Goal: Task Accomplishment & Management: Manage account settings

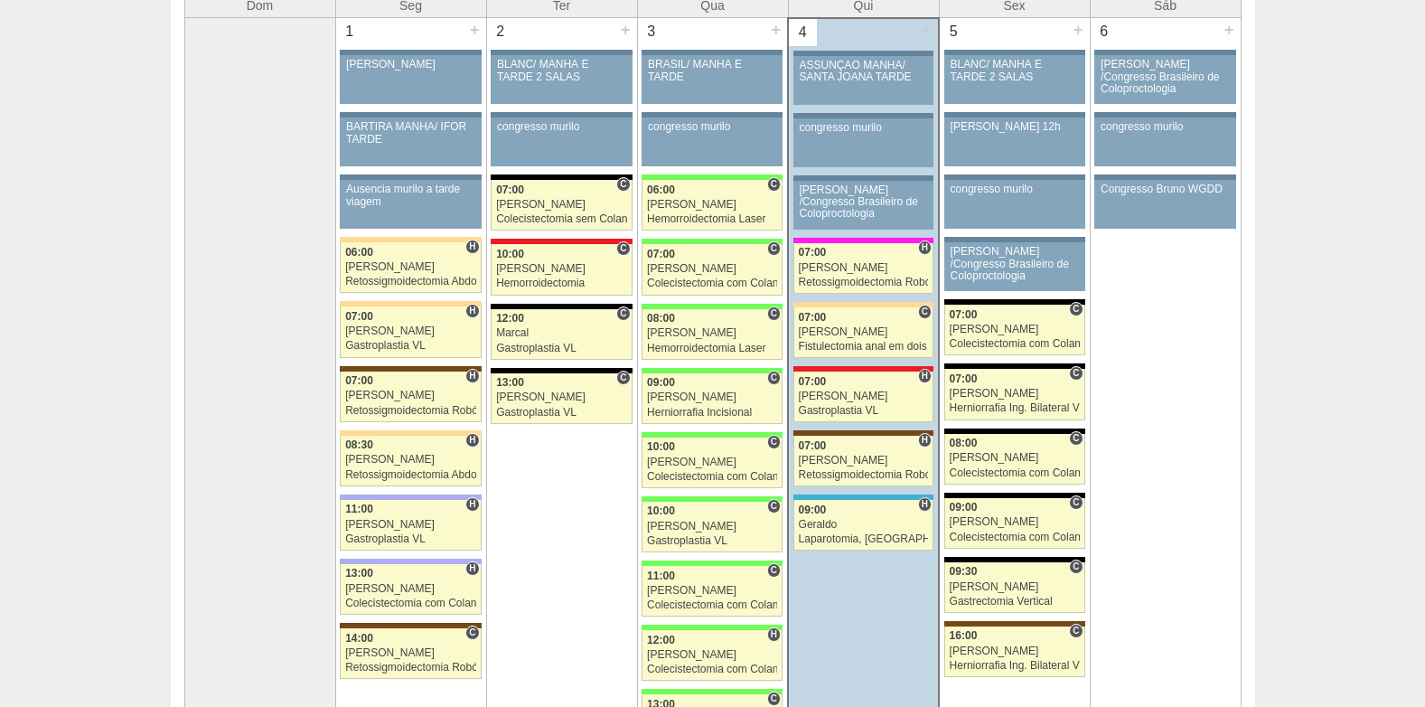
scroll to position [181, 0]
click at [841, 328] on div "Juliana" at bounding box center [864, 332] width 130 height 12
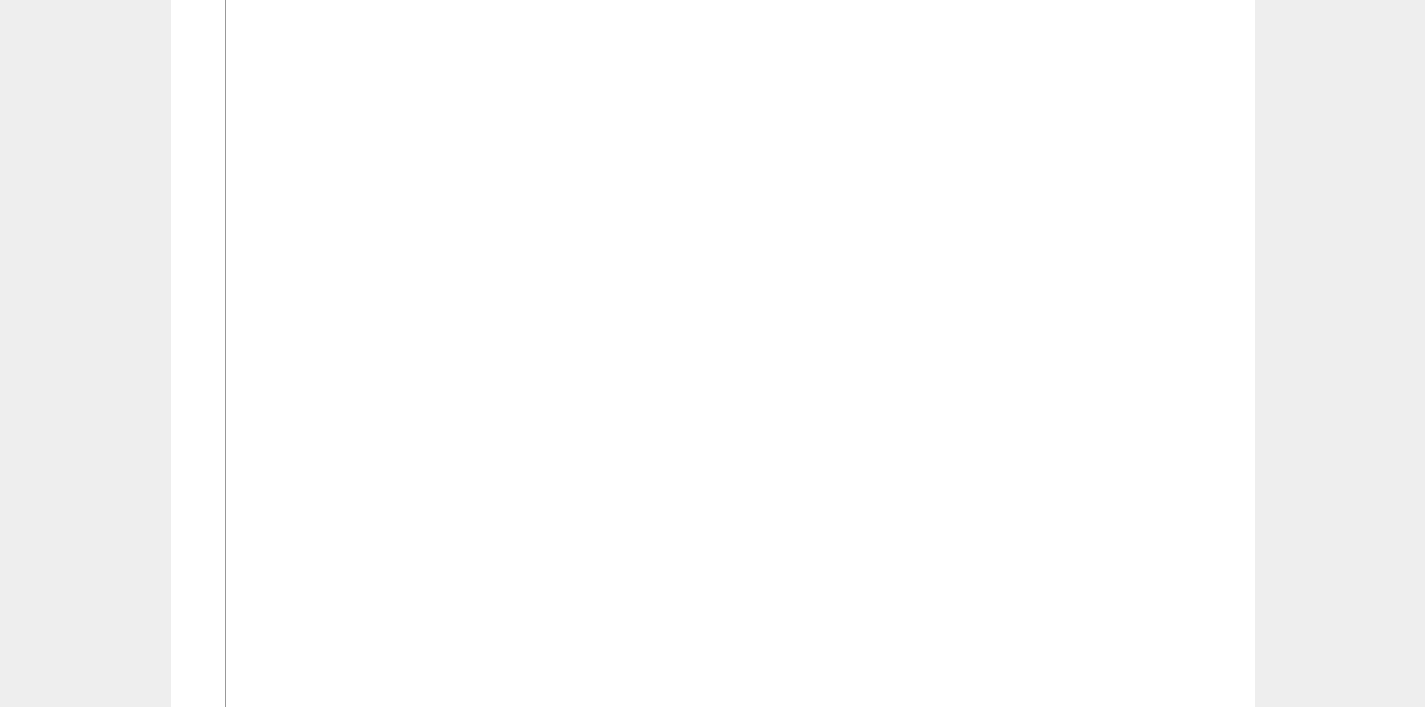
scroll to position [723, 0]
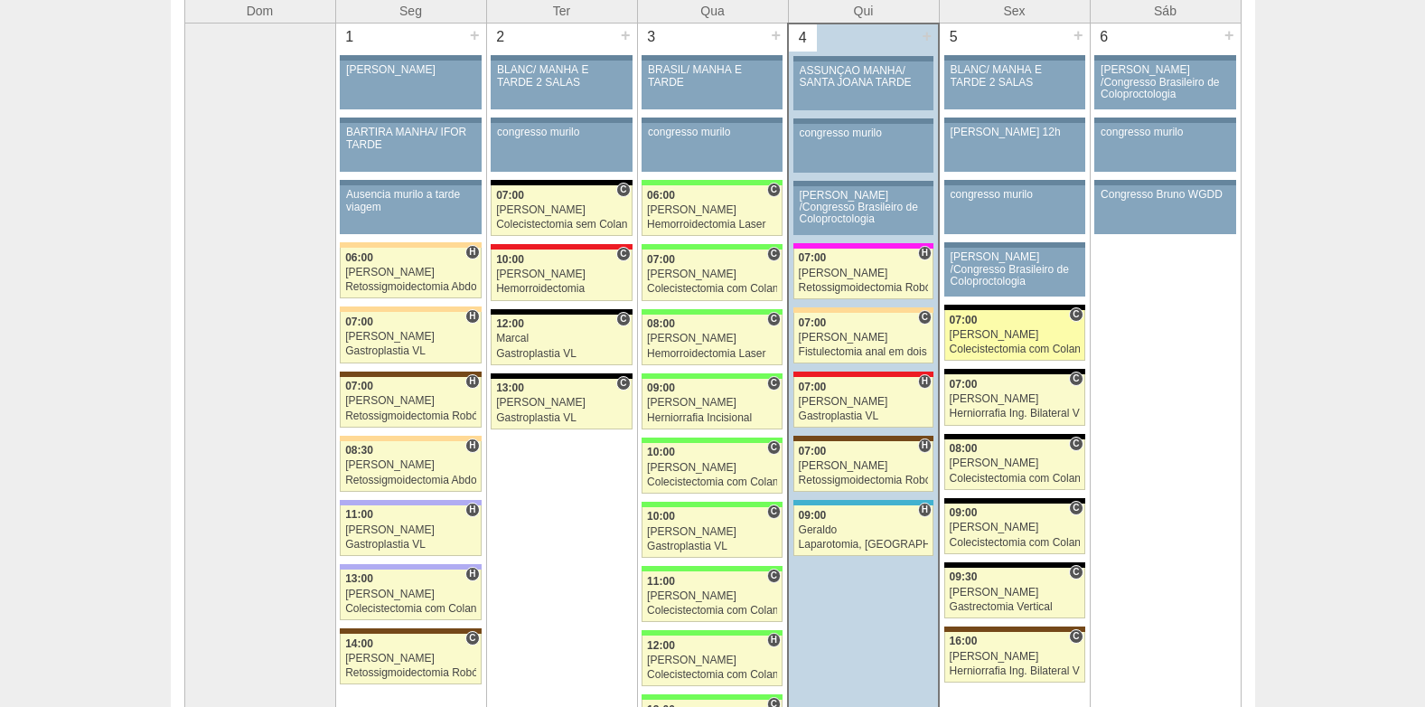
scroll to position [175, 0]
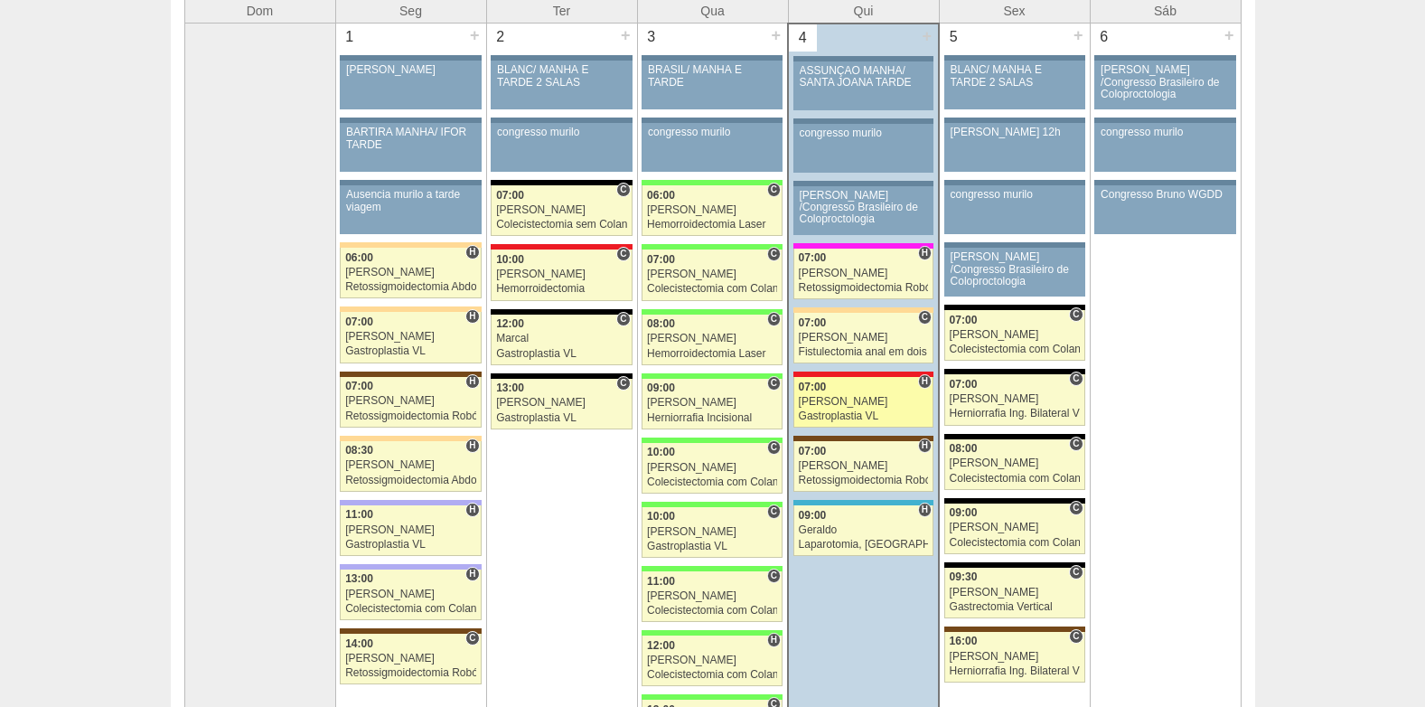
click at [846, 407] on div "[PERSON_NAME]" at bounding box center [864, 402] width 130 height 12
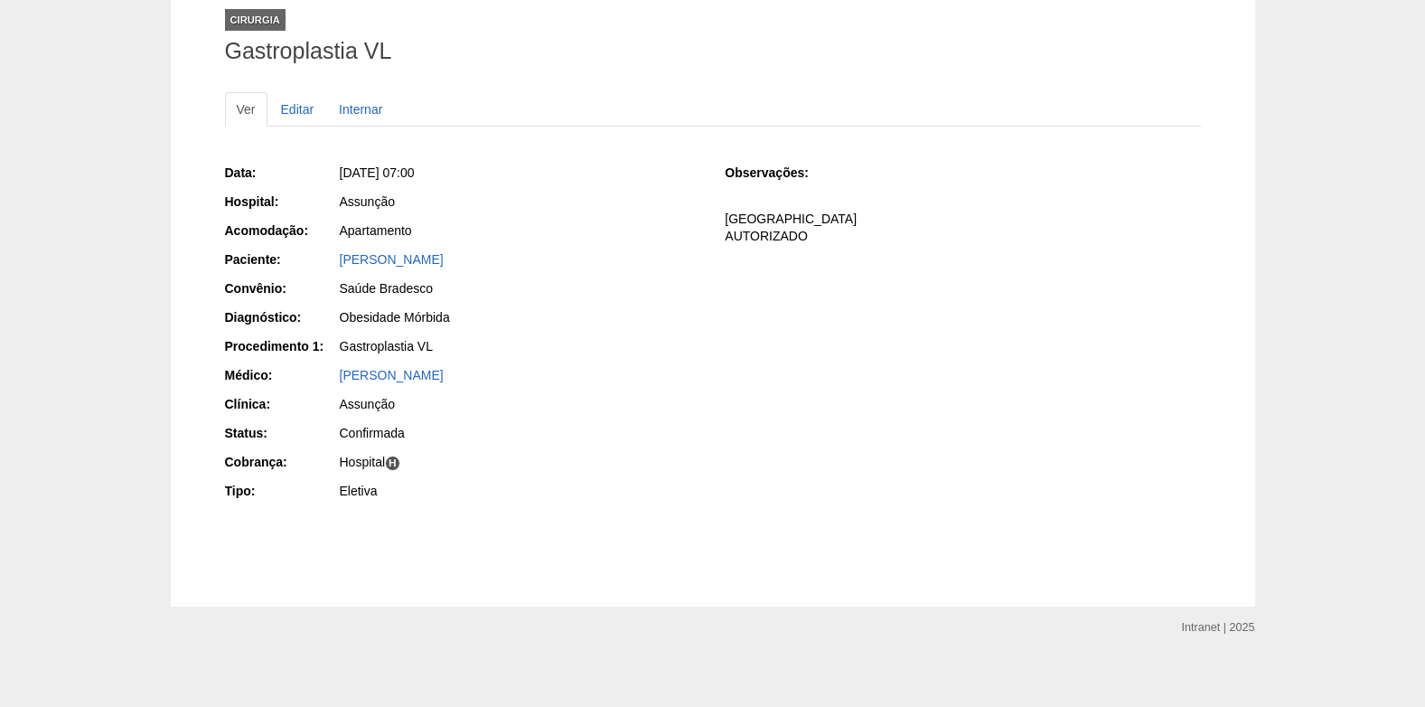
scroll to position [125, 0]
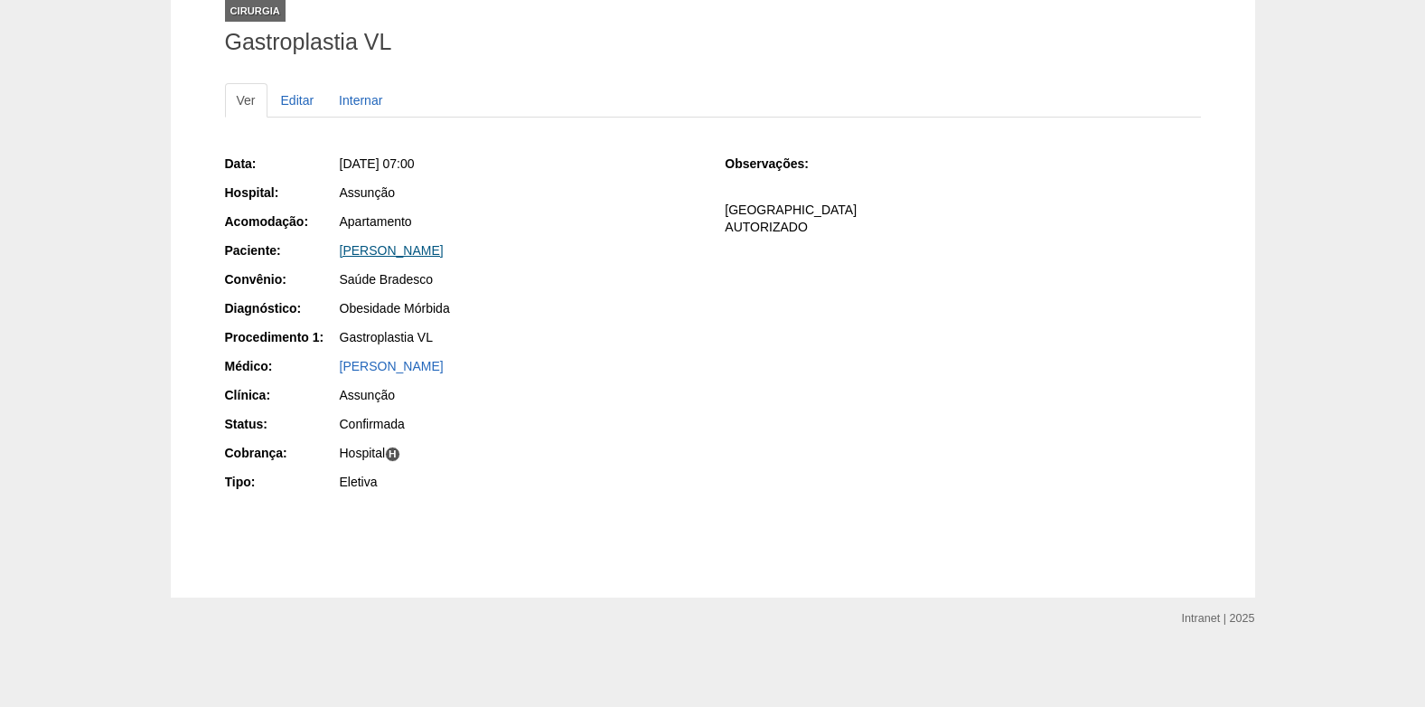
click at [403, 243] on link "Thiago Morais de Oliveira" at bounding box center [392, 250] width 104 height 14
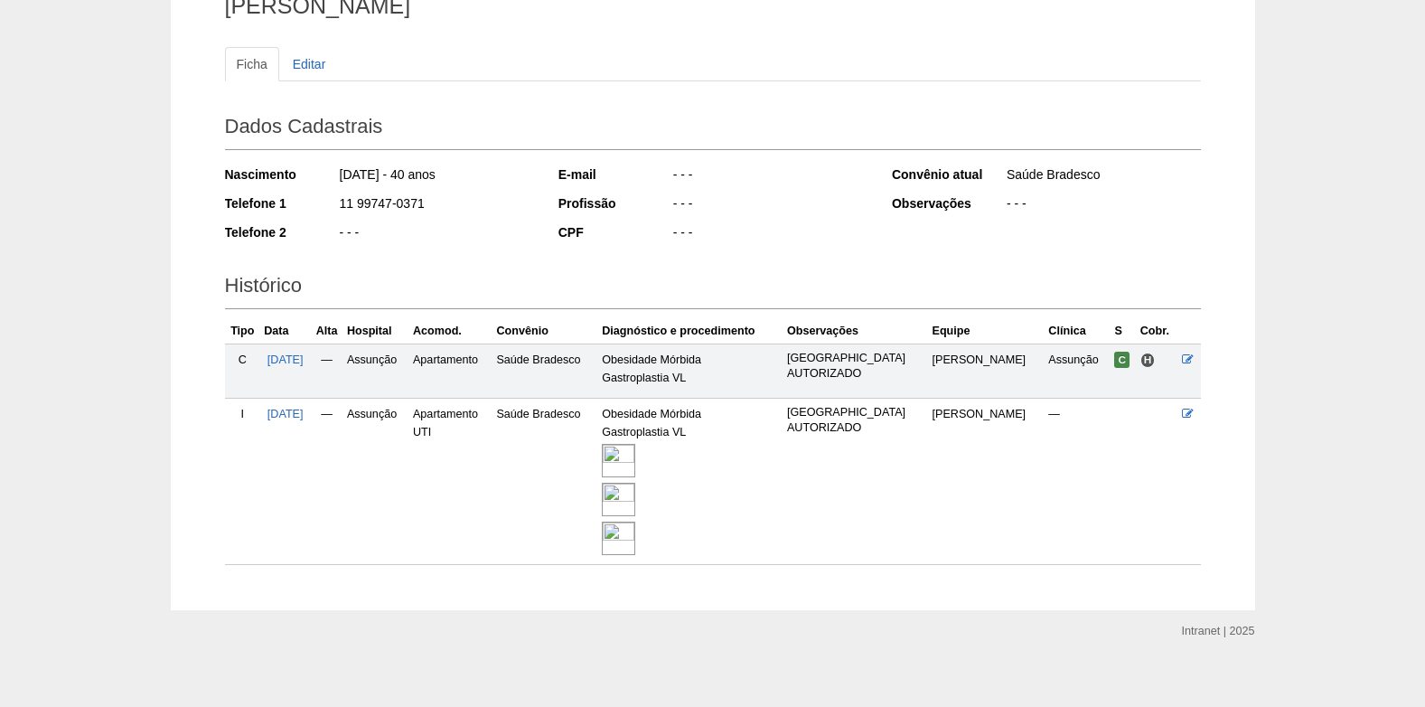
scroll to position [174, 0]
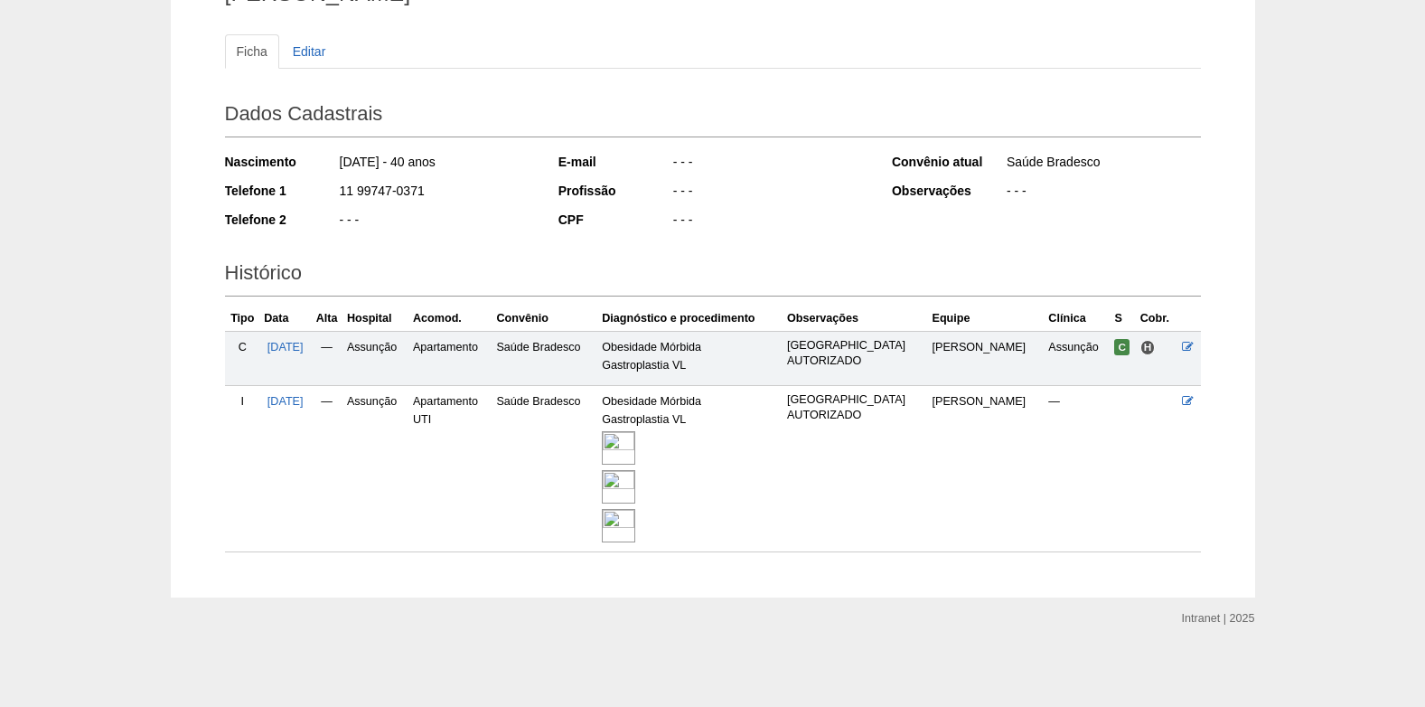
click at [620, 484] on img at bounding box center [618, 486] width 33 height 33
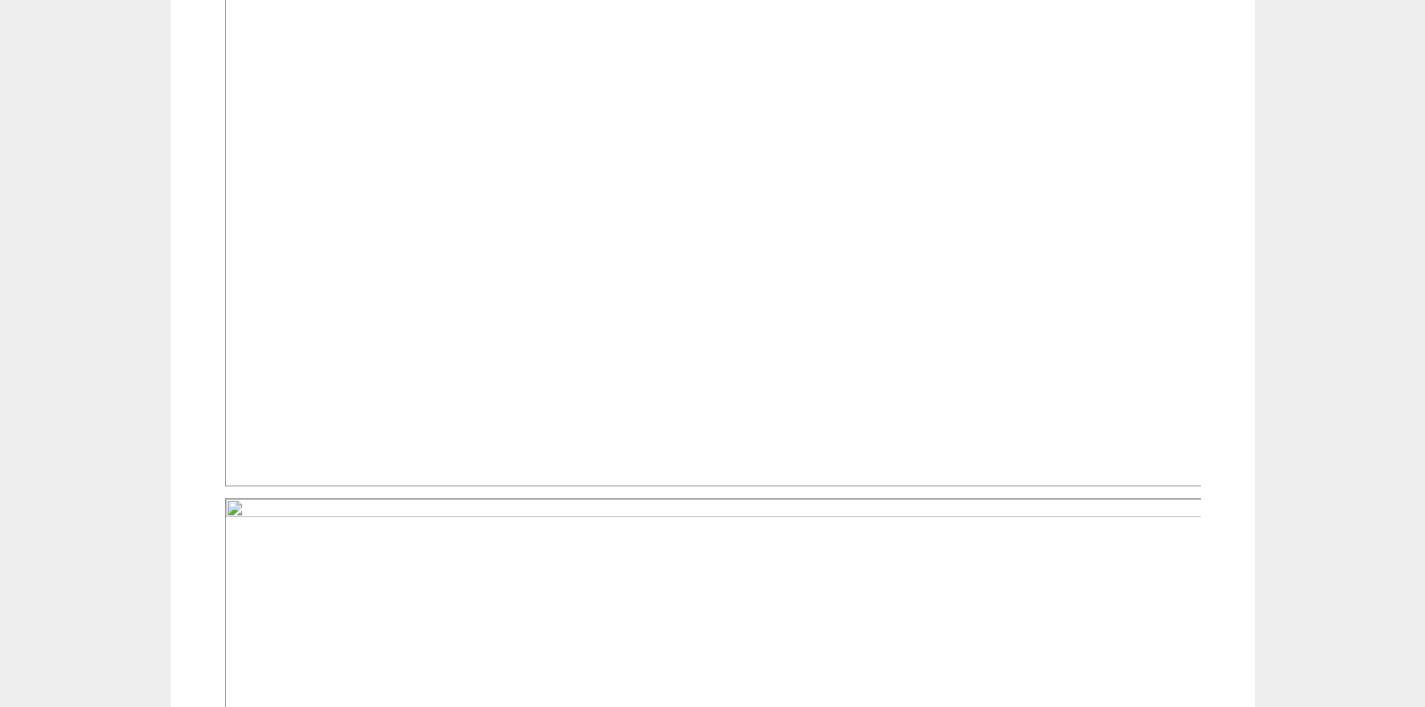
scroll to position [1400, 0]
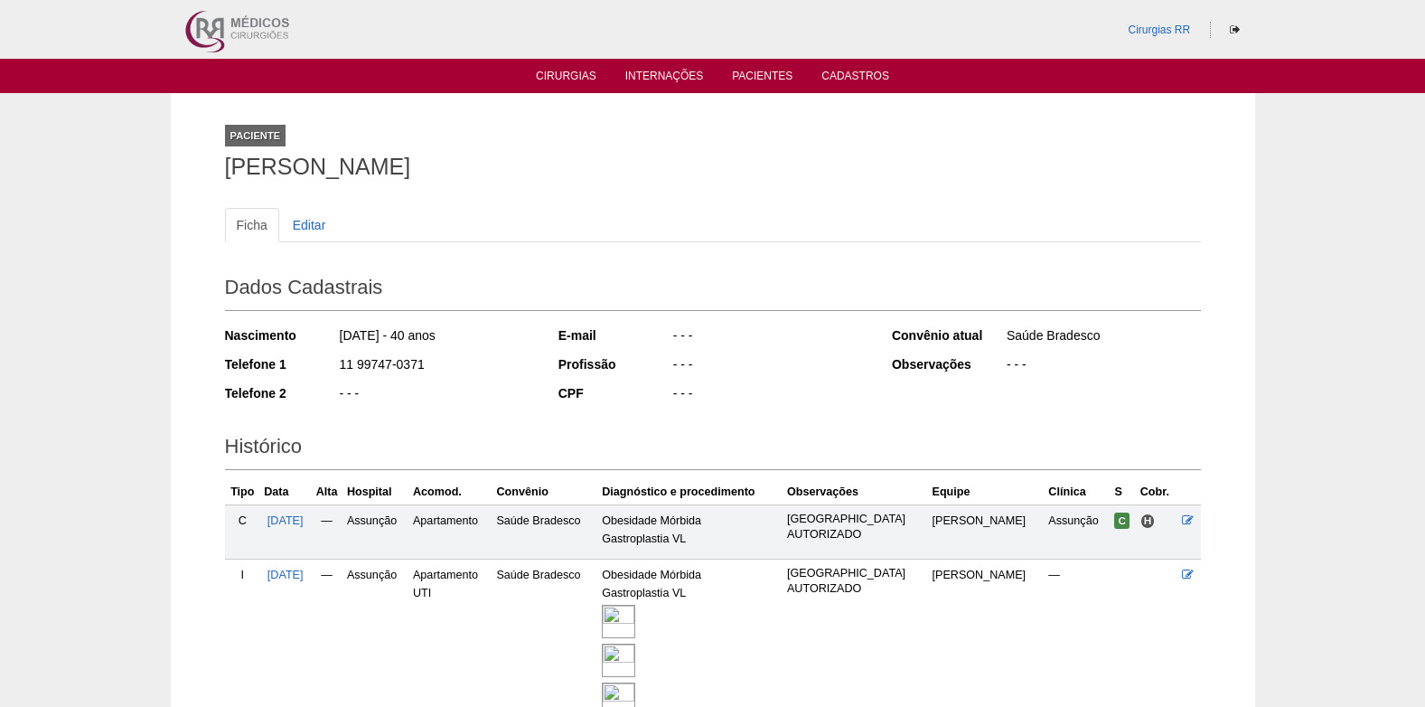
scroll to position [174, 0]
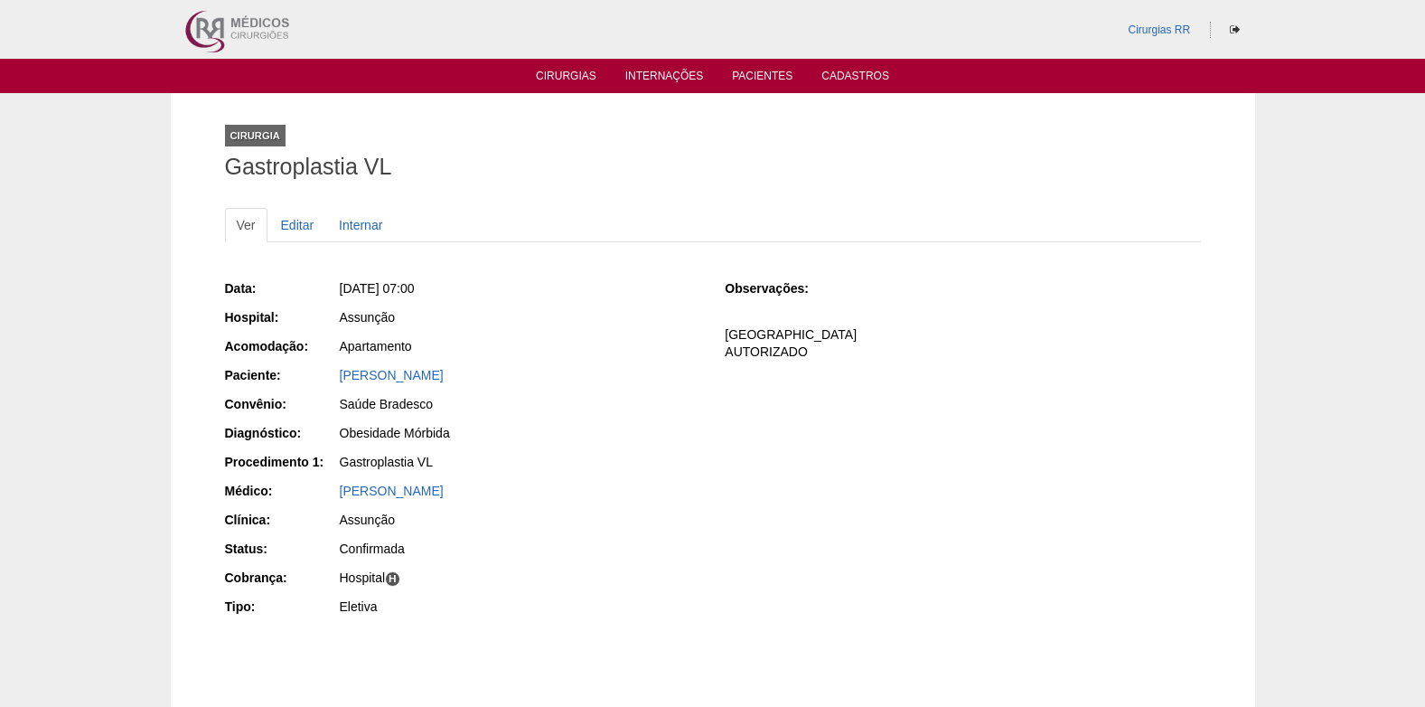
scroll to position [125, 0]
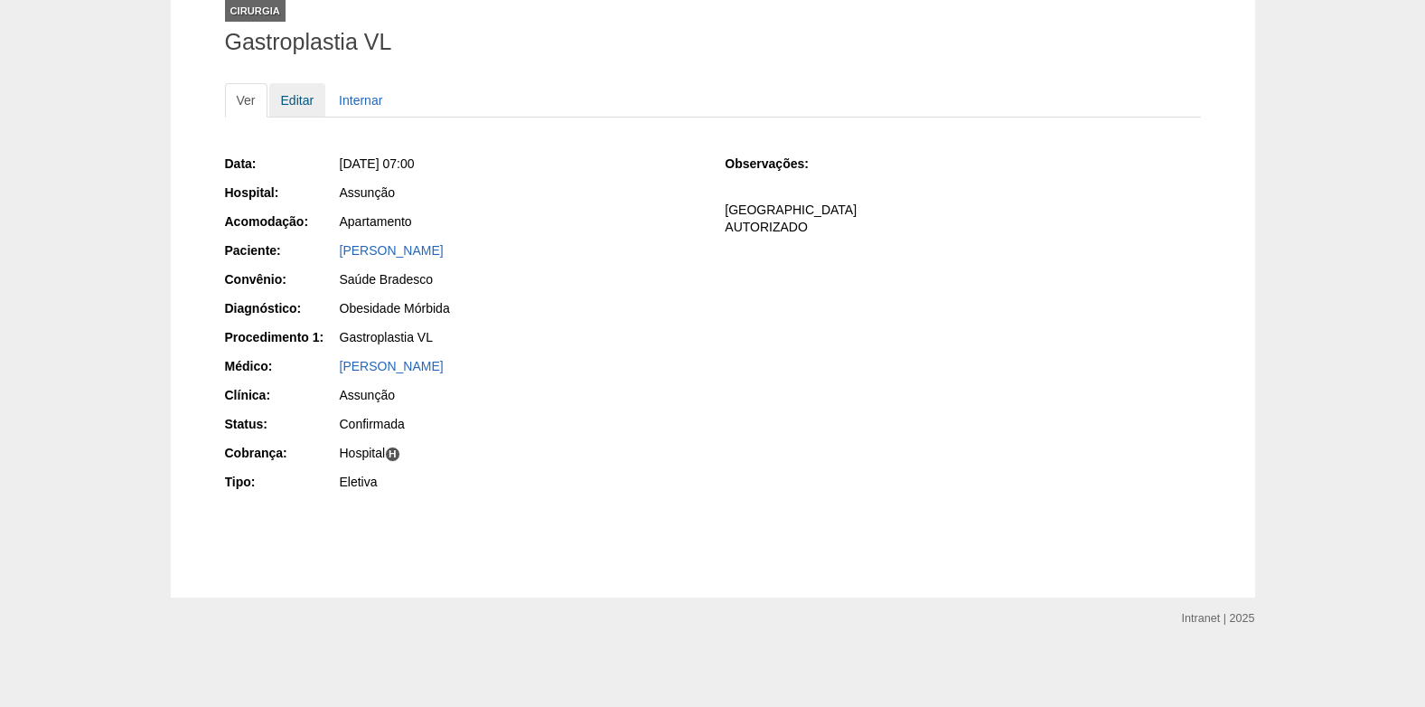
click at [293, 98] on link "Editar" at bounding box center [297, 100] width 57 height 34
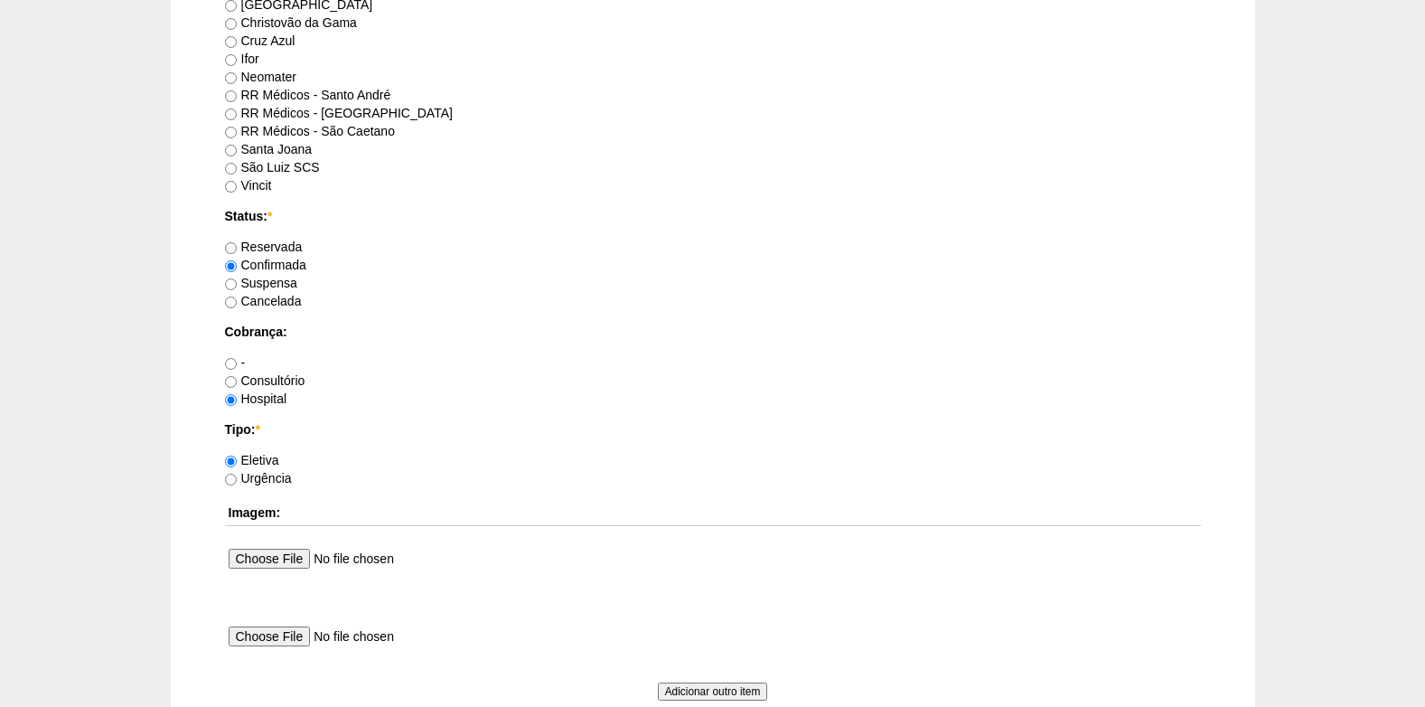
scroll to position [1622, 0]
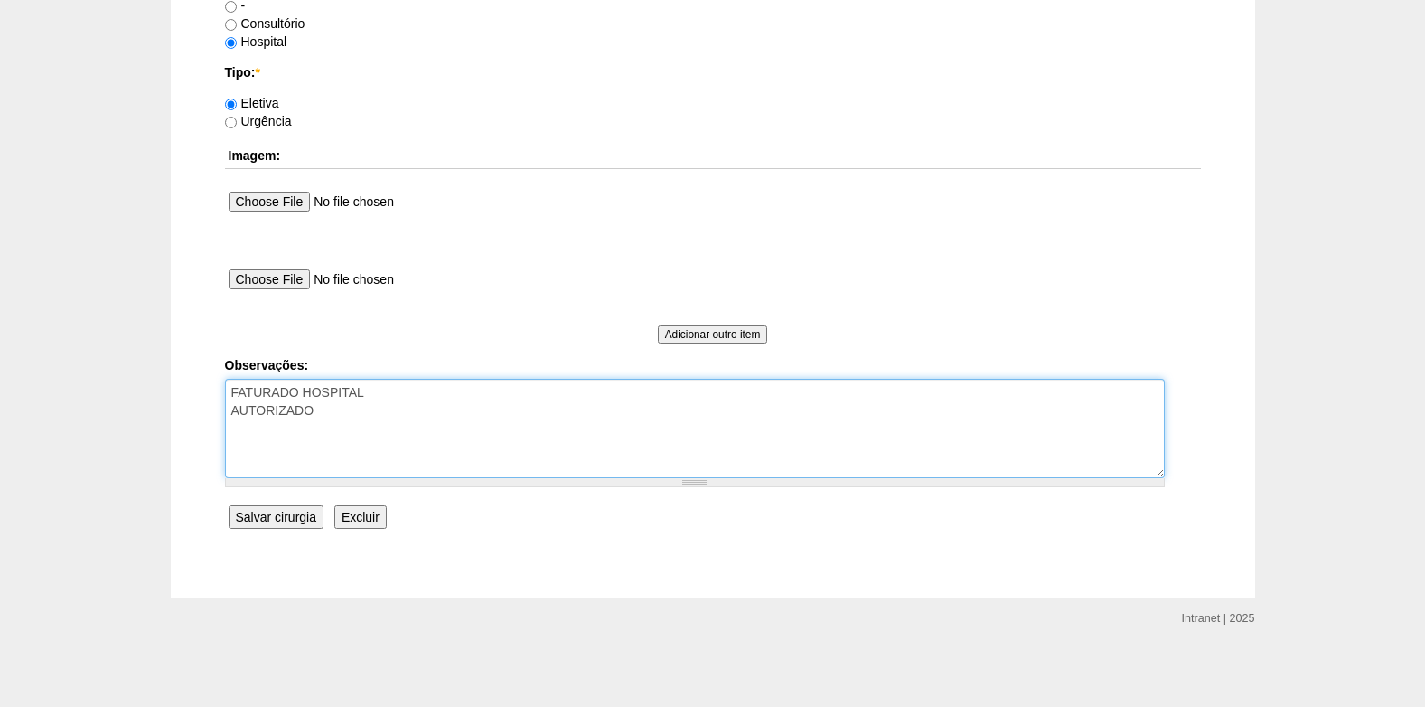
click at [399, 432] on textarea "FATURADO HOSPITAL AUTORIZADO" at bounding box center [695, 428] width 940 height 99
drag, startPoint x: 500, startPoint y: 451, endPoint x: 378, endPoint y: 454, distance: 122.0
click at [378, 454] on textarea "FATURADO HOSPITAL AUTORIZADO" at bounding box center [695, 428] width 940 height 99
click at [640, 446] on textarea "FATURADO HOSPITAL AUTORIZADO" at bounding box center [695, 428] width 940 height 99
click at [227, 445] on textarea "FATURADO HOSPITAL AUTORIZADO" at bounding box center [695, 428] width 940 height 99
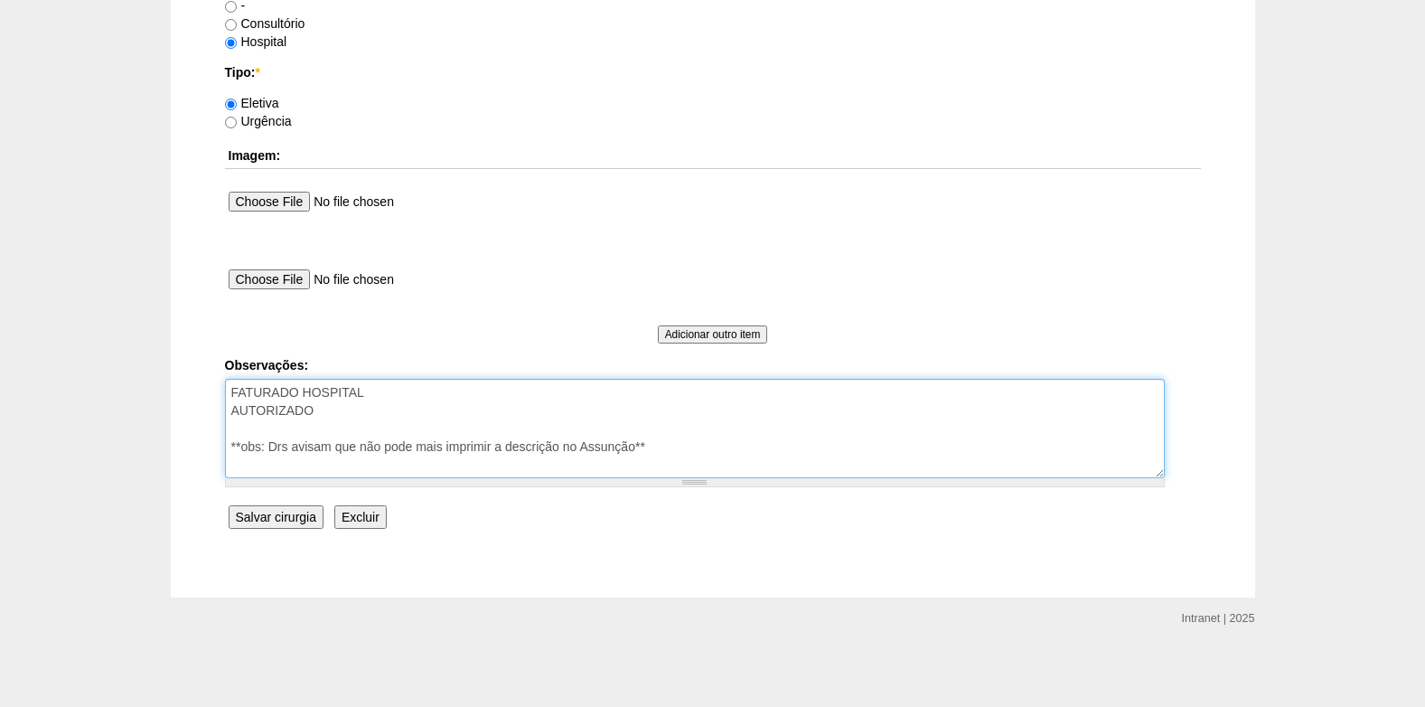
type textarea "FATURADO HOSPITAL AUTORIZADO **obs: Drs avisam que não pode mais imprimir a des…"
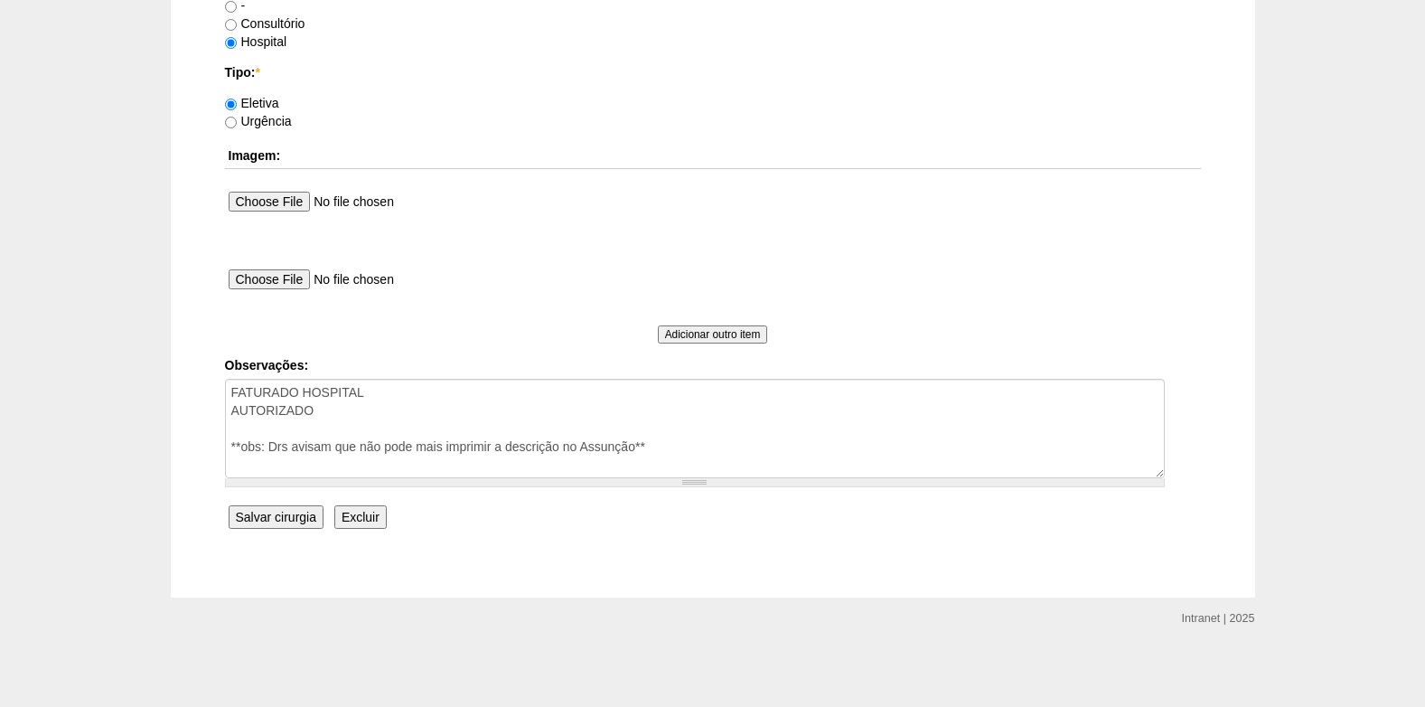
click at [280, 516] on input "Salvar cirurgia" at bounding box center [276, 516] width 95 height 23
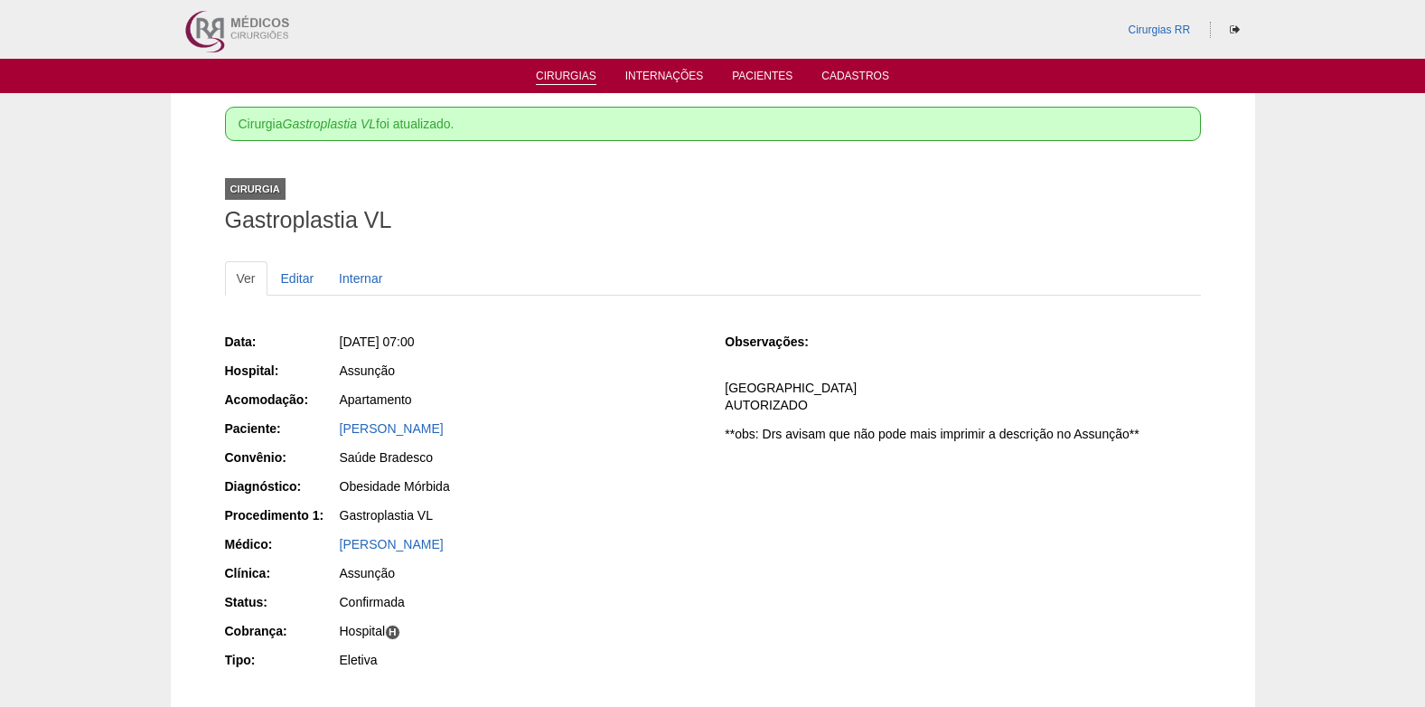
click at [549, 81] on link "Cirurgias" at bounding box center [566, 77] width 61 height 15
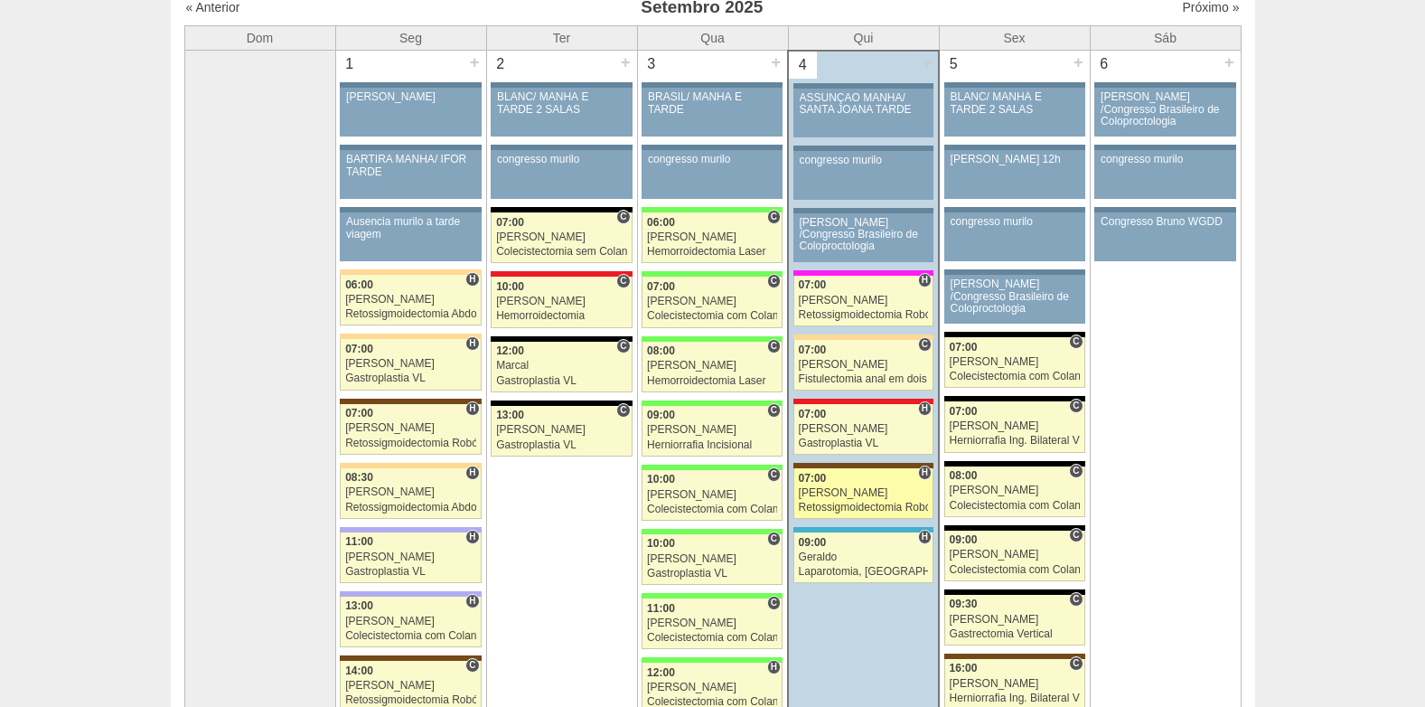
scroll to position [181, 0]
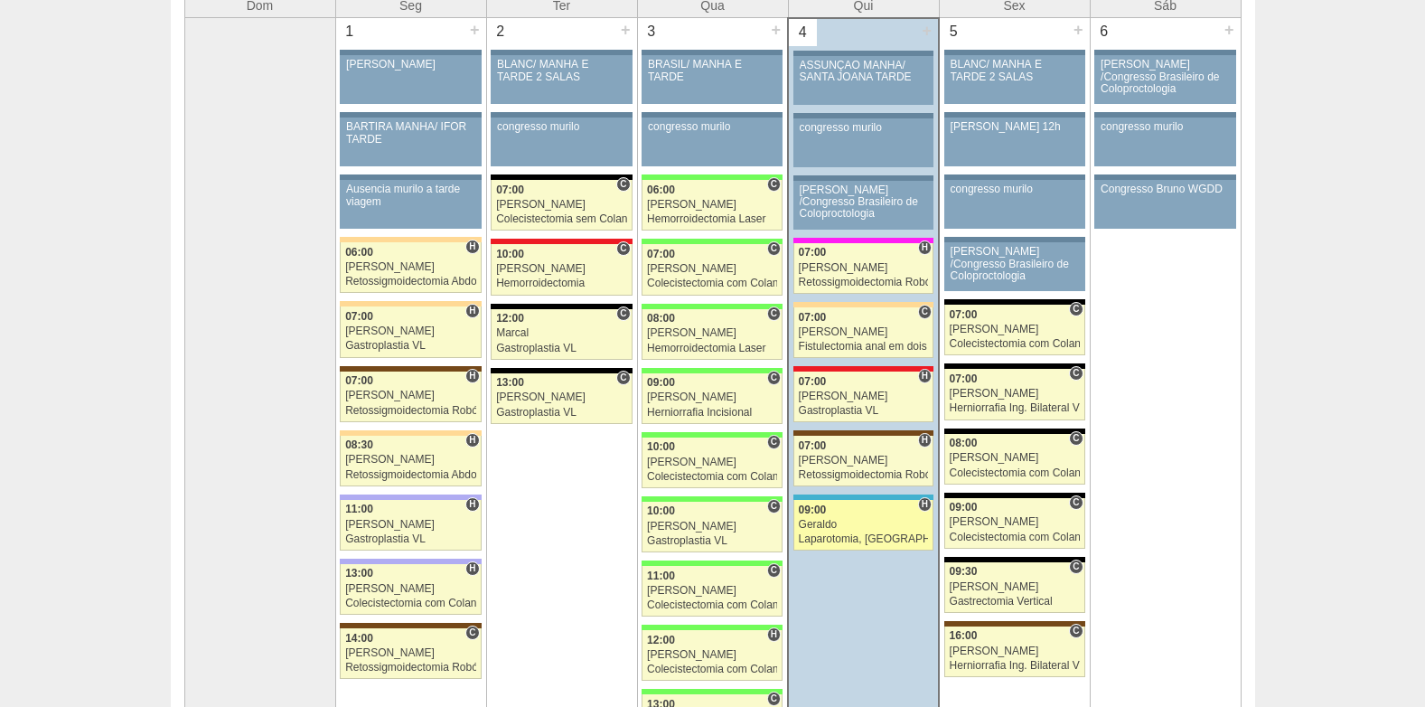
click at [850, 518] on link "88743 Nathan H 09:00 Geraldo Laparotomia, Biópsia, Drenagem, Bridas VL Hospital…" at bounding box center [864, 525] width 140 height 51
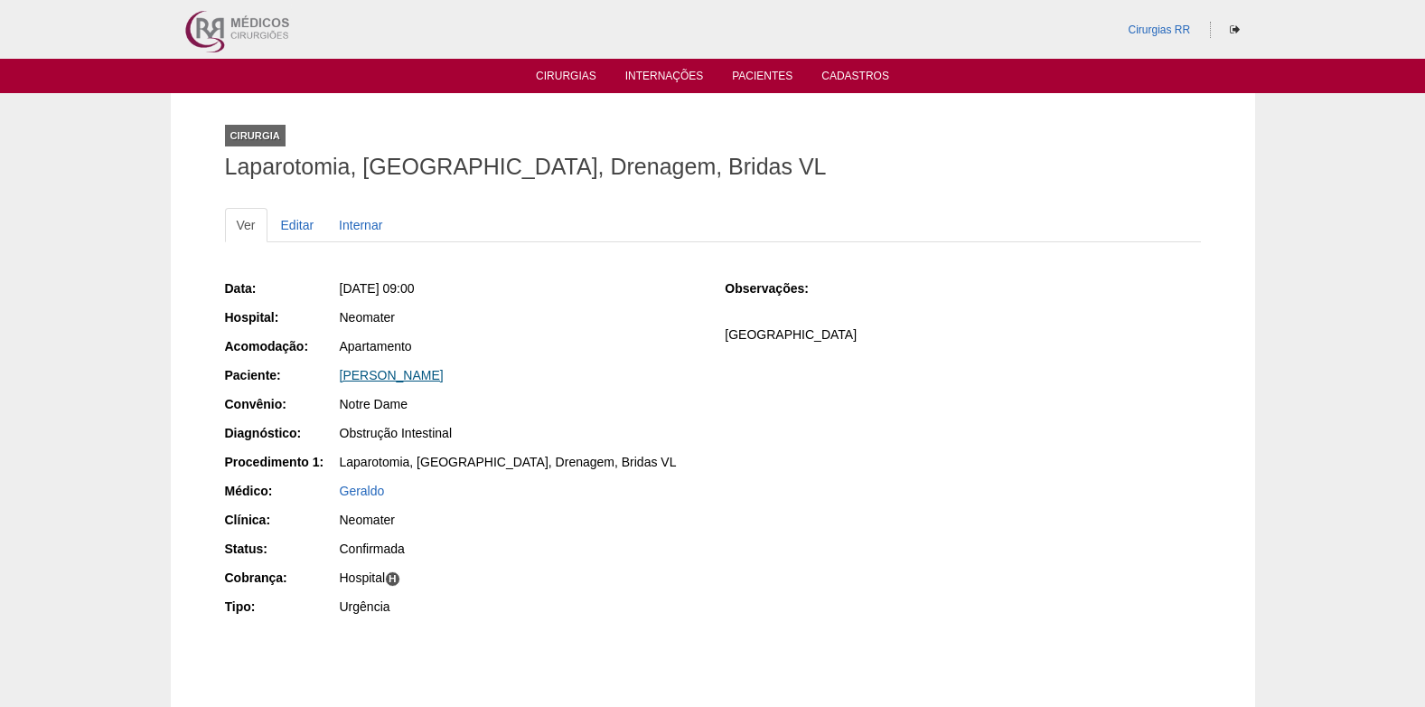
click at [409, 371] on link "Francisco Braz" at bounding box center [392, 375] width 104 height 14
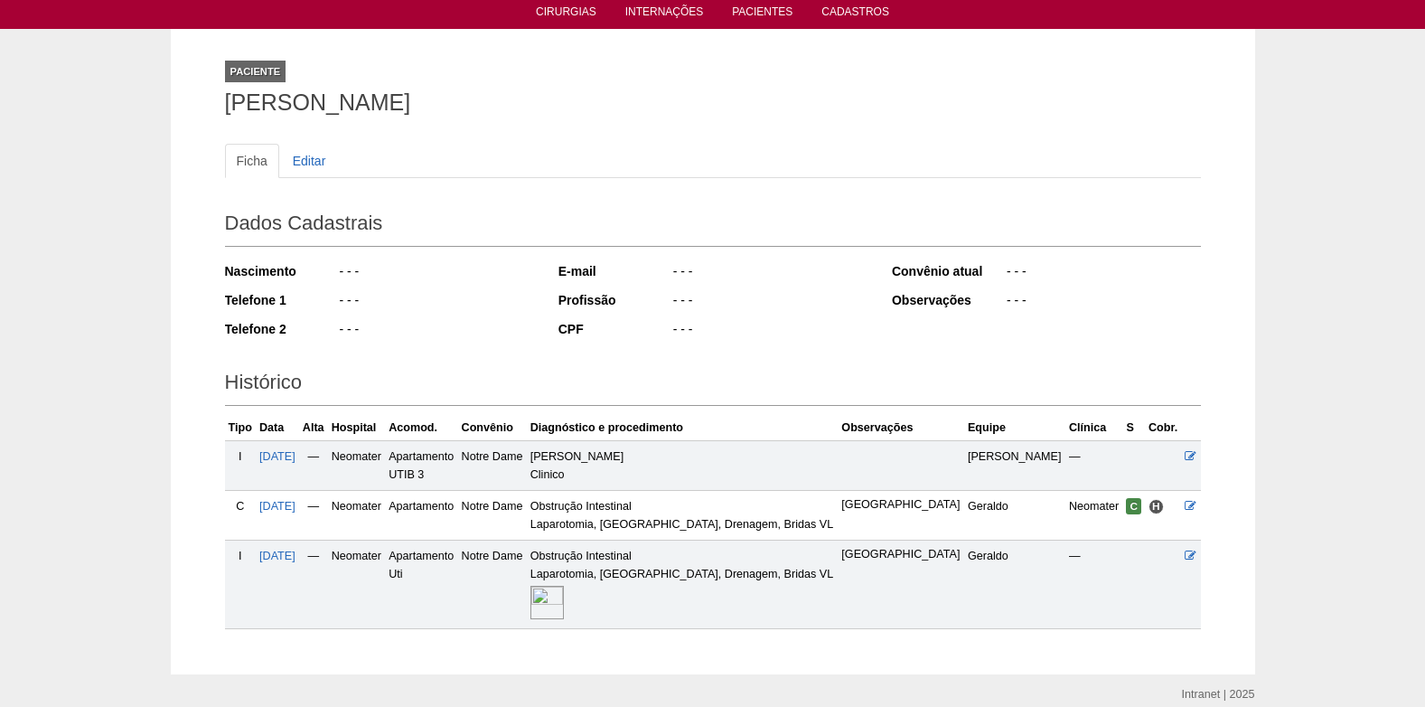
scroll to position [141, 0]
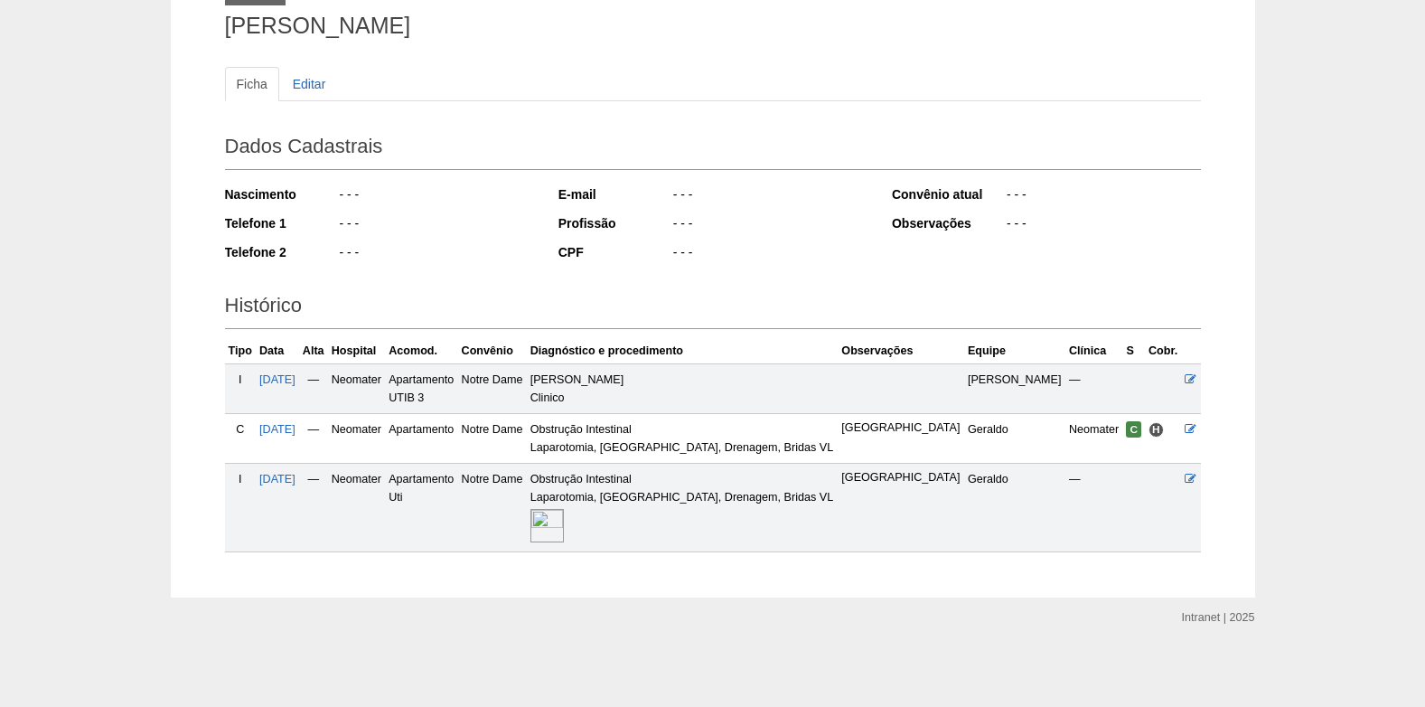
click at [564, 515] on img at bounding box center [547, 525] width 33 height 33
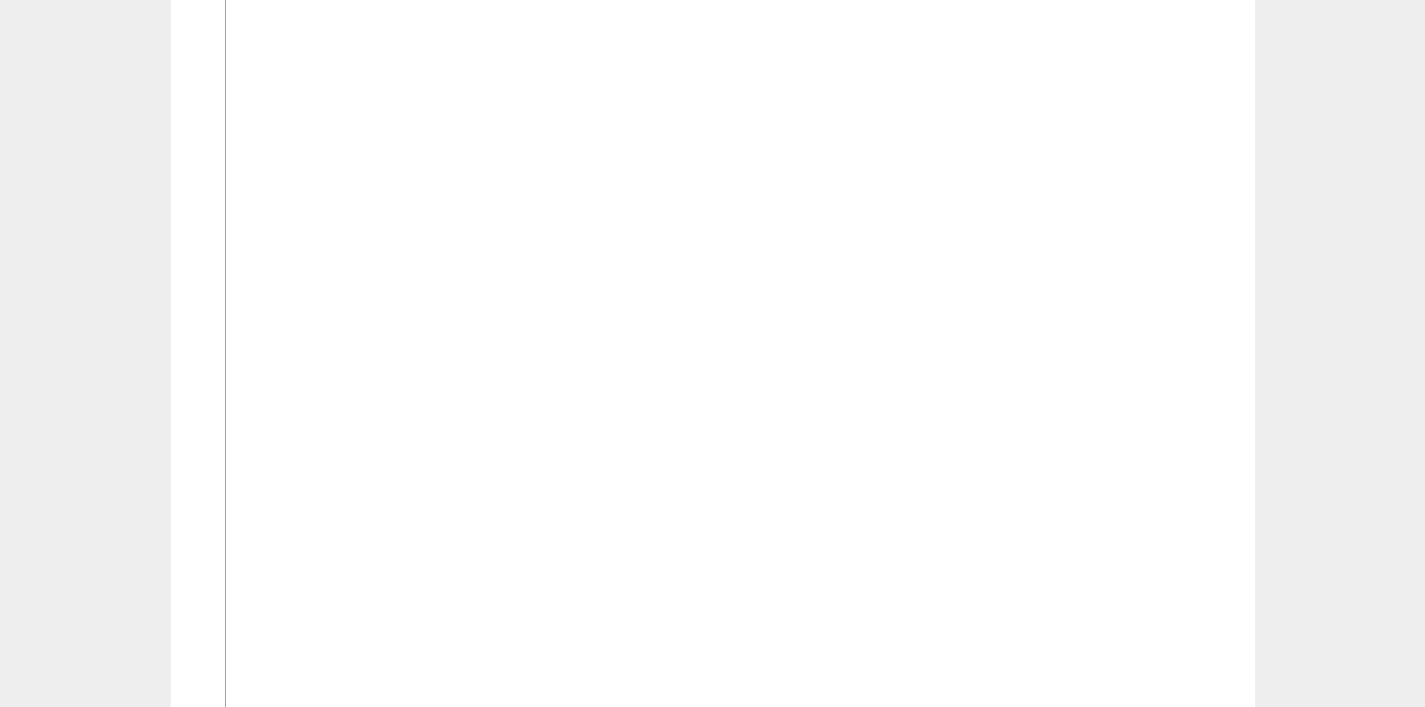
scroll to position [1356, 0]
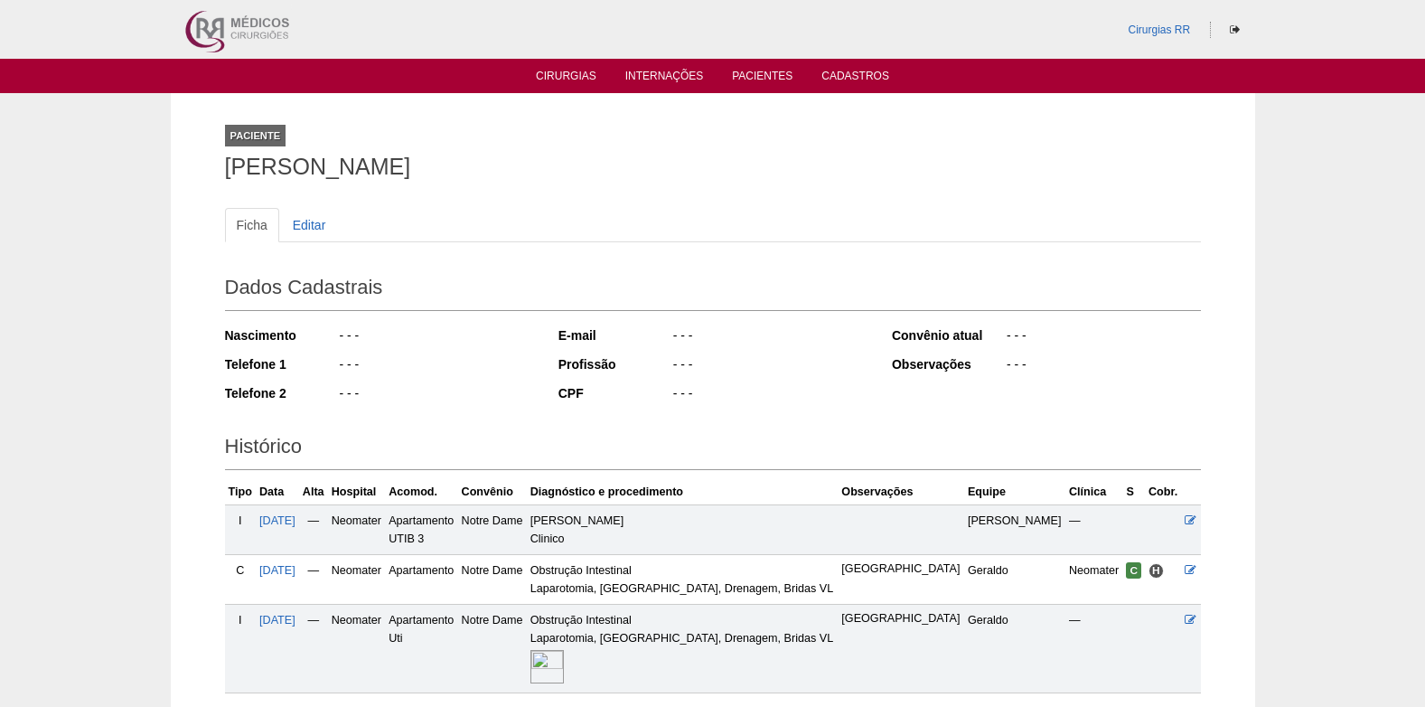
scroll to position [136, 0]
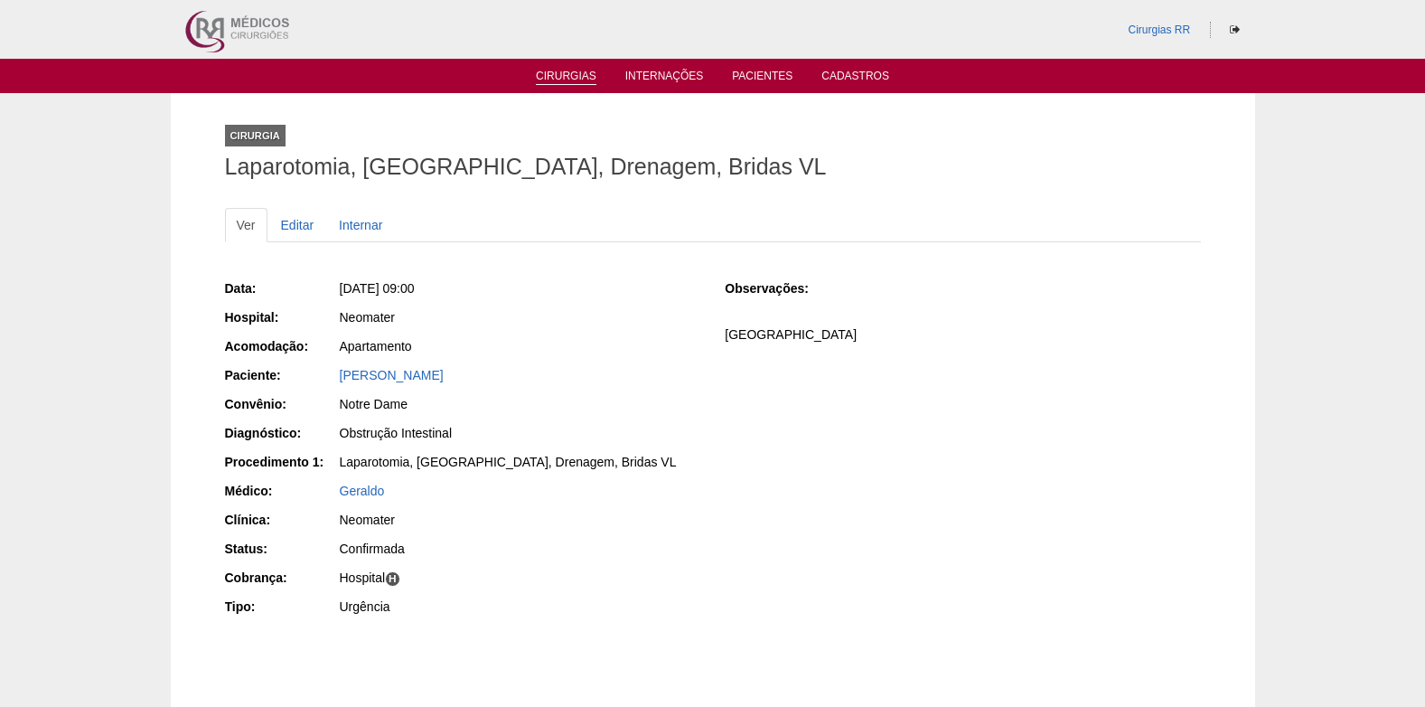
click at [546, 78] on link "Cirurgias" at bounding box center [566, 77] width 61 height 15
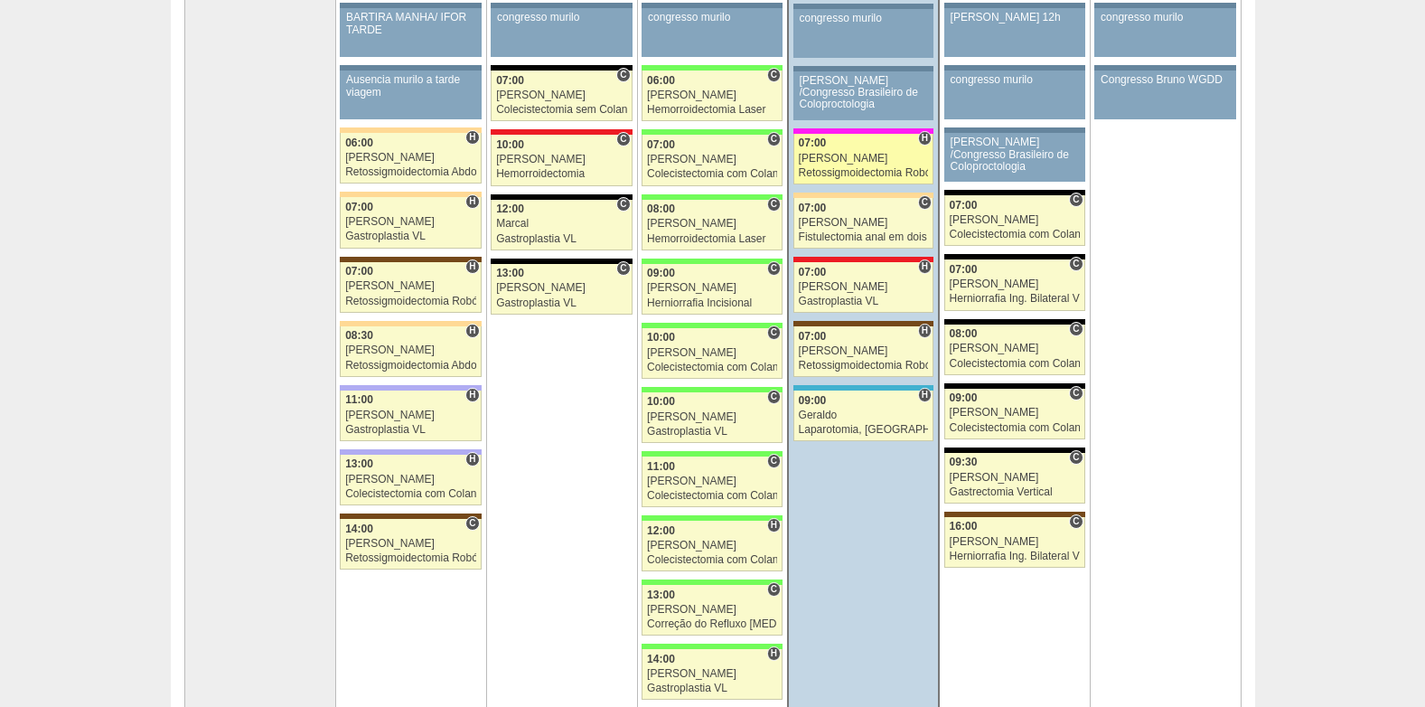
scroll to position [271, 0]
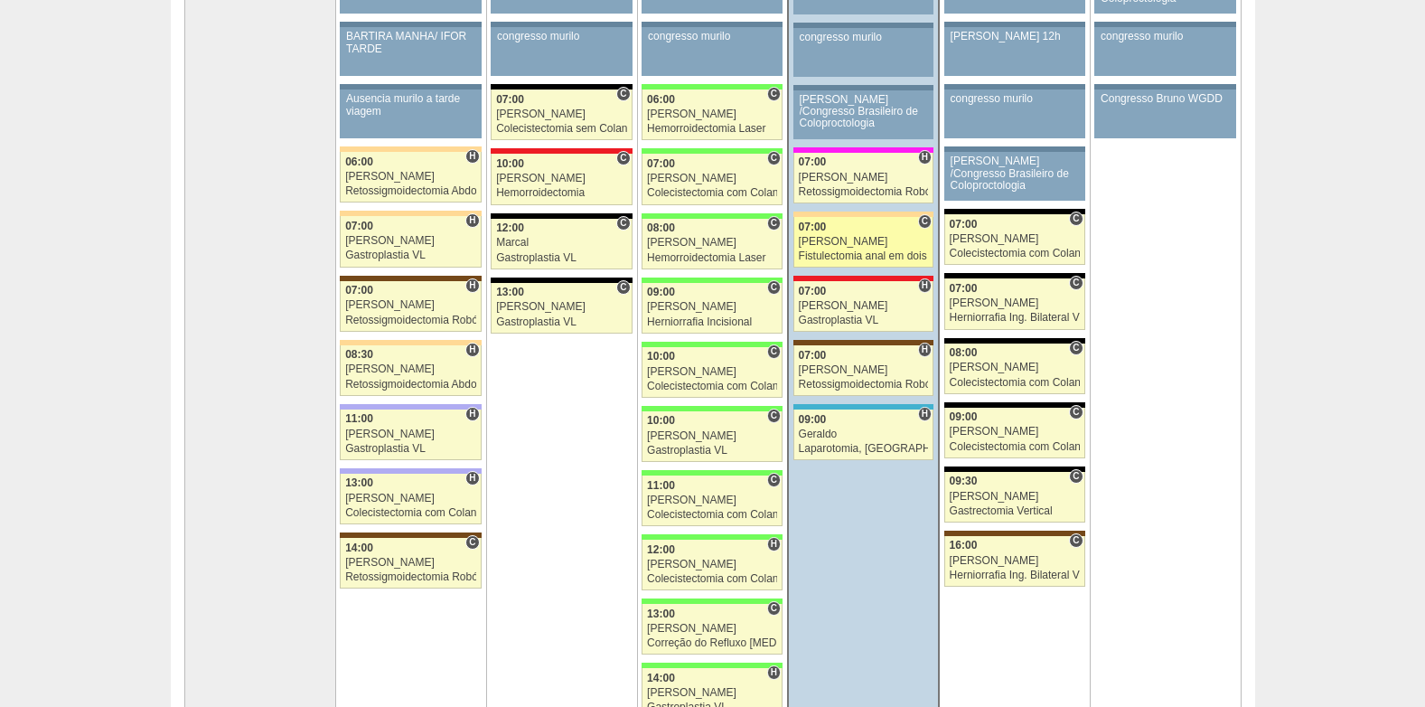
click at [831, 240] on div "[PERSON_NAME]" at bounding box center [864, 242] width 130 height 12
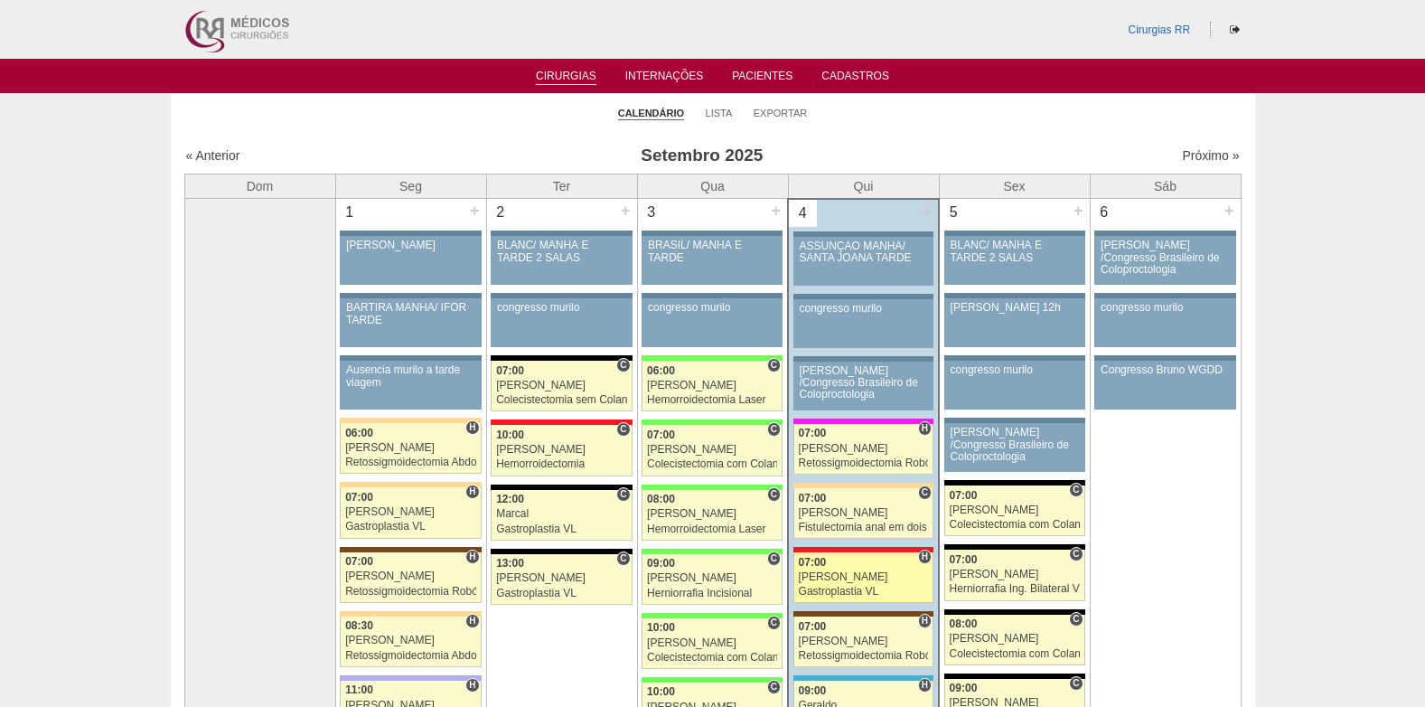
scroll to position [271, 0]
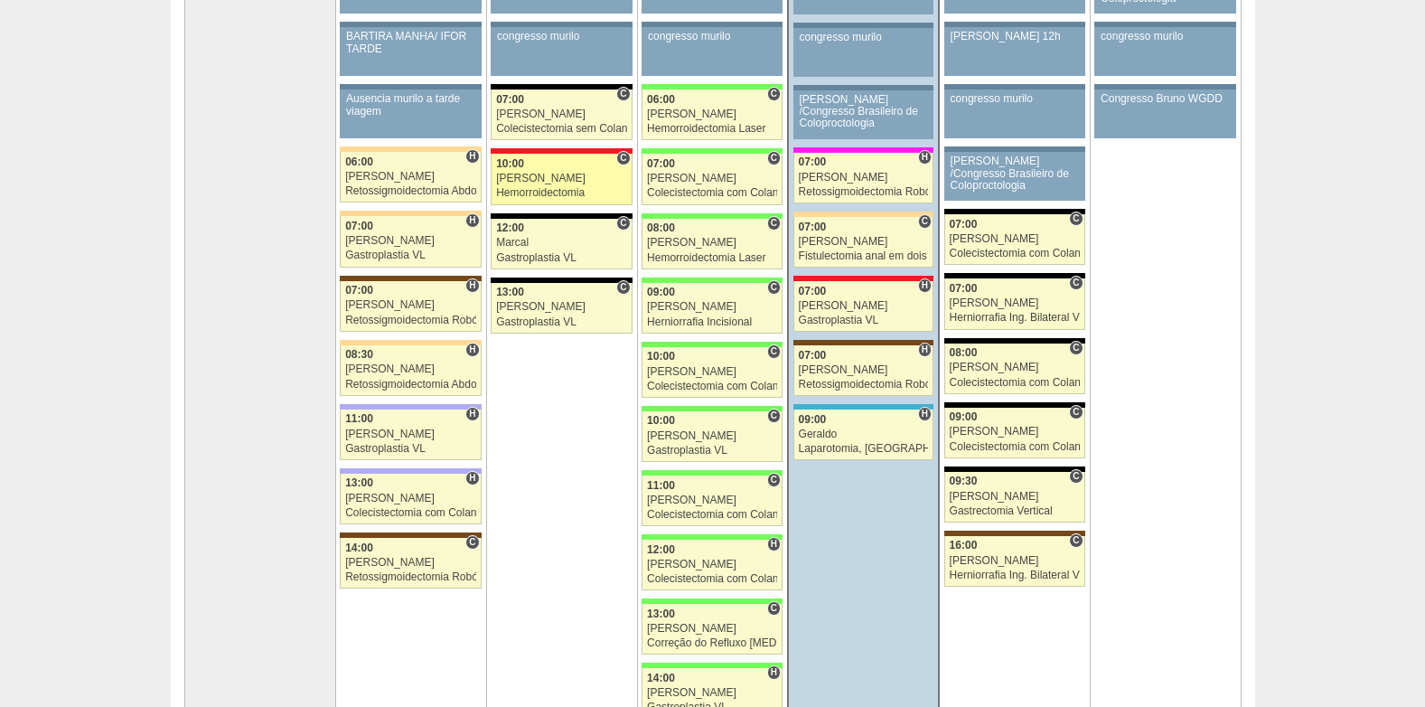
click at [530, 192] on div "Hemorroidectomia" at bounding box center [561, 193] width 131 height 12
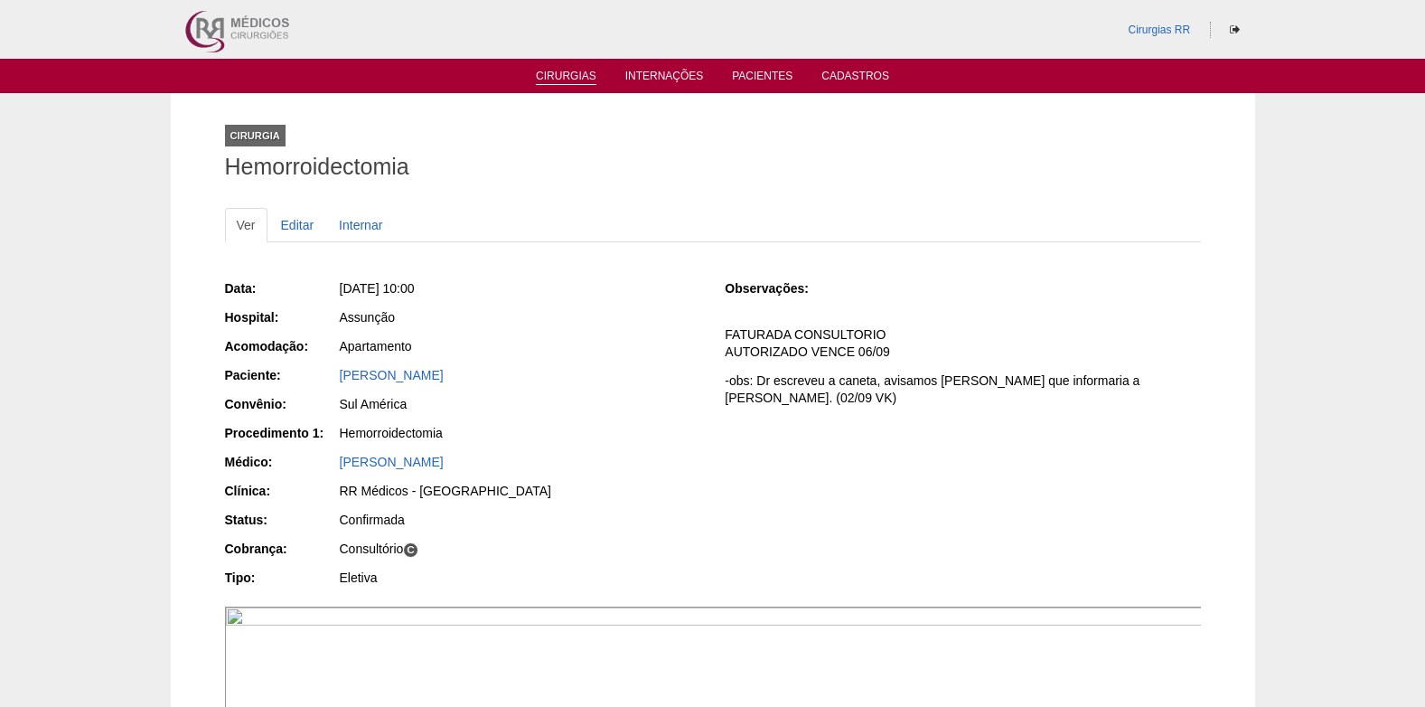
click at [575, 74] on link "Cirurgias" at bounding box center [566, 77] width 61 height 15
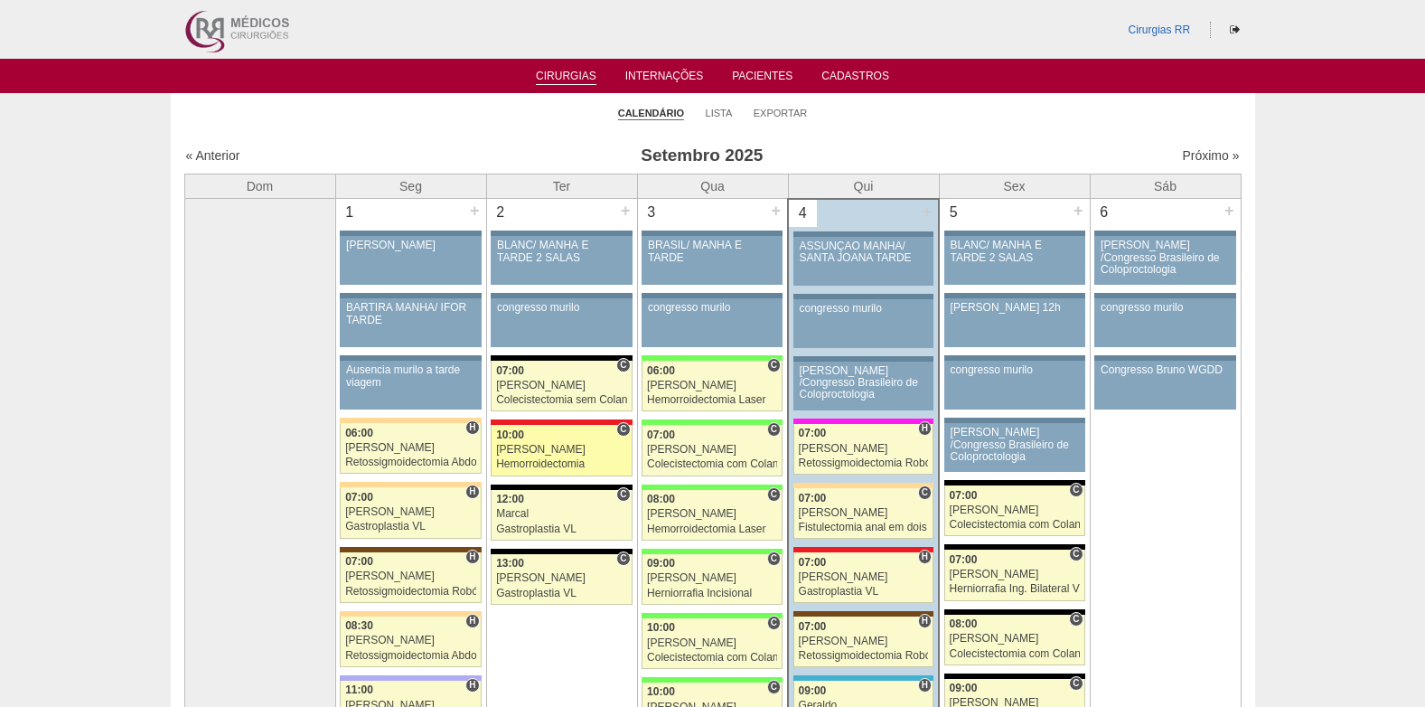
click at [552, 448] on div "[PERSON_NAME]" at bounding box center [561, 450] width 131 height 12
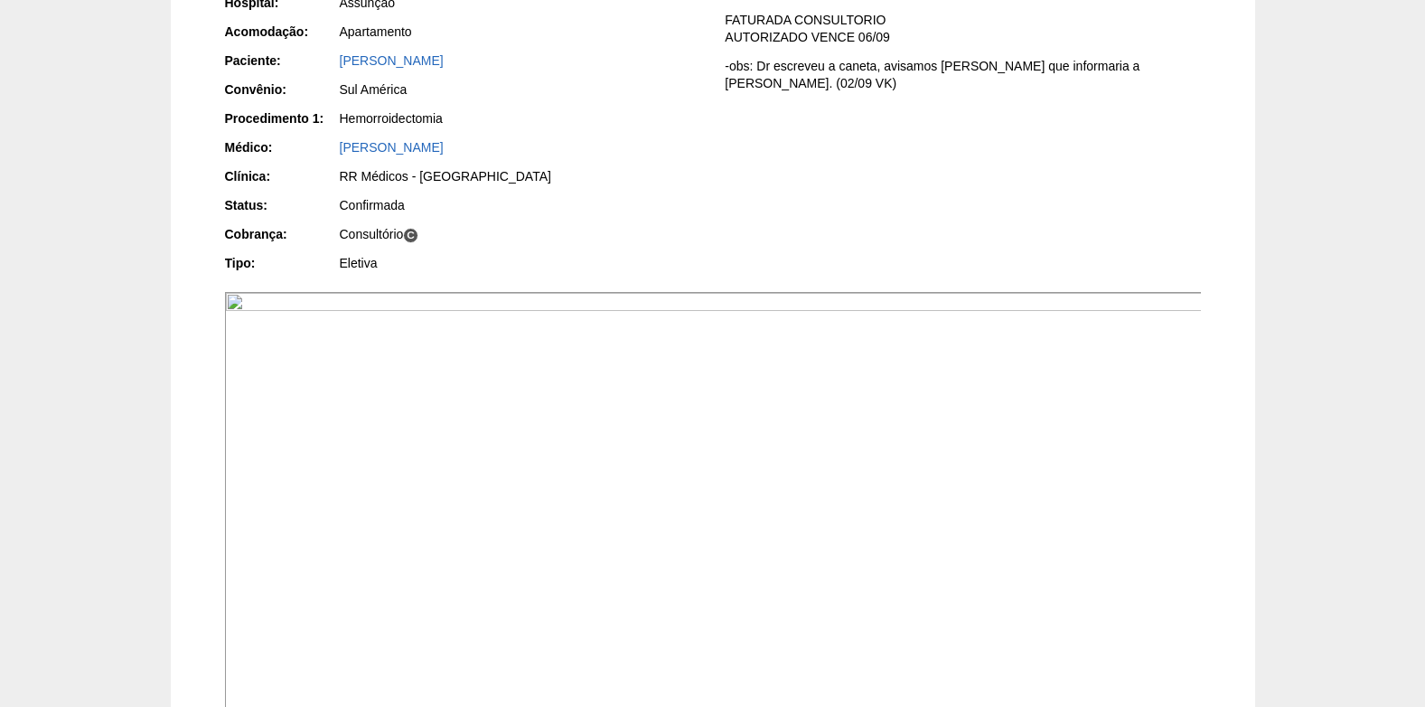
scroll to position [271, 0]
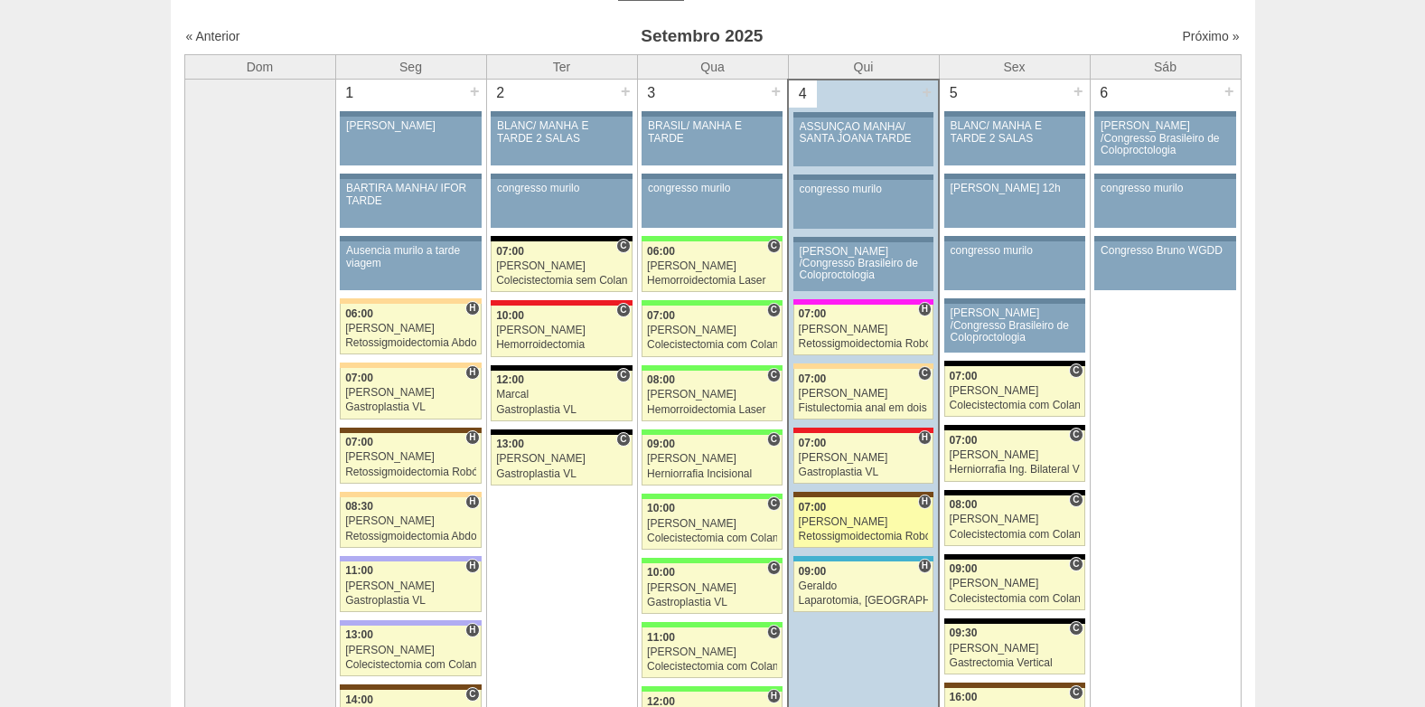
scroll to position [271, 0]
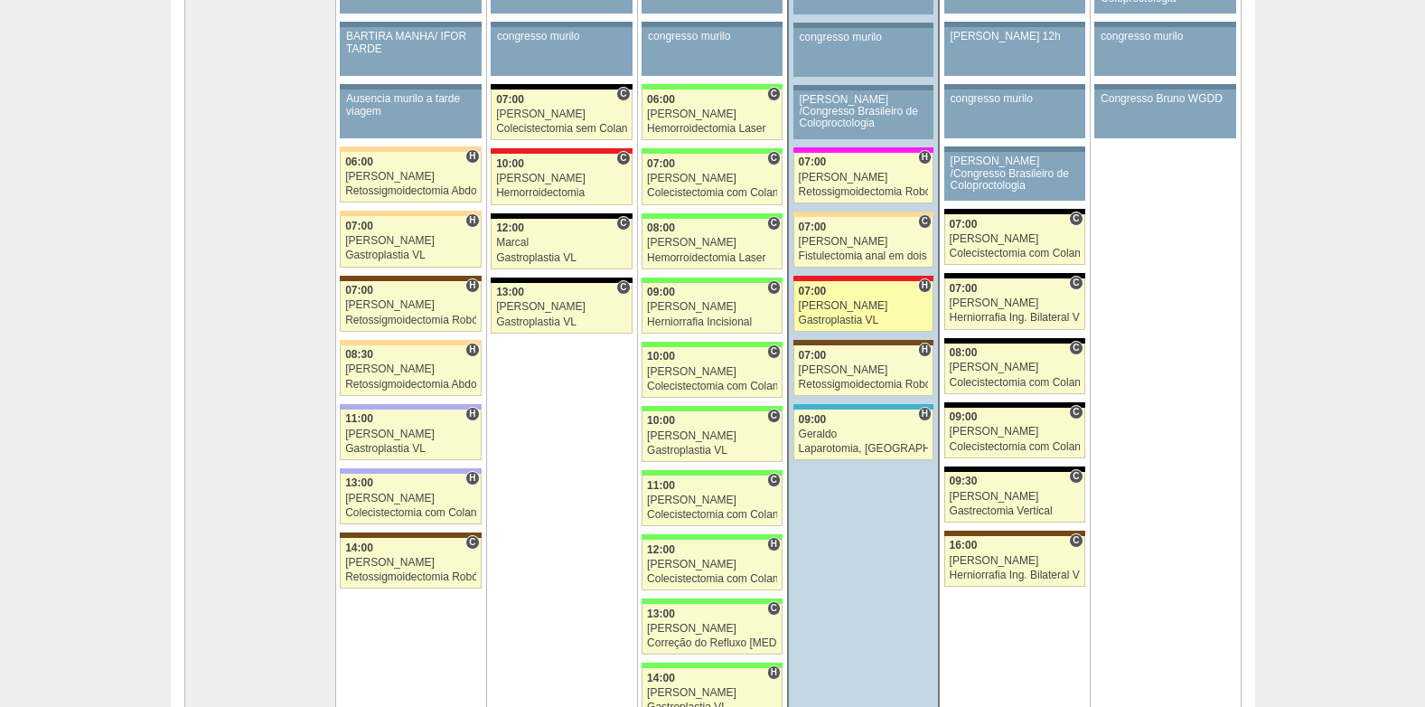
click at [848, 310] on div "[PERSON_NAME]" at bounding box center [864, 306] width 130 height 12
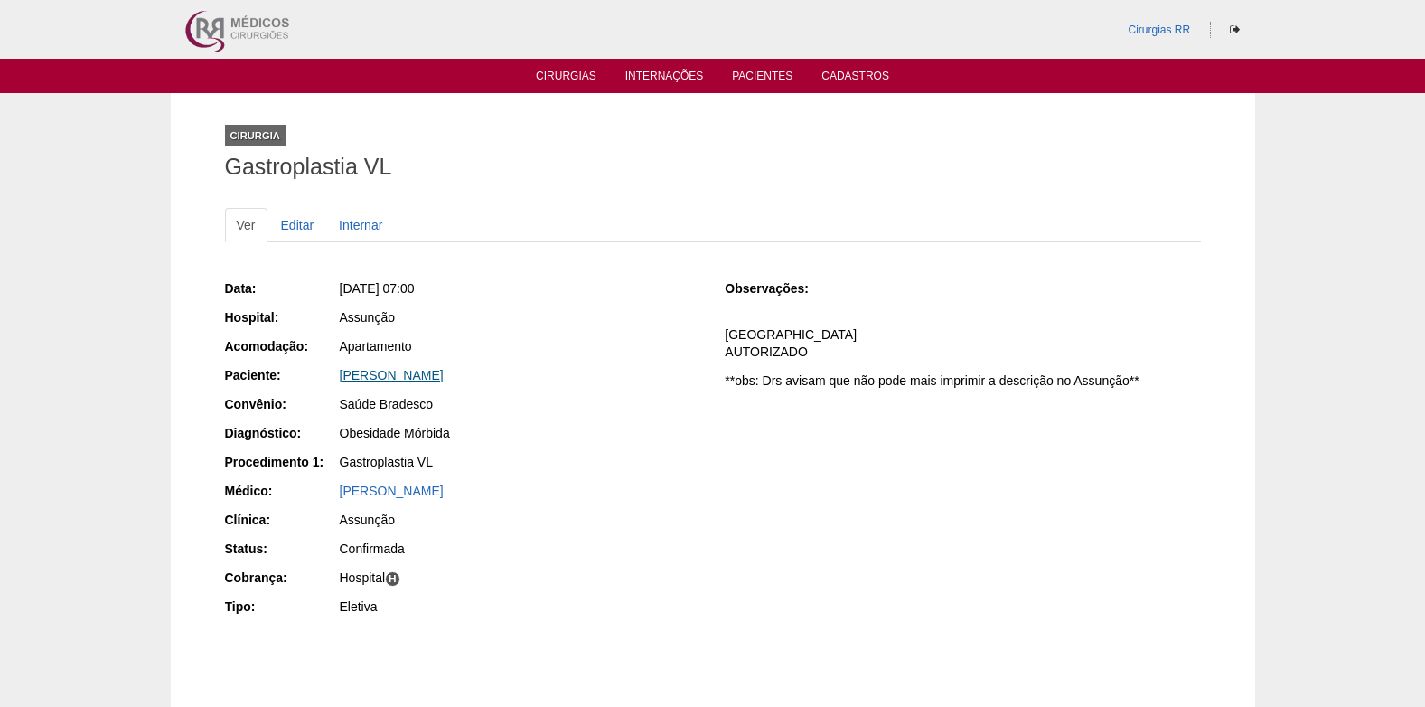
click at [418, 370] on link "[PERSON_NAME]" at bounding box center [392, 375] width 104 height 14
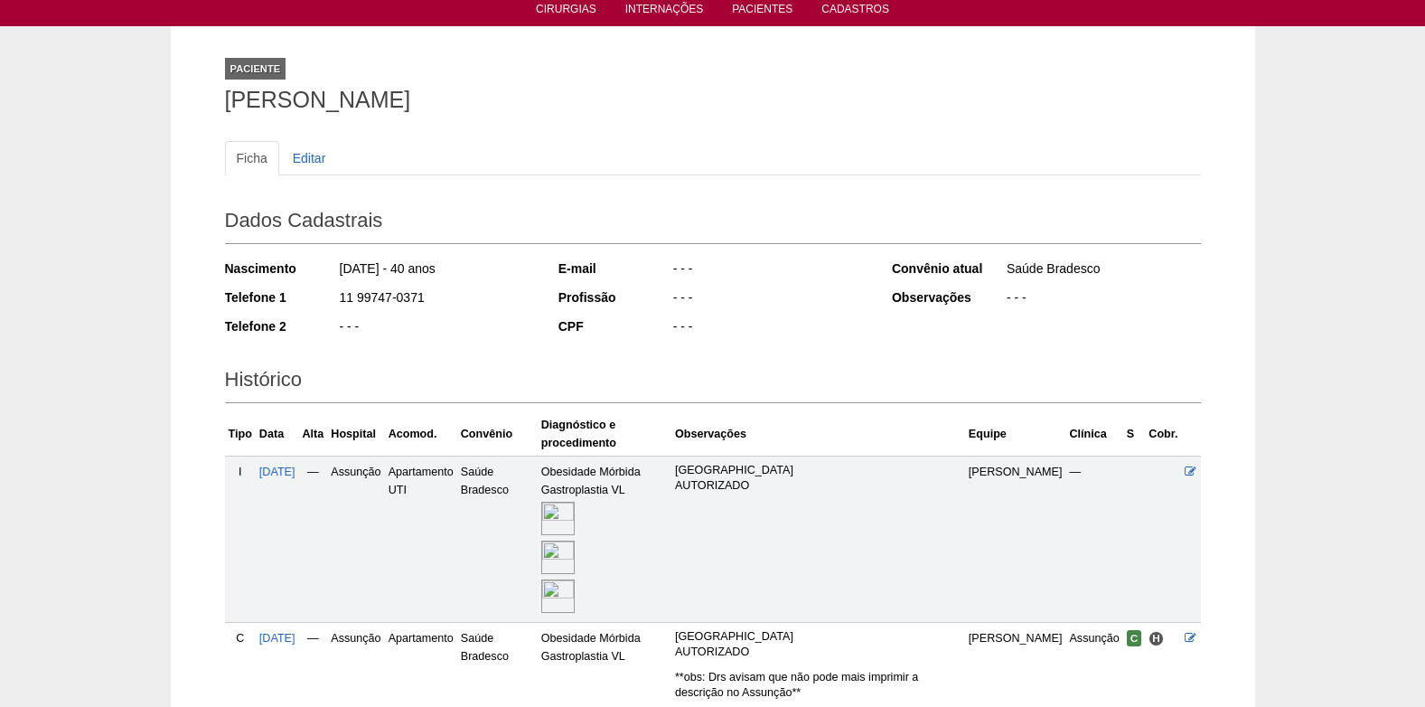
scroll to position [232, 0]
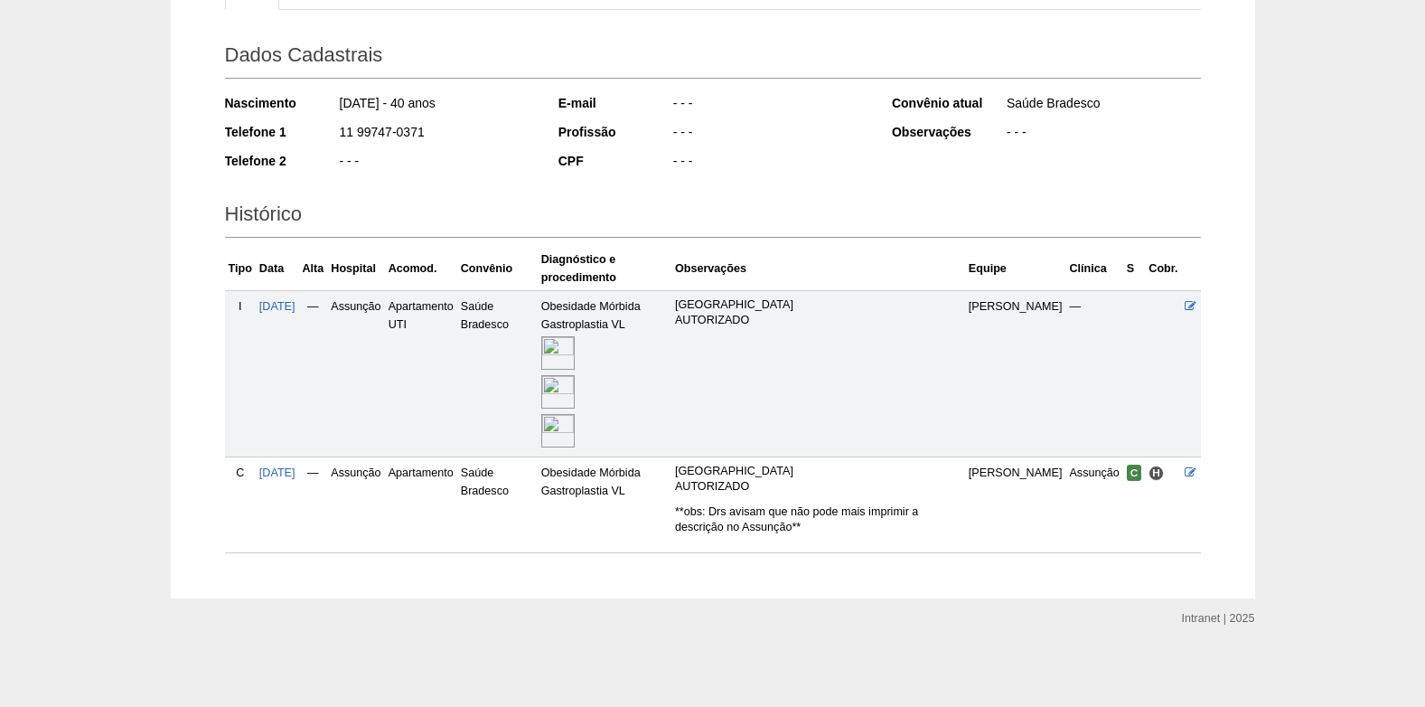
click at [575, 348] on img at bounding box center [557, 352] width 33 height 33
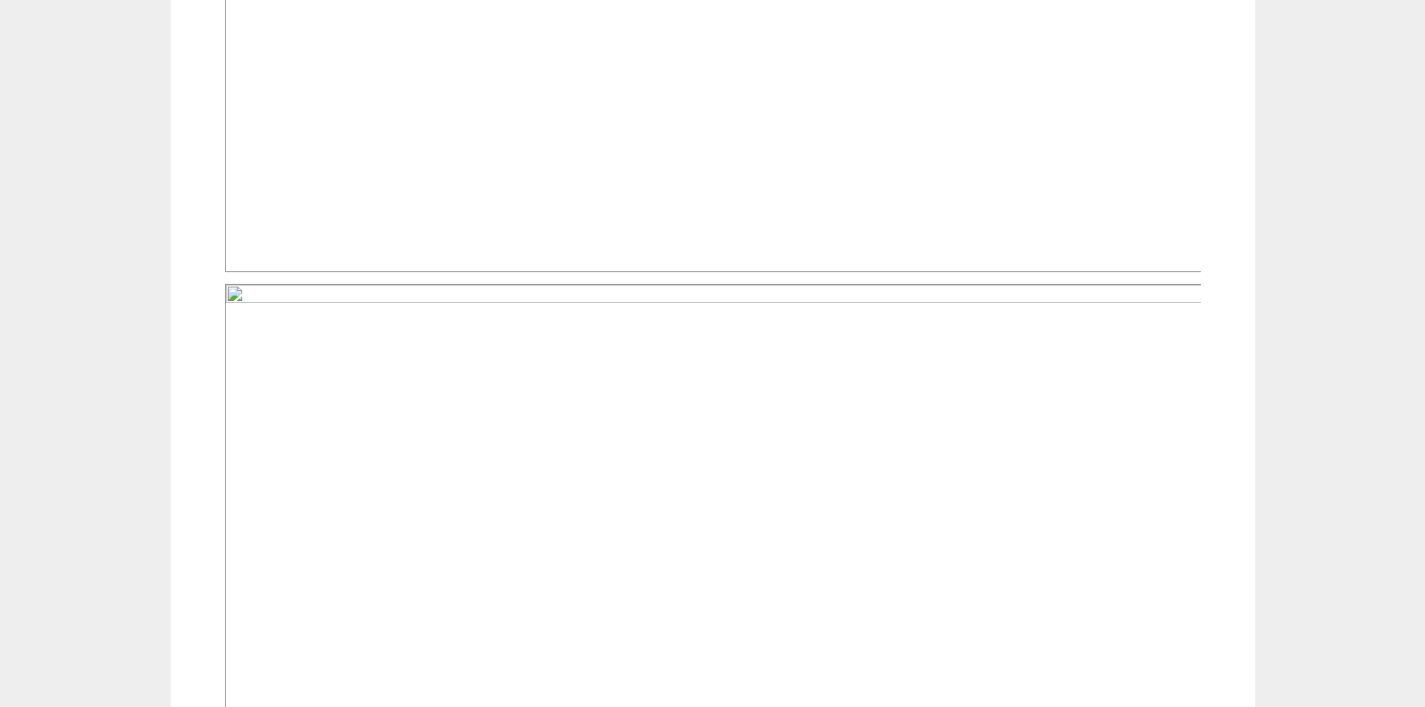
scroll to position [1988, 0]
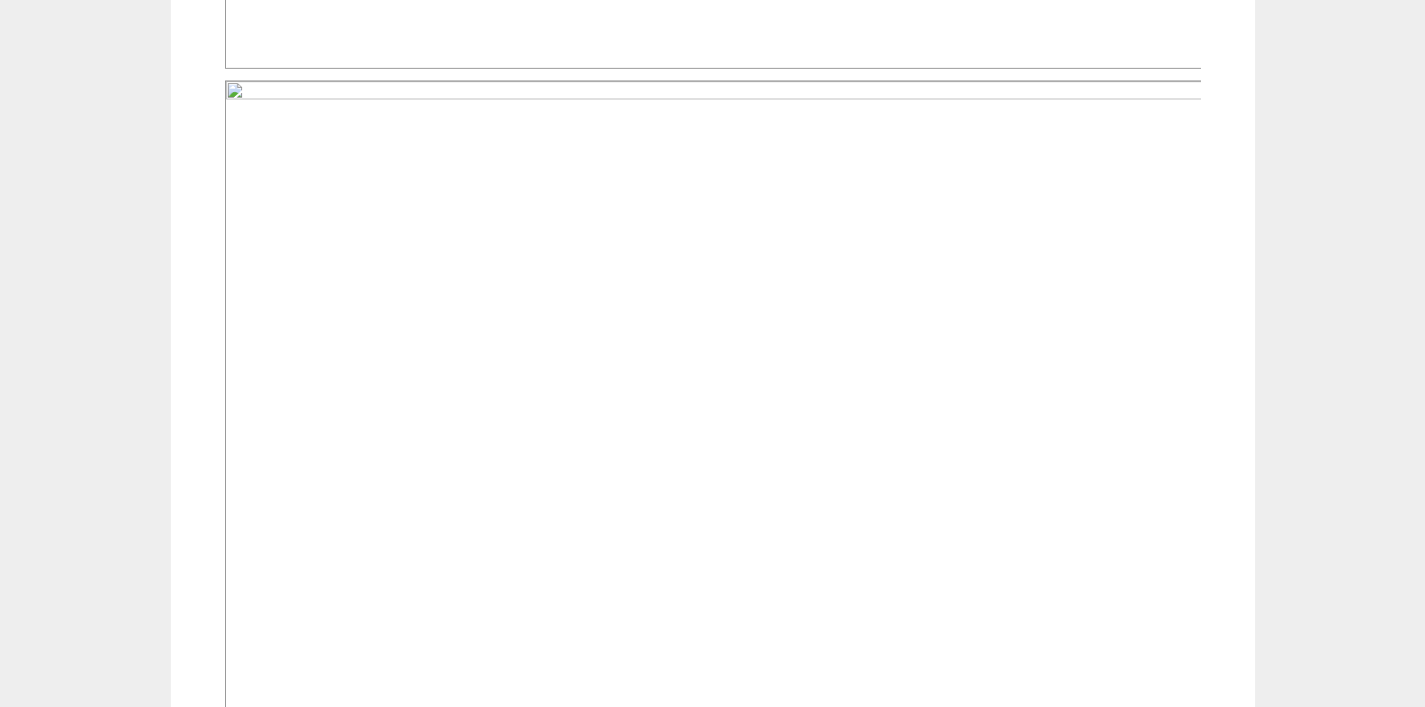
click at [764, 426] on img at bounding box center [714, 447] width 978 height 734
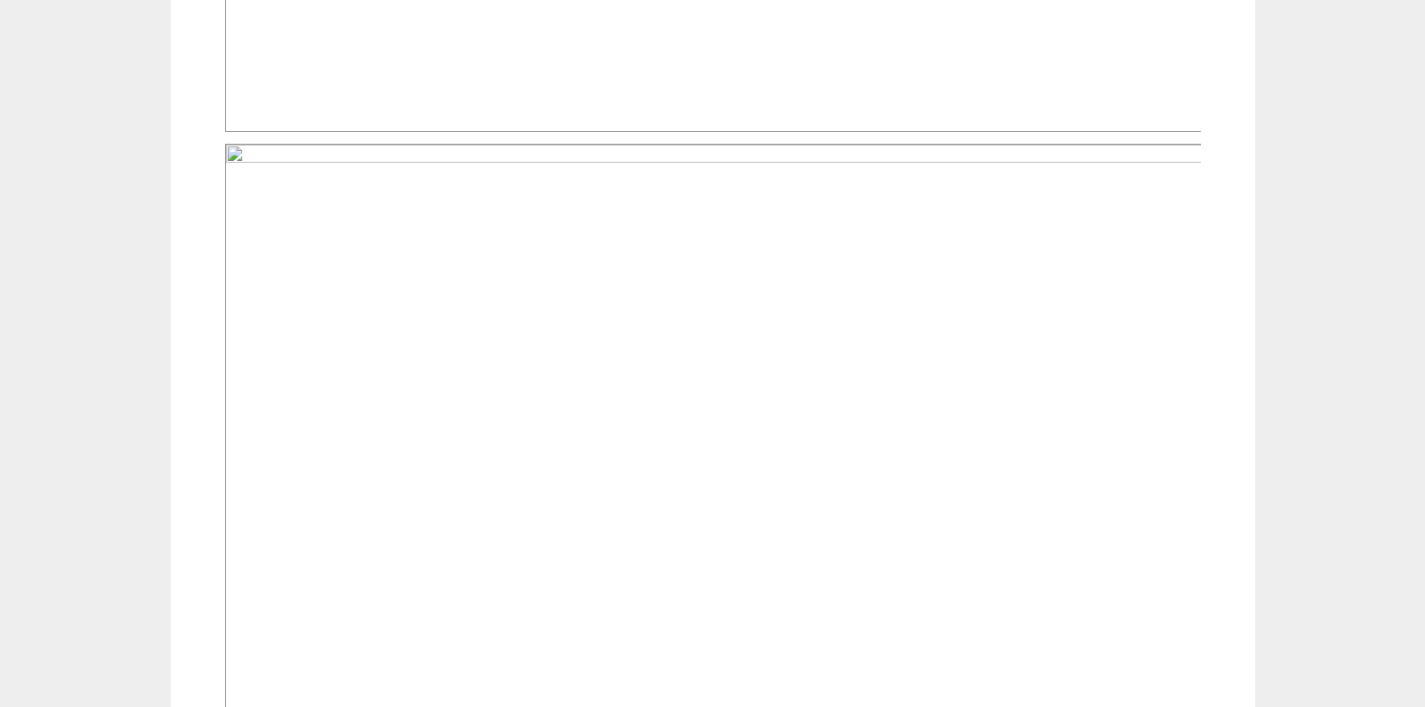
scroll to position [1175, 0]
click at [566, 464] on img at bounding box center [714, 515] width 978 height 734
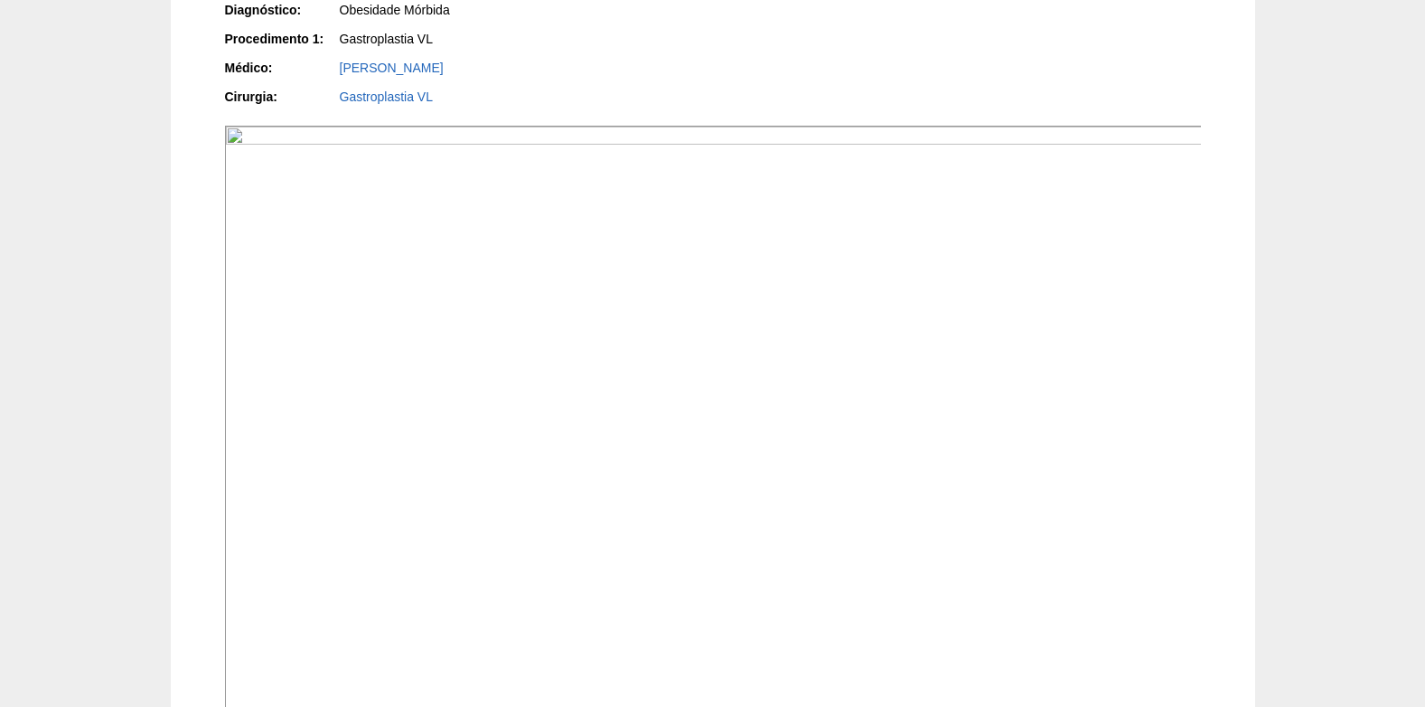
scroll to position [181, 0]
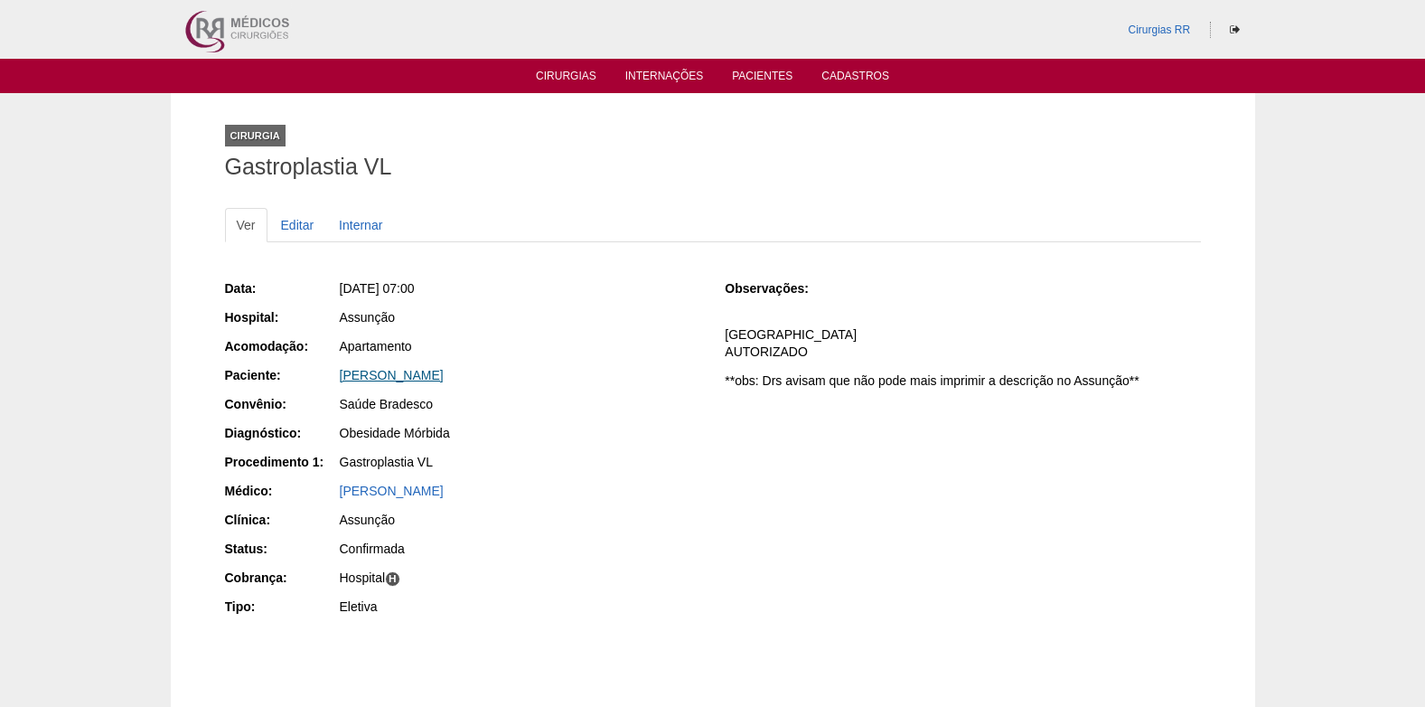
click at [444, 377] on link "[PERSON_NAME]" at bounding box center [392, 375] width 104 height 14
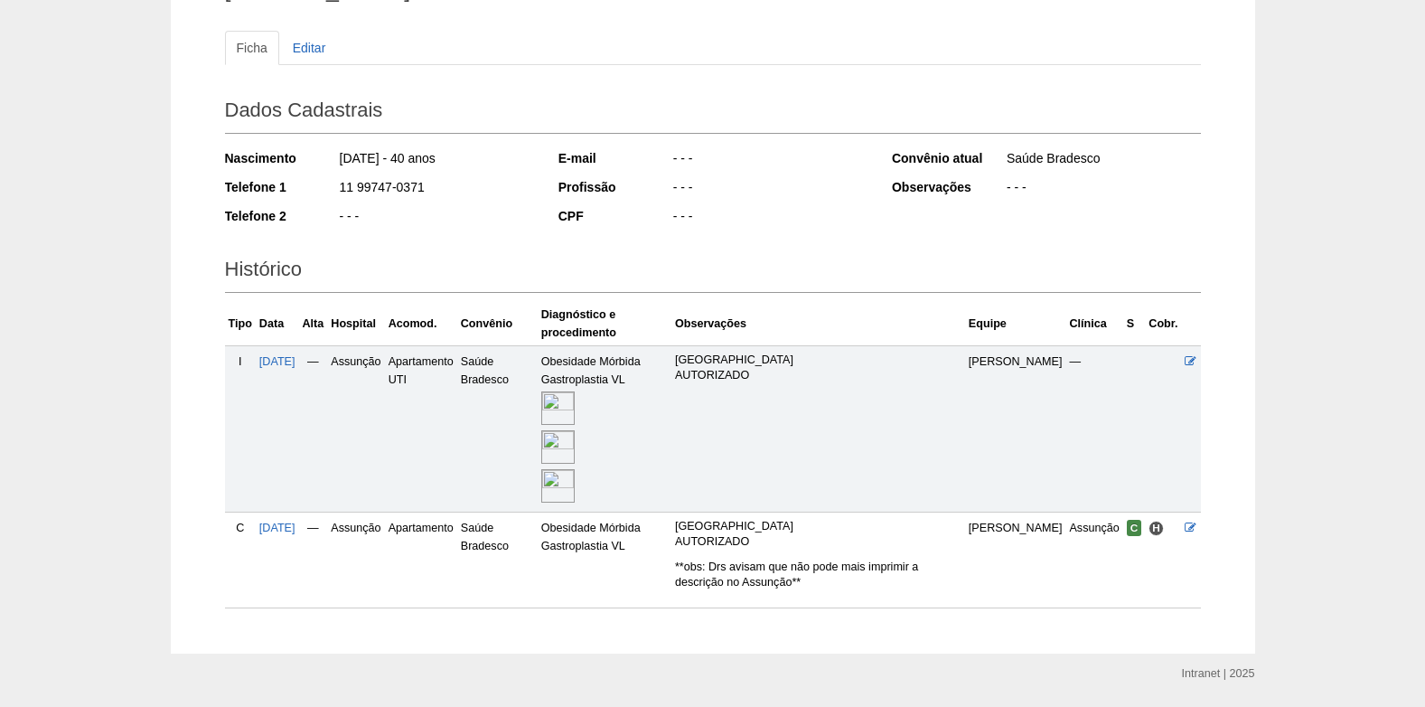
scroll to position [232, 0]
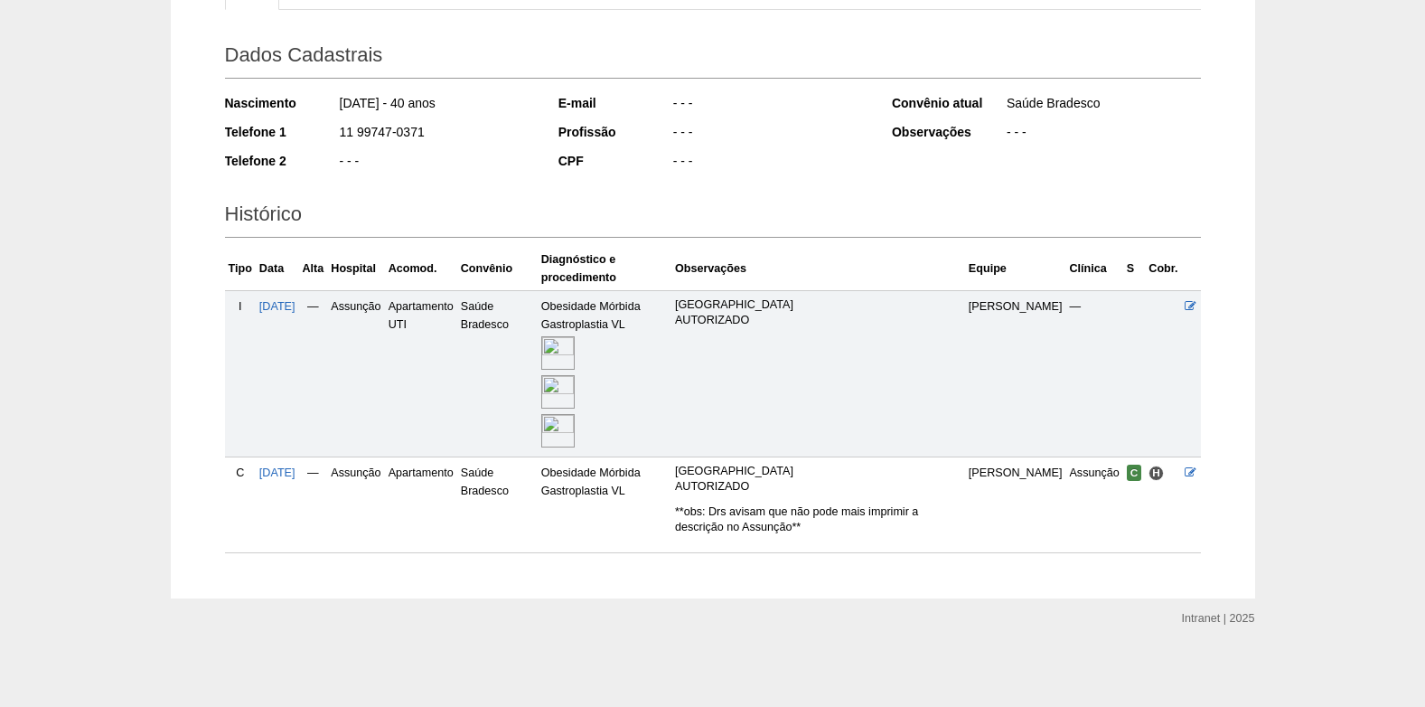
click at [567, 361] on img at bounding box center [557, 352] width 33 height 33
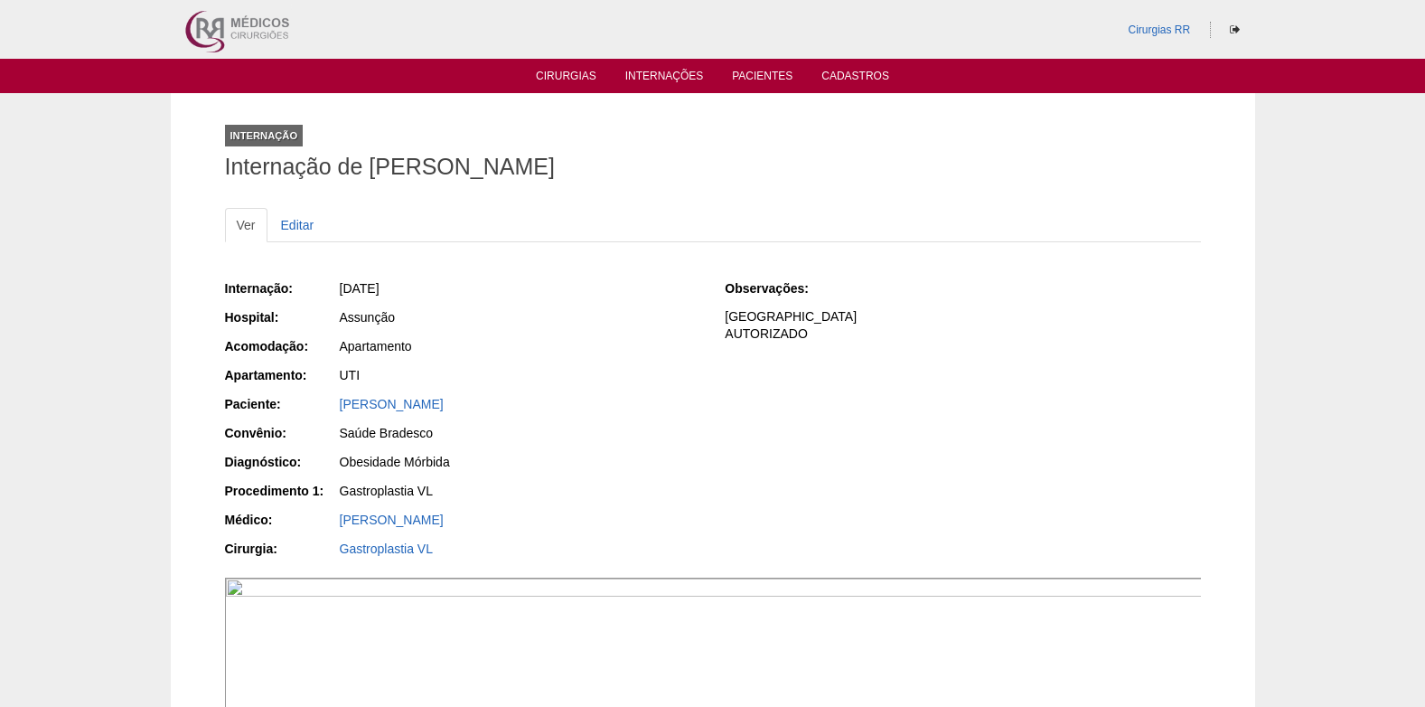
drag, startPoint x: 331, startPoint y: 409, endPoint x: 482, endPoint y: 411, distance: 150.9
click at [482, 411] on div "Paciente: [PERSON_NAME]" at bounding box center [462, 406] width 475 height 23
copy div "Paciente: [PERSON_NAME]"
click at [559, 78] on link "Cirurgias" at bounding box center [566, 77] width 61 height 15
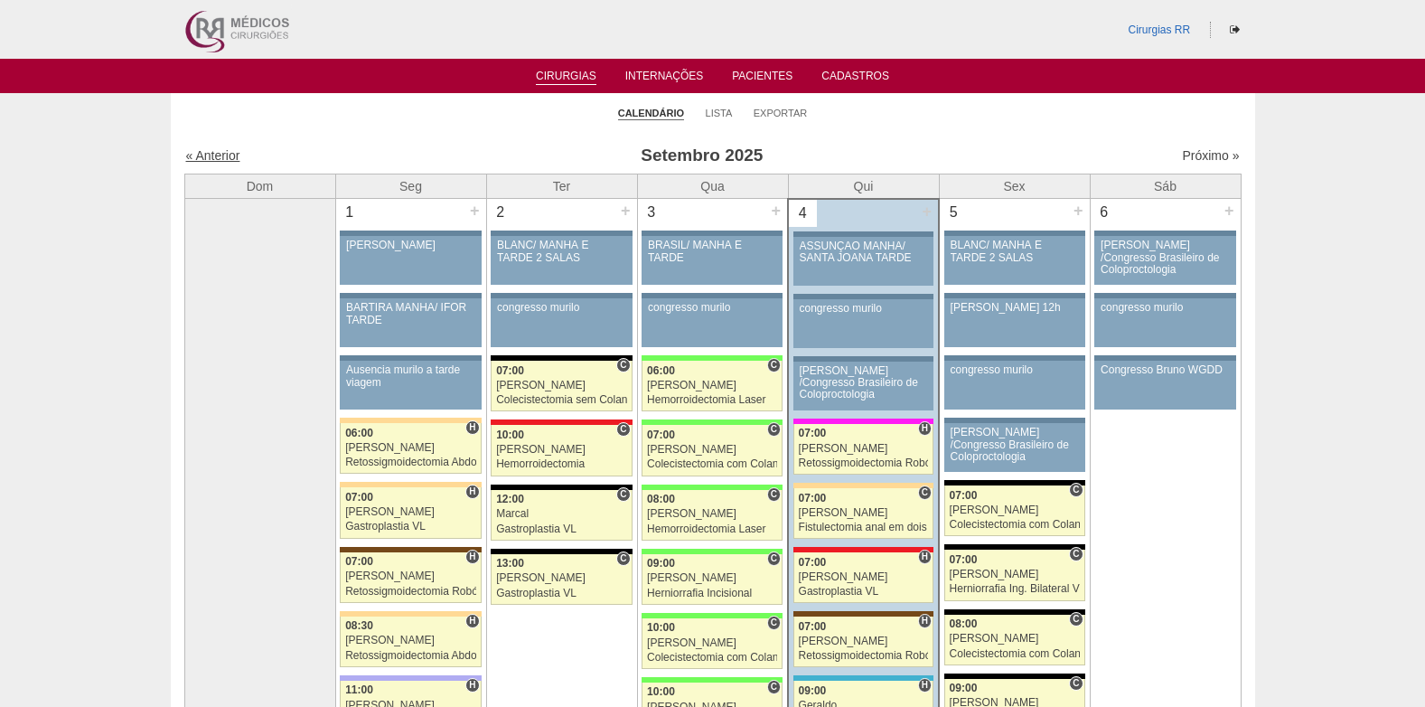
click at [221, 158] on link "« Anterior" at bounding box center [213, 155] width 54 height 14
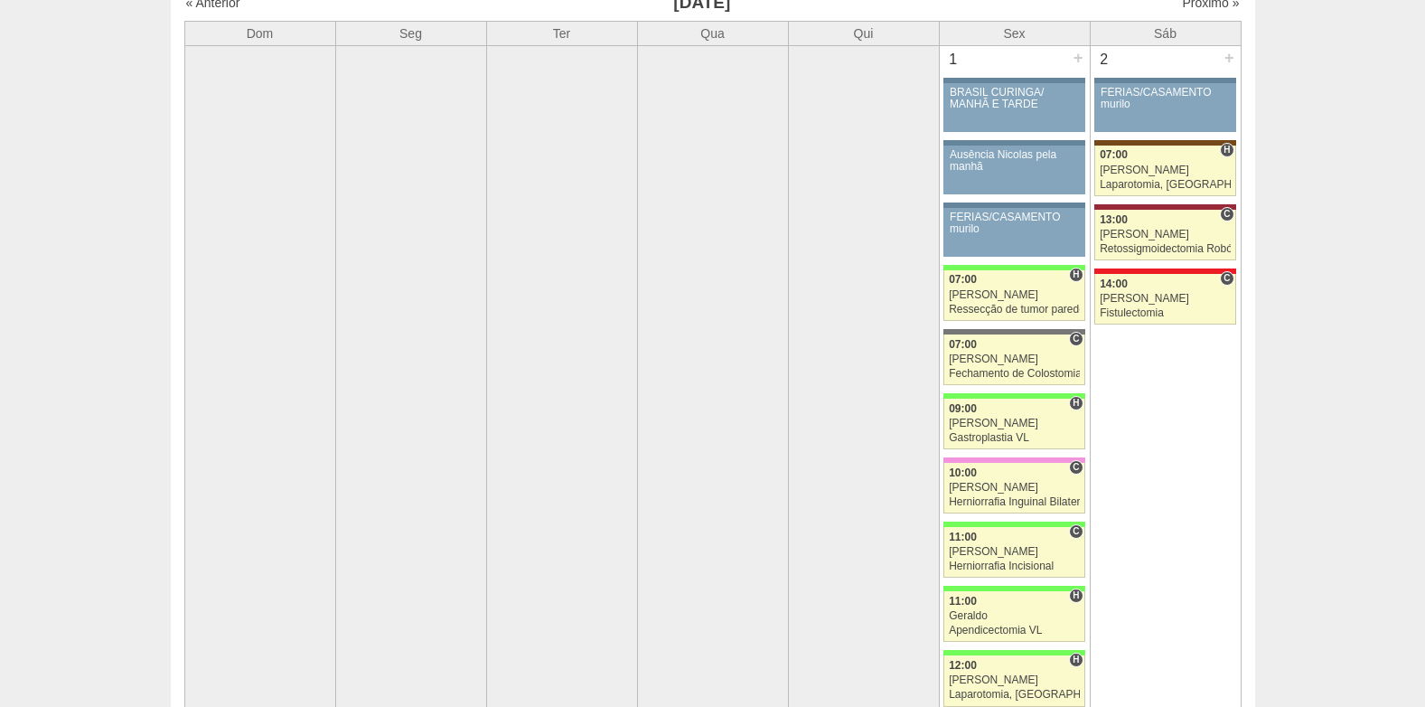
scroll to position [90, 0]
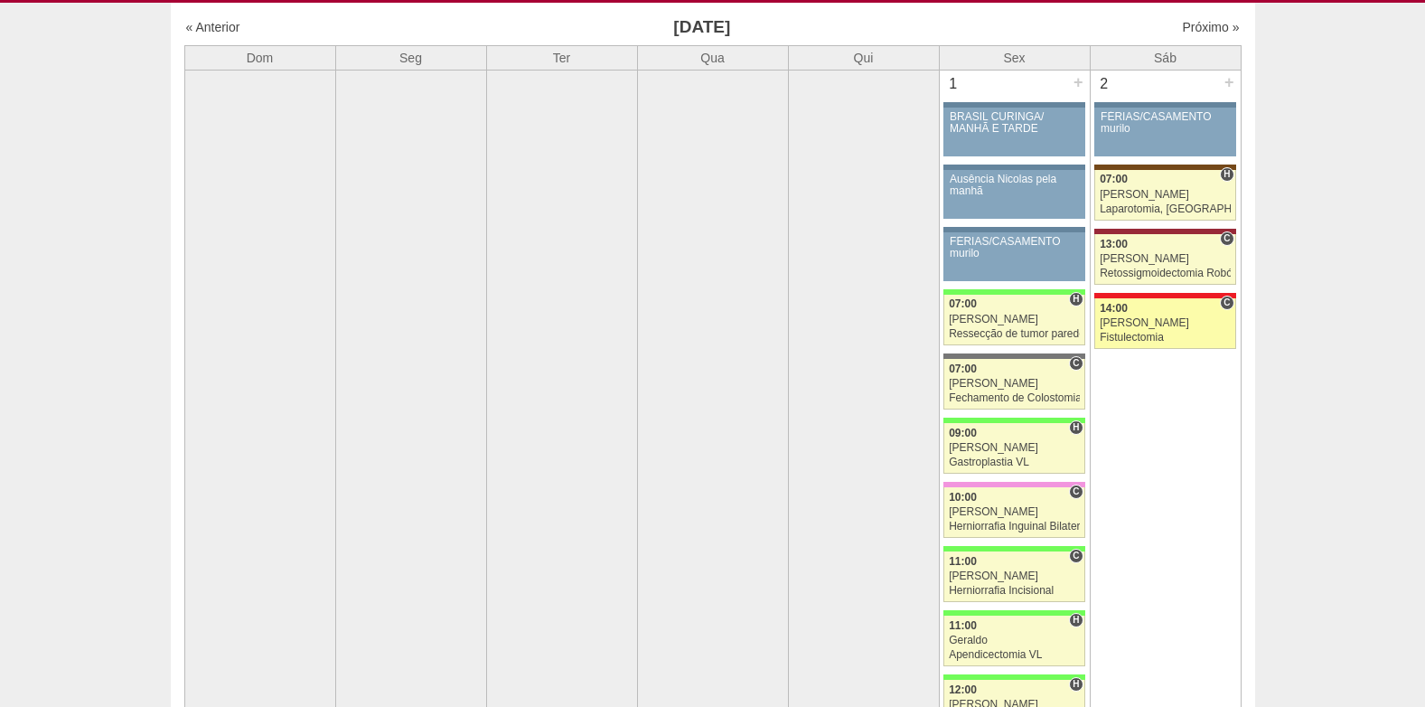
click at [1143, 315] on link "86983 Juliana C 14:00 Juliana Fistulectomia Hospital Assunção RR Médicos - São …" at bounding box center [1164, 323] width 141 height 51
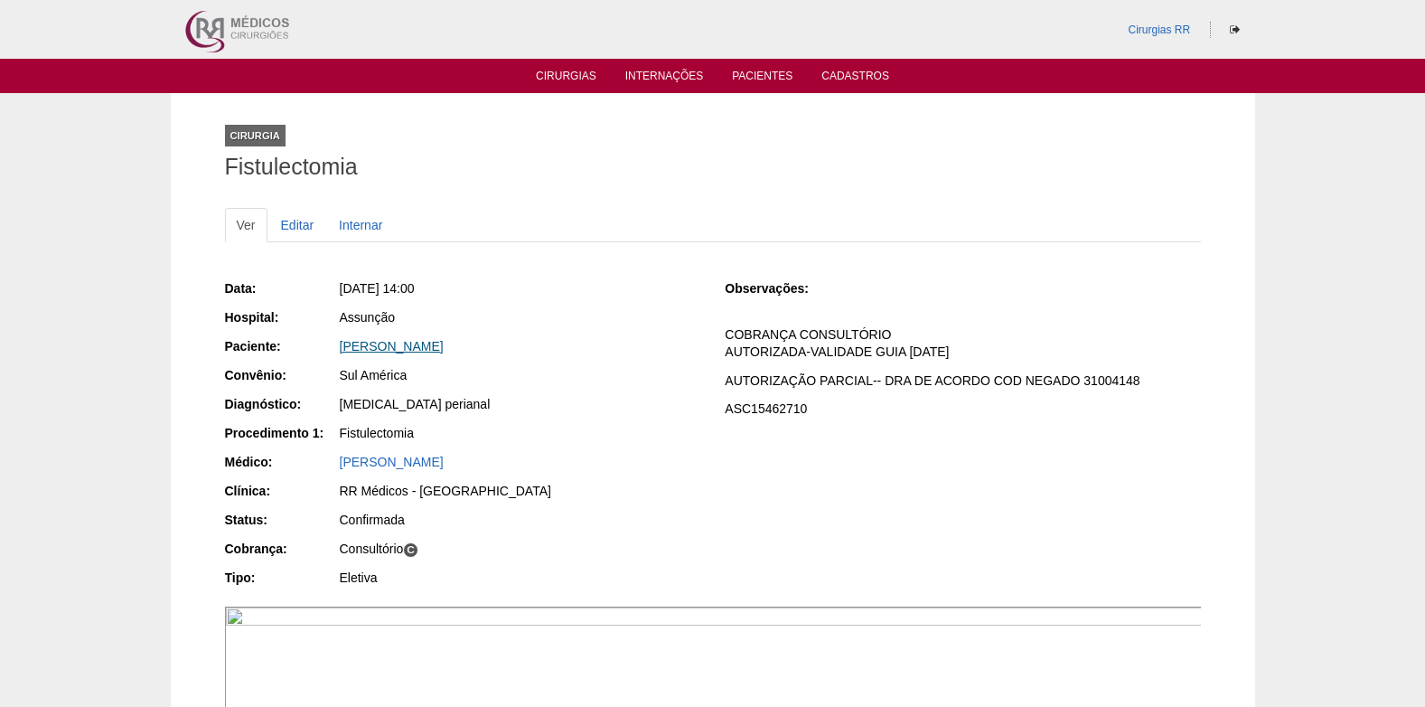
click at [414, 345] on link "[PERSON_NAME]" at bounding box center [392, 346] width 104 height 14
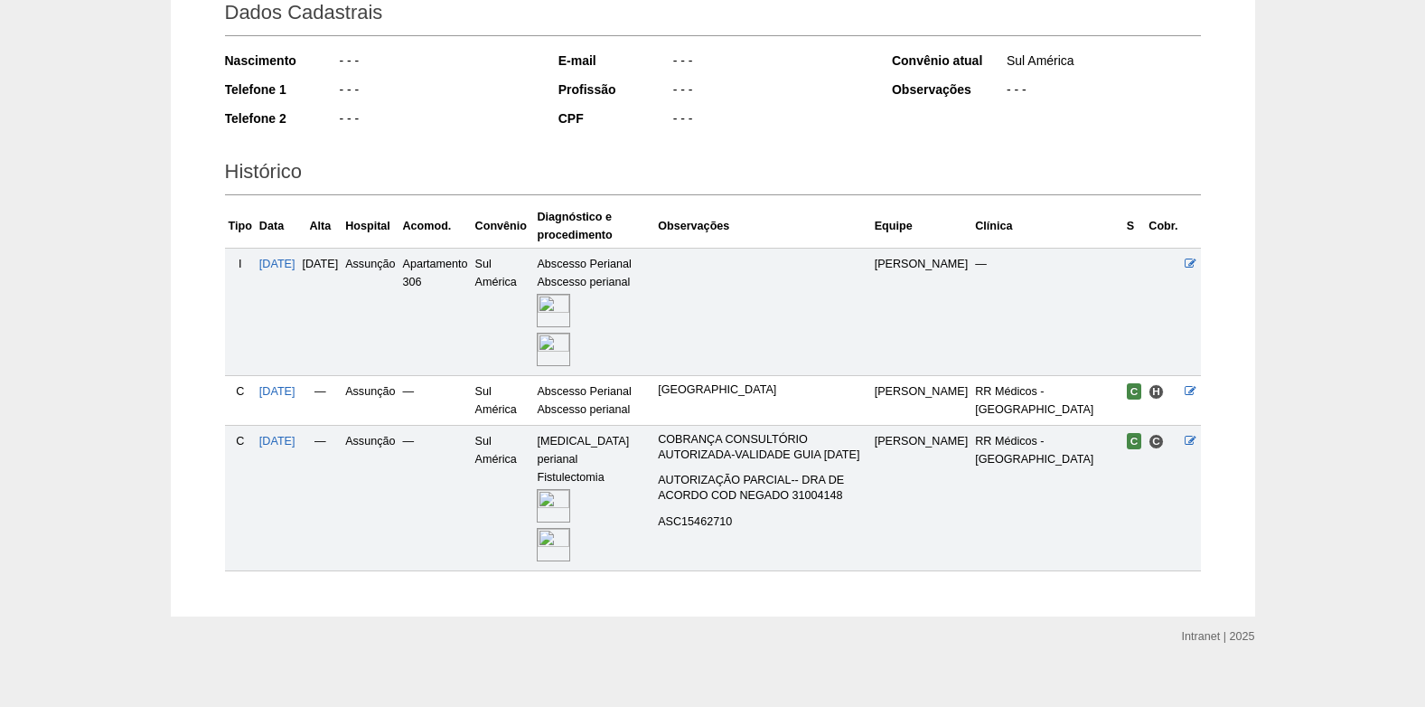
scroll to position [276, 0]
click at [570, 496] on img at bounding box center [553, 504] width 33 height 33
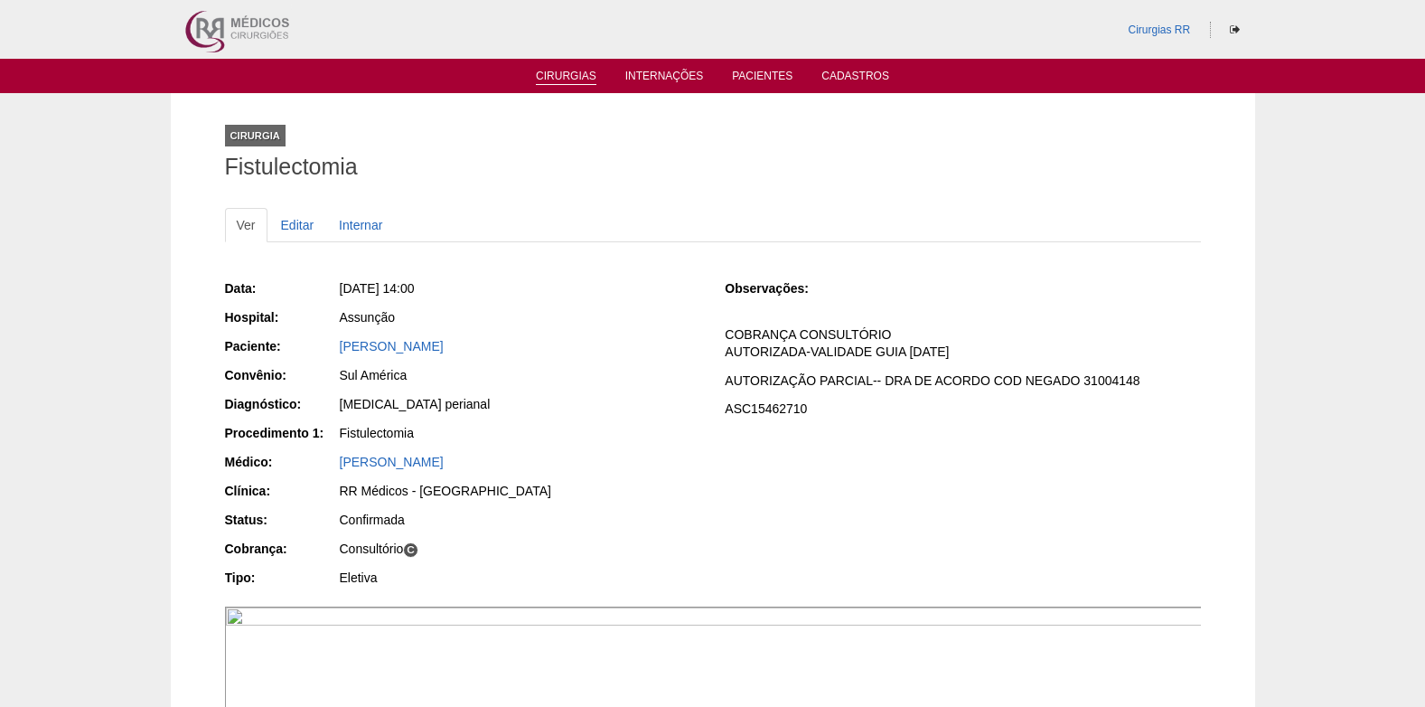
click at [566, 76] on link "Cirurgias" at bounding box center [566, 77] width 61 height 15
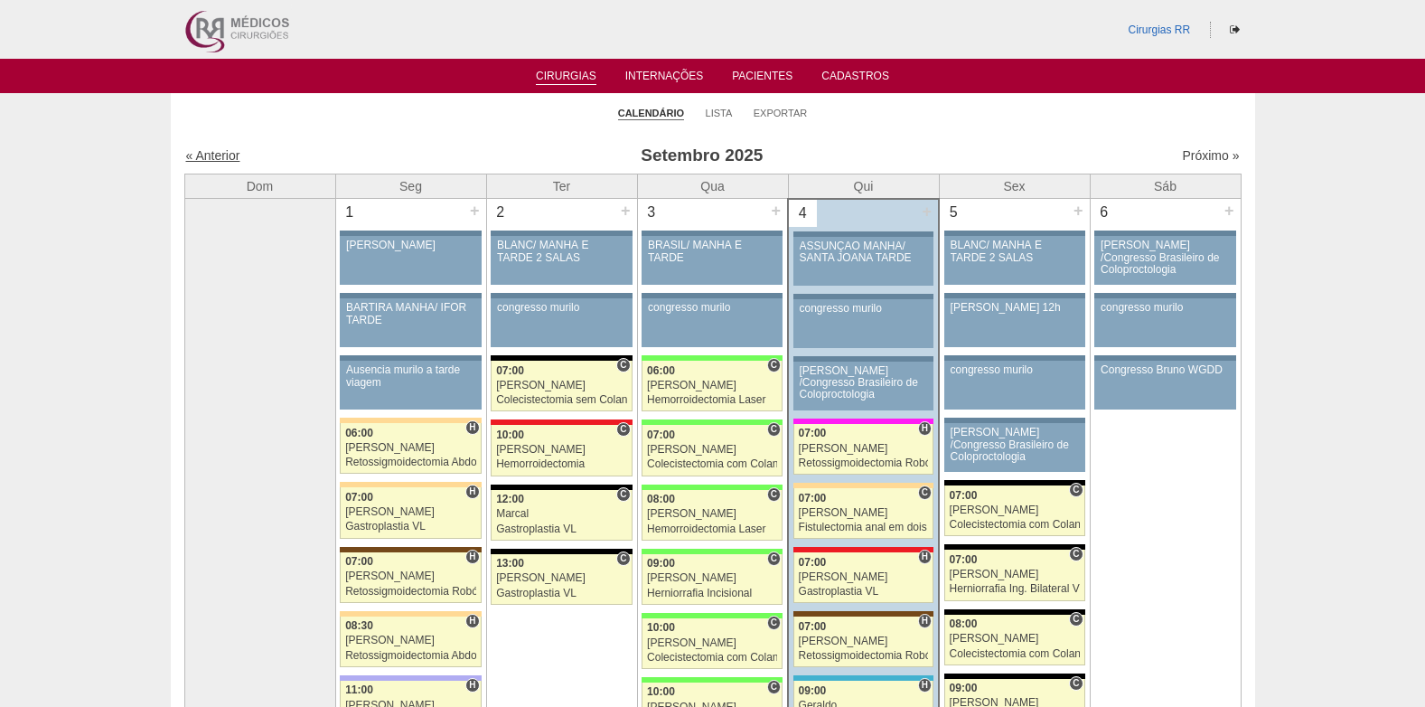
click at [196, 149] on link "« Anterior" at bounding box center [213, 155] width 54 height 14
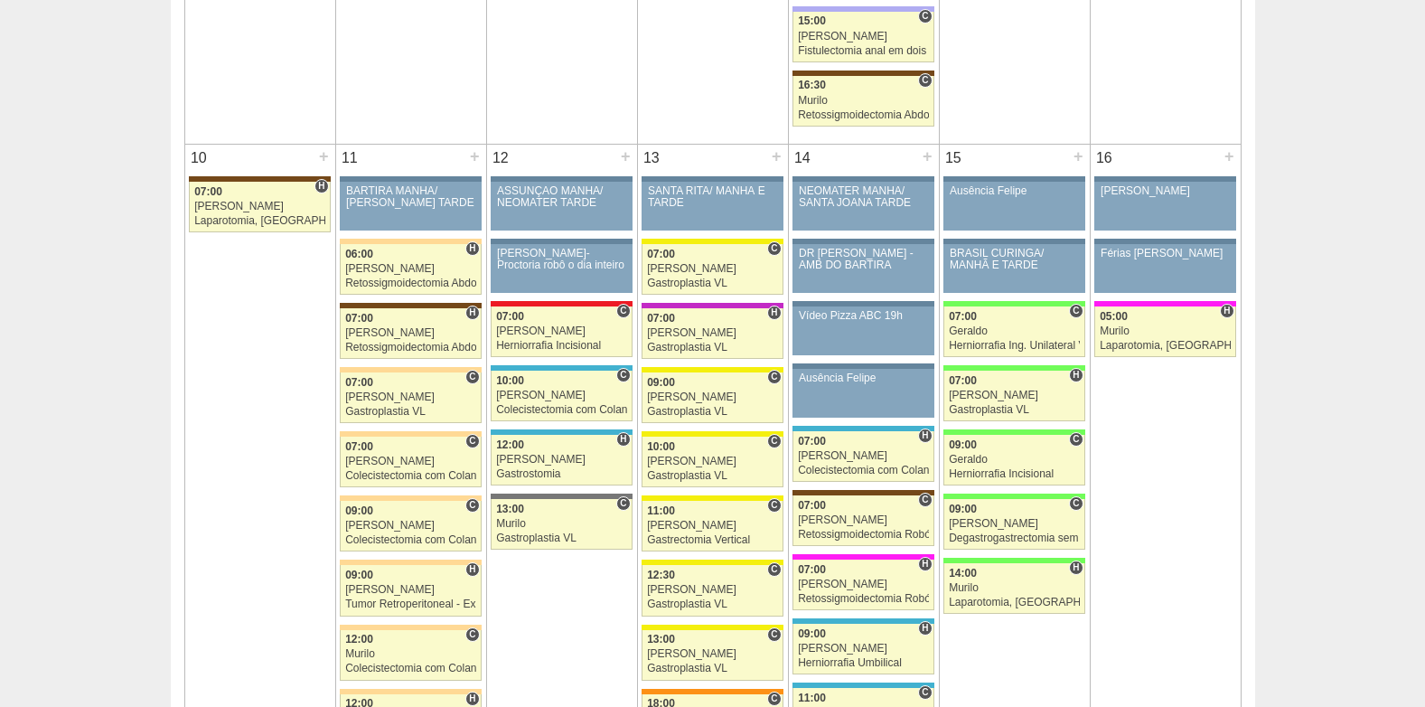
scroll to position [1988, 0]
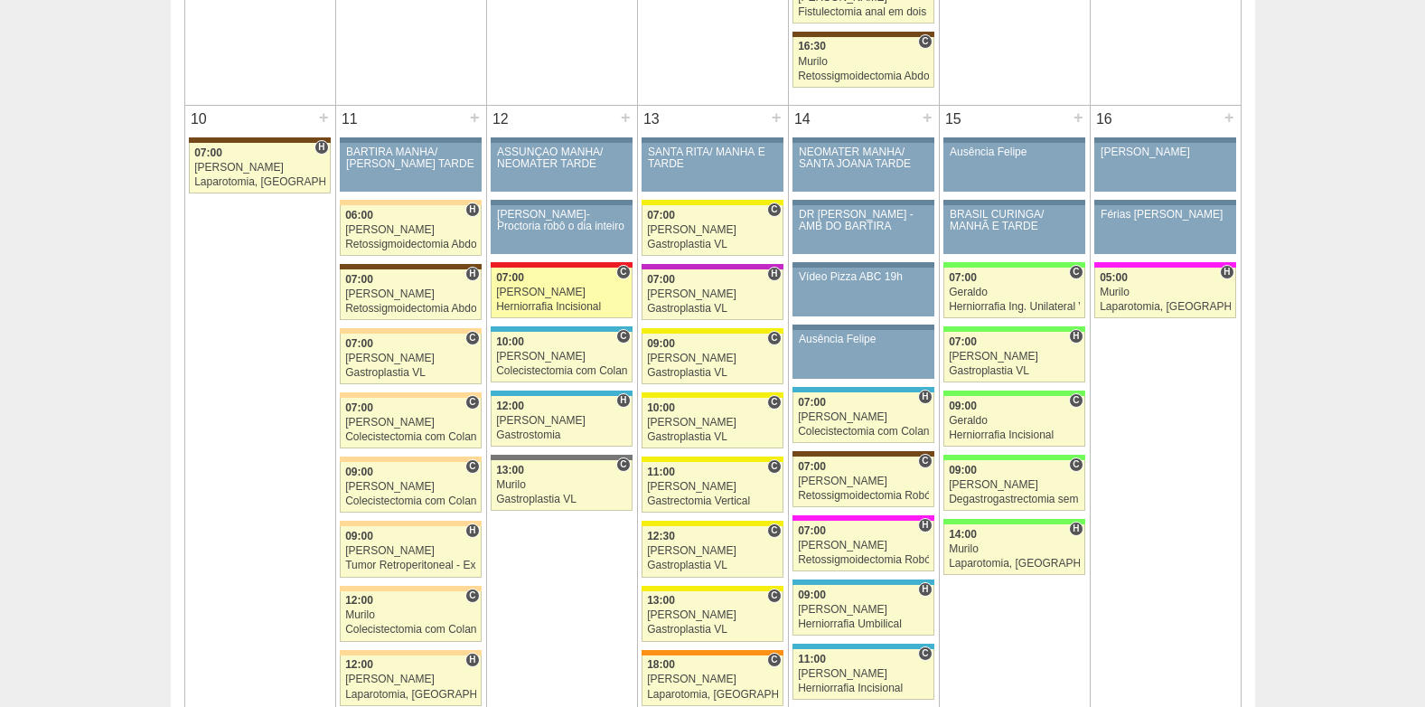
click at [547, 281] on div "07:00" at bounding box center [561, 278] width 131 height 12
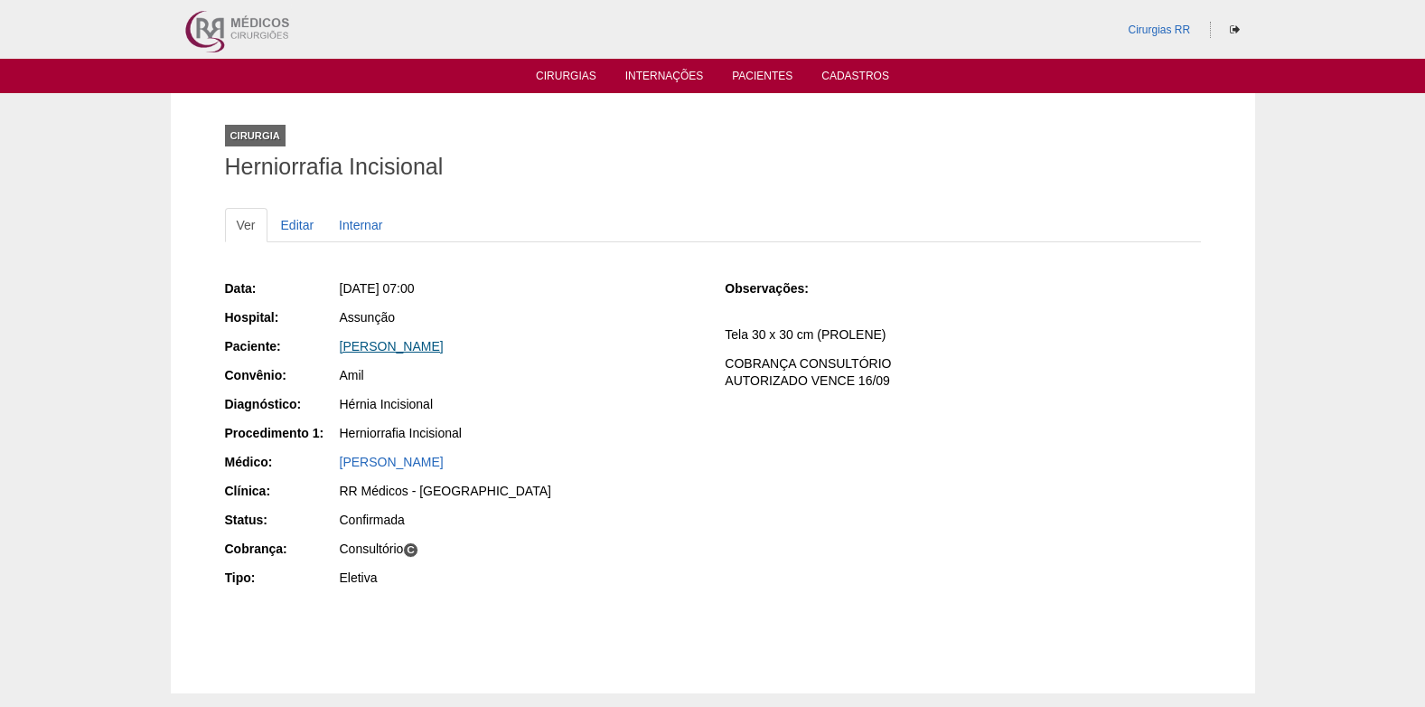
click at [372, 343] on link "[PERSON_NAME]" at bounding box center [392, 346] width 104 height 14
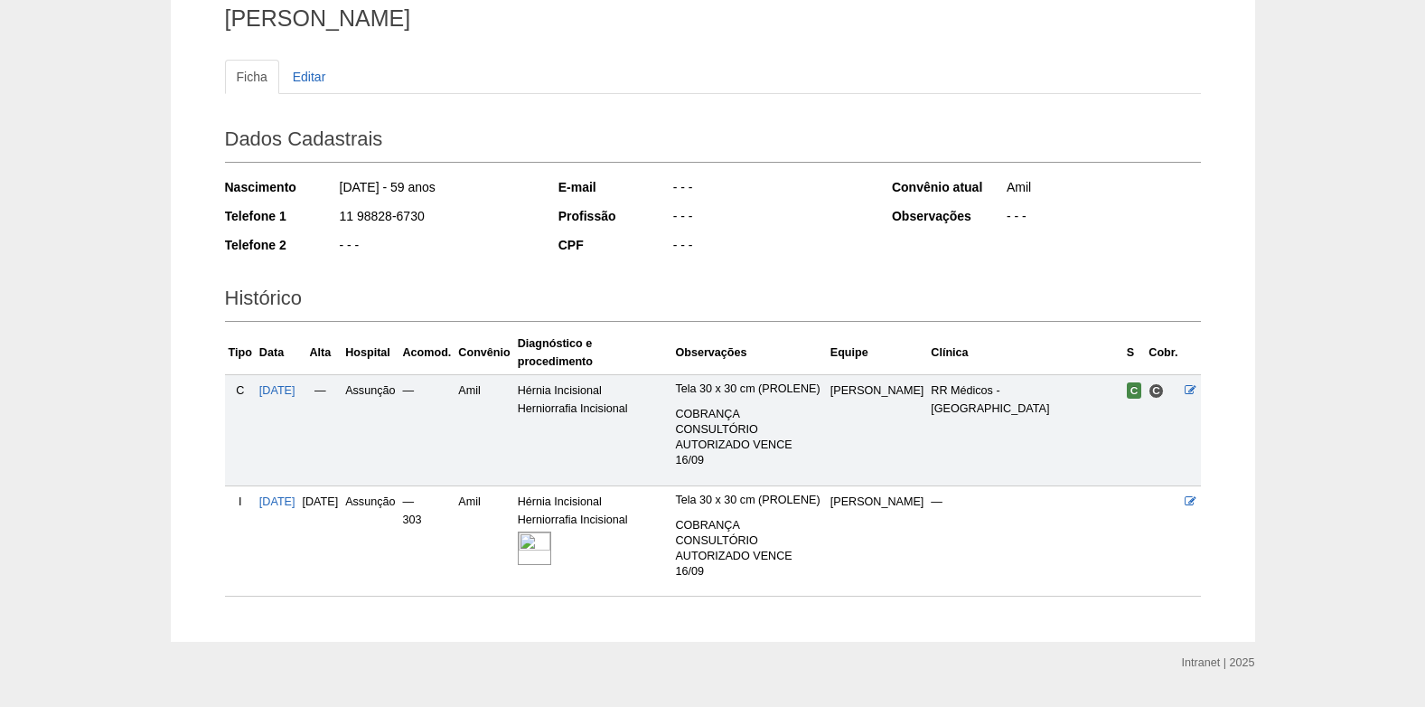
scroll to position [223, 0]
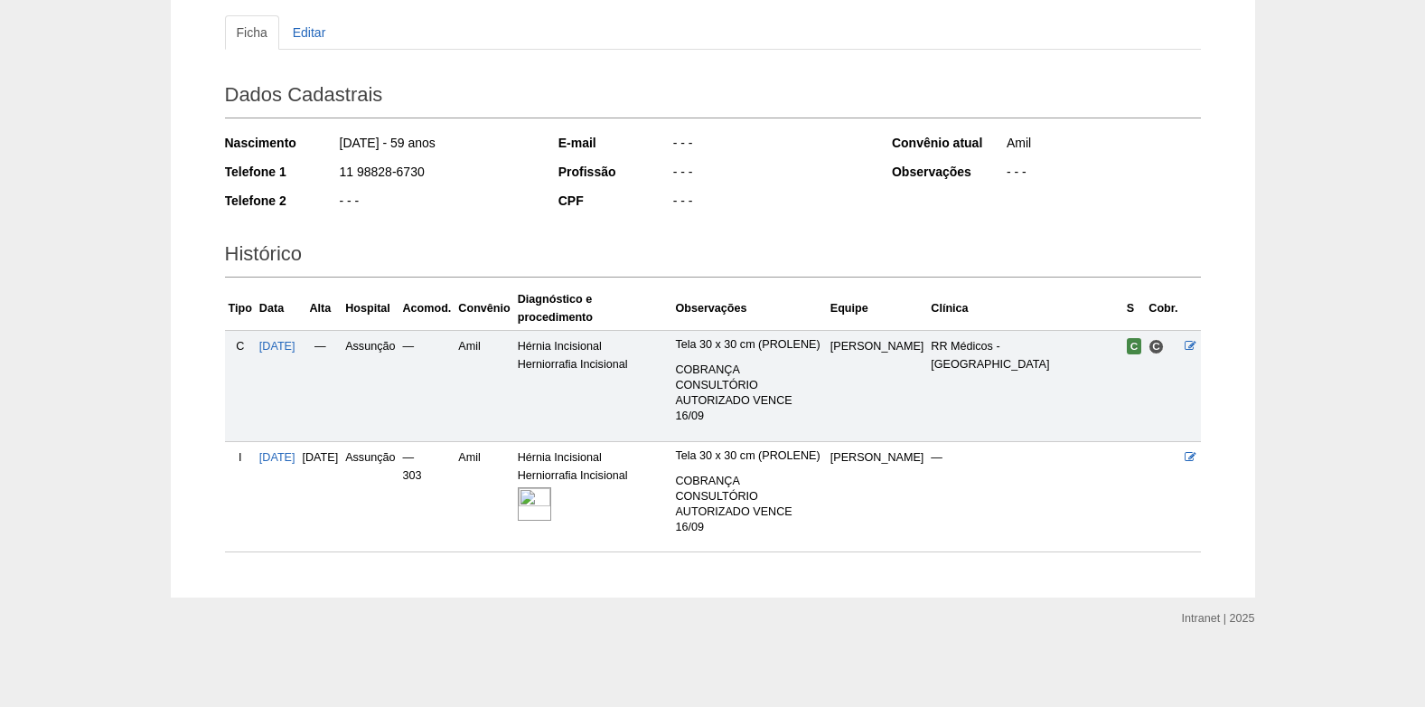
click at [551, 487] on img at bounding box center [534, 503] width 33 height 33
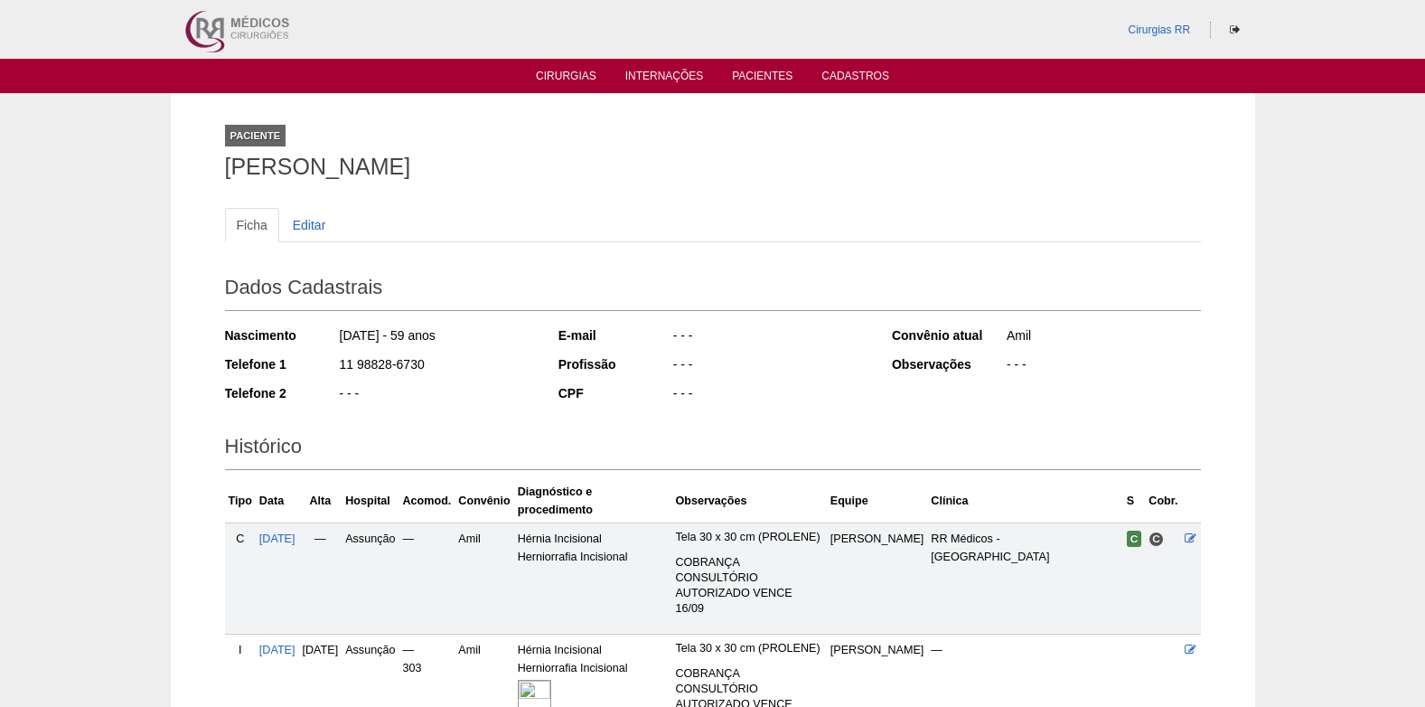
scroll to position [223, 0]
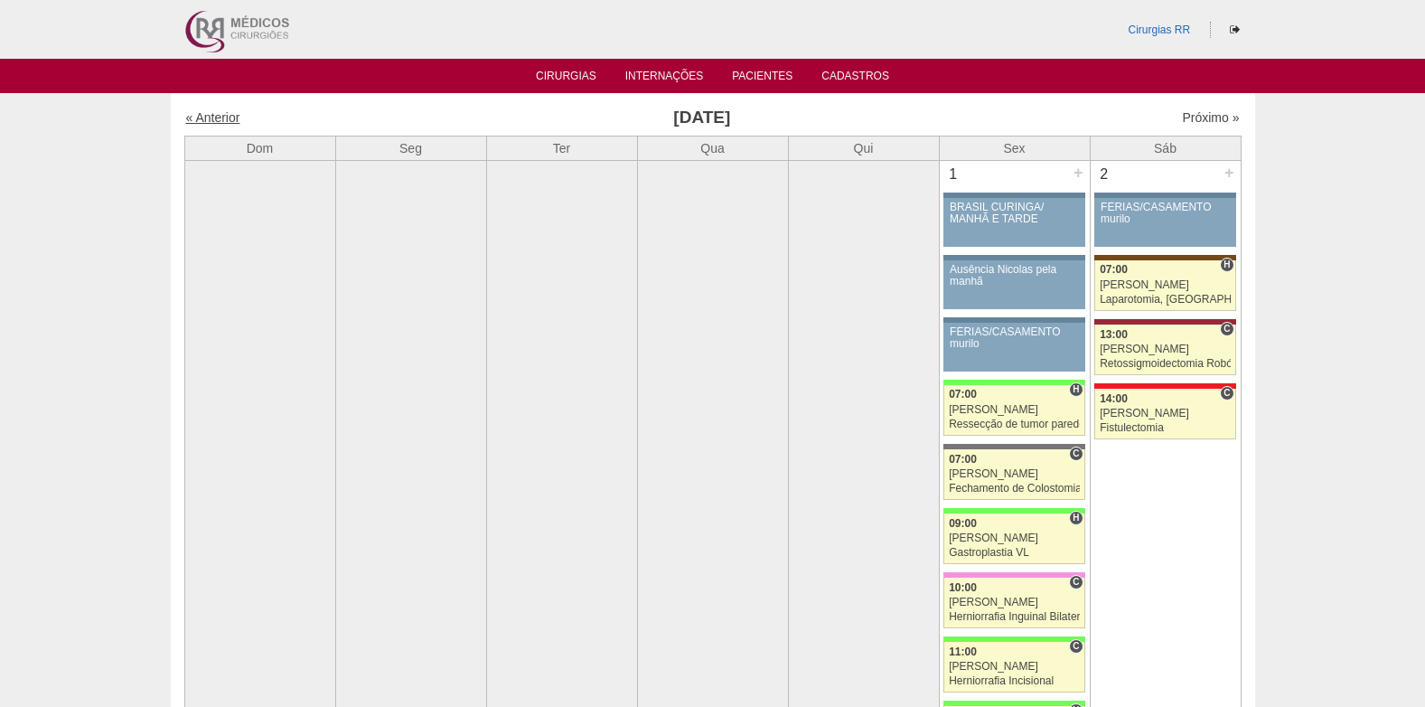
click at [218, 119] on link "« Anterior" at bounding box center [213, 117] width 54 height 14
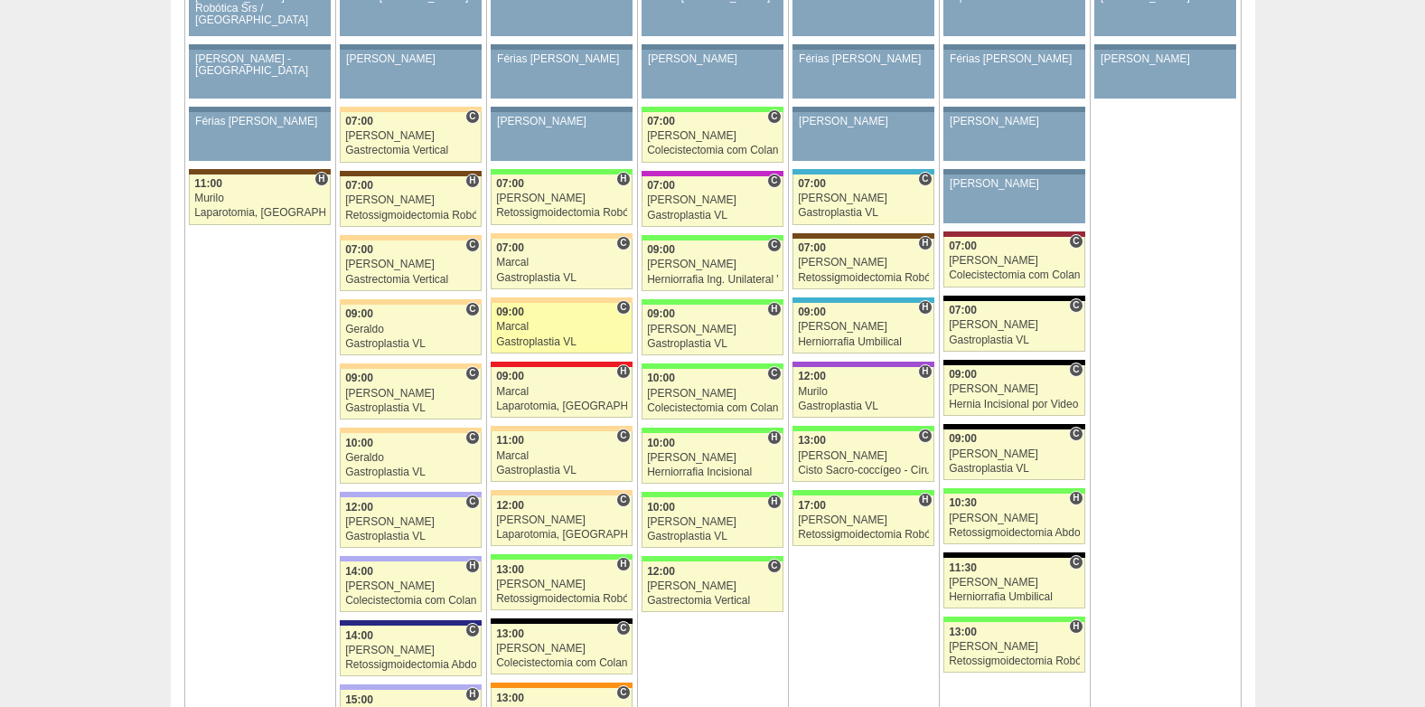
scroll to position [3525, 0]
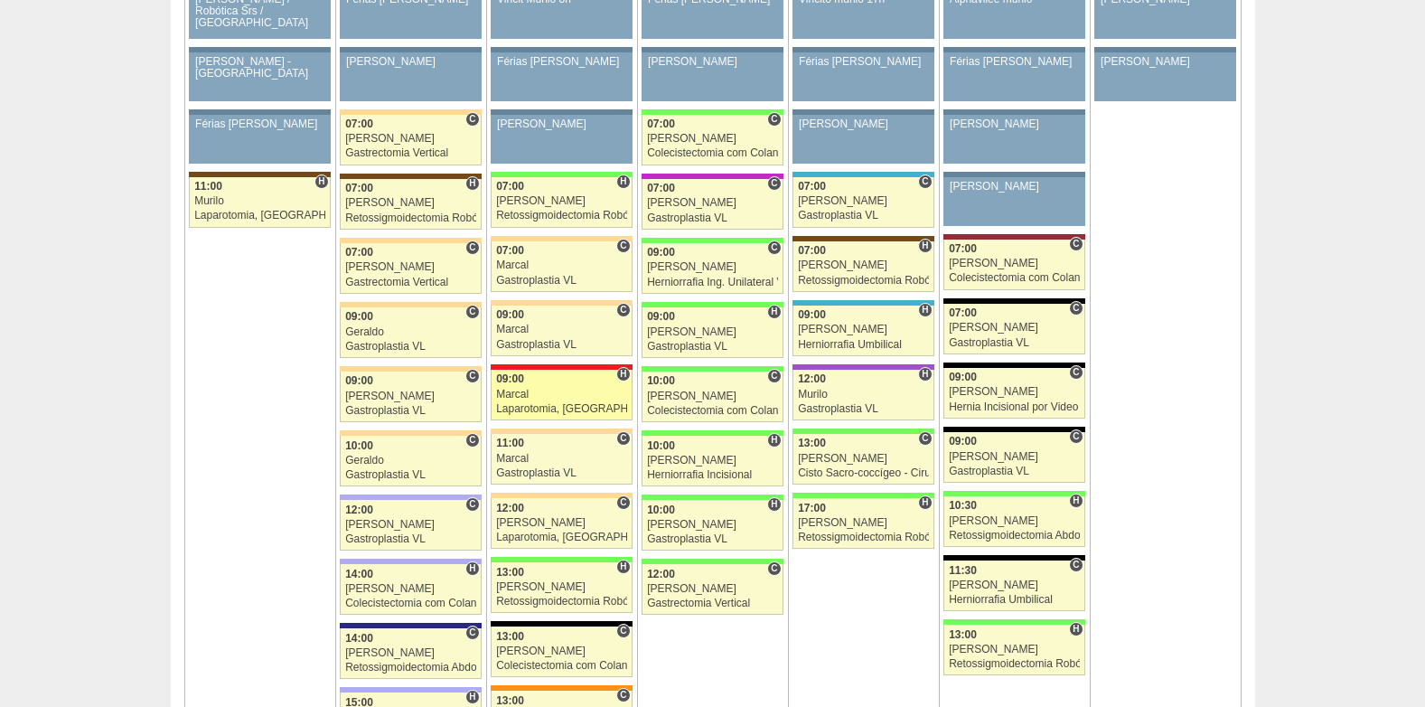
click at [540, 389] on div "Marcal" at bounding box center [561, 395] width 131 height 12
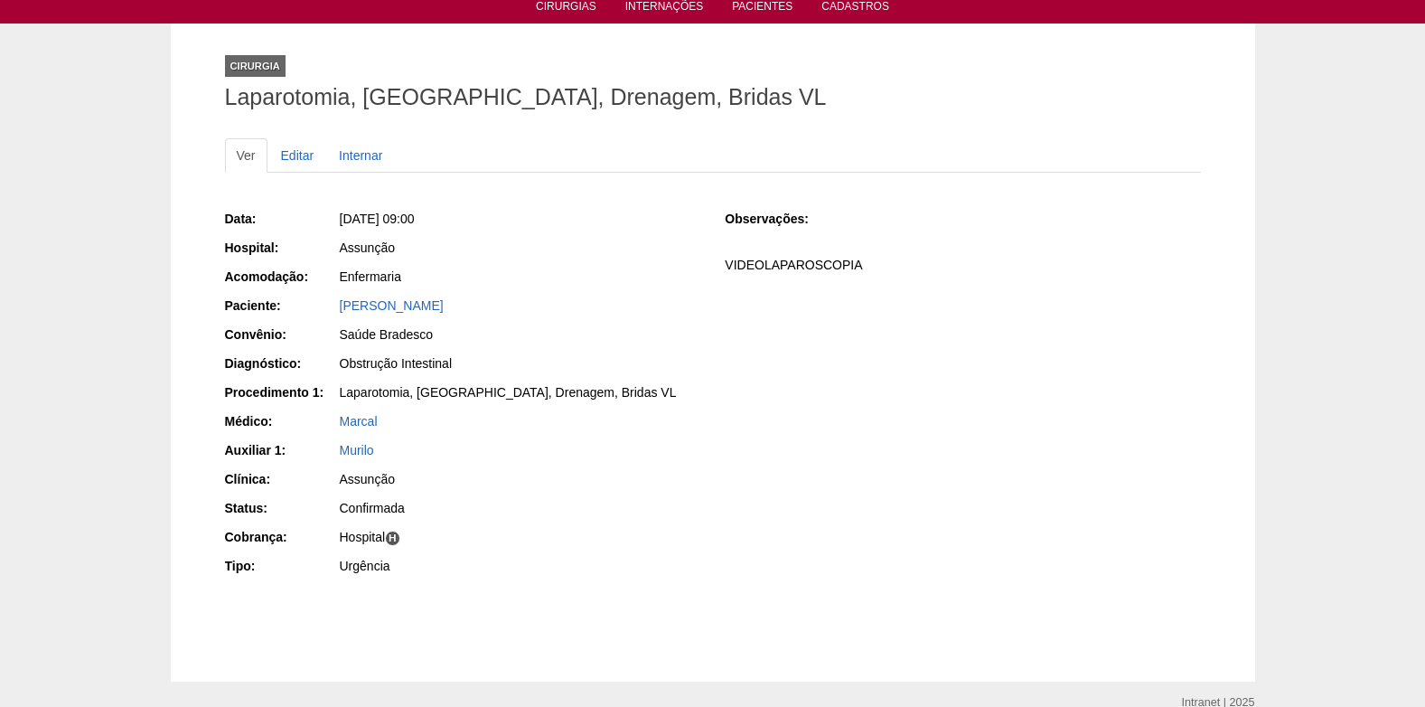
scroll to position [154, 0]
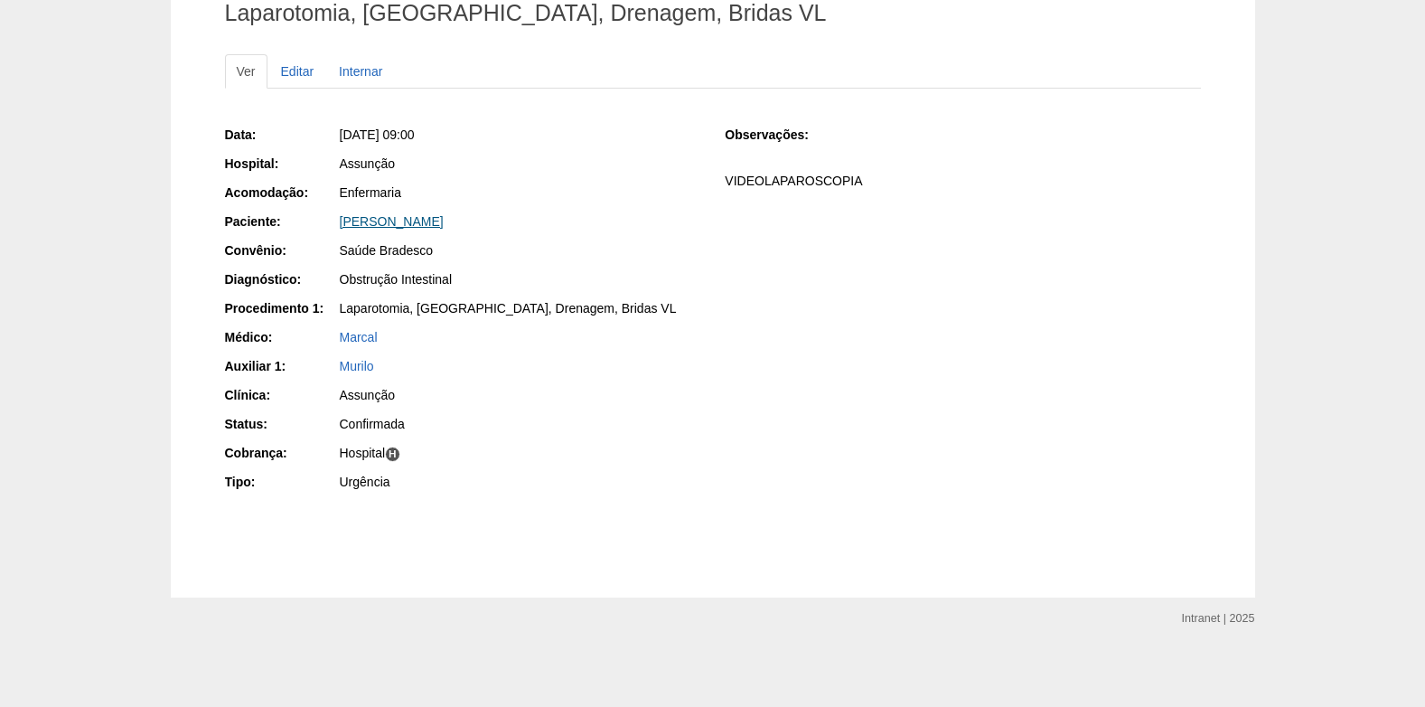
click at [420, 216] on link "[PERSON_NAME]" at bounding box center [392, 221] width 104 height 14
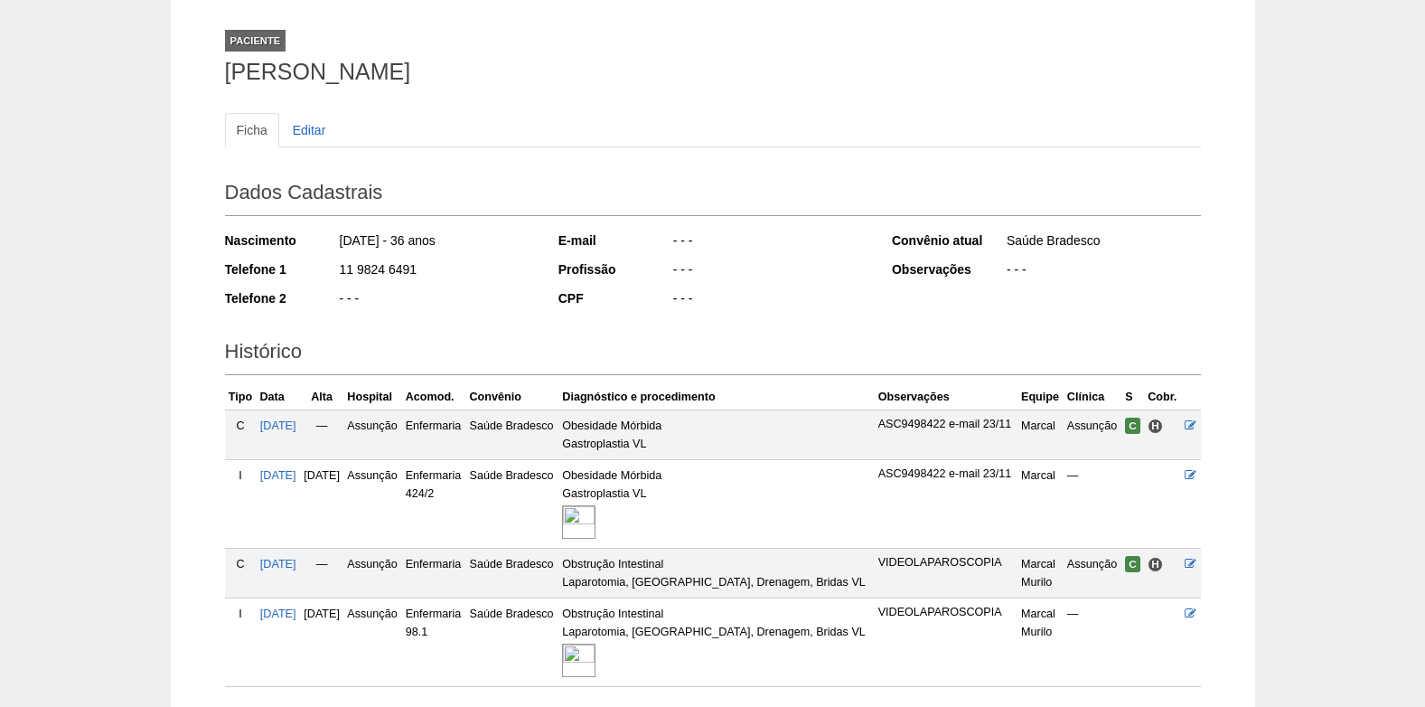
scroll to position [230, 0]
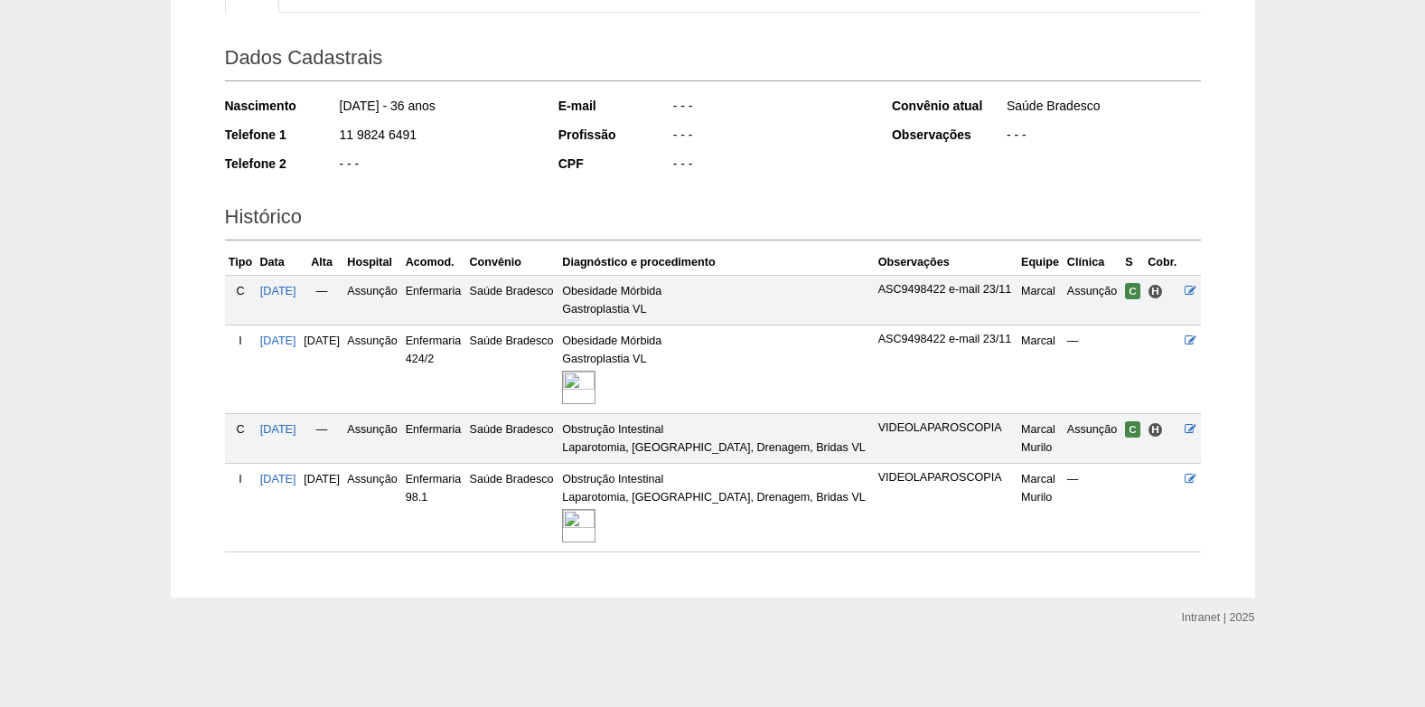
click at [596, 525] on img at bounding box center [578, 525] width 33 height 33
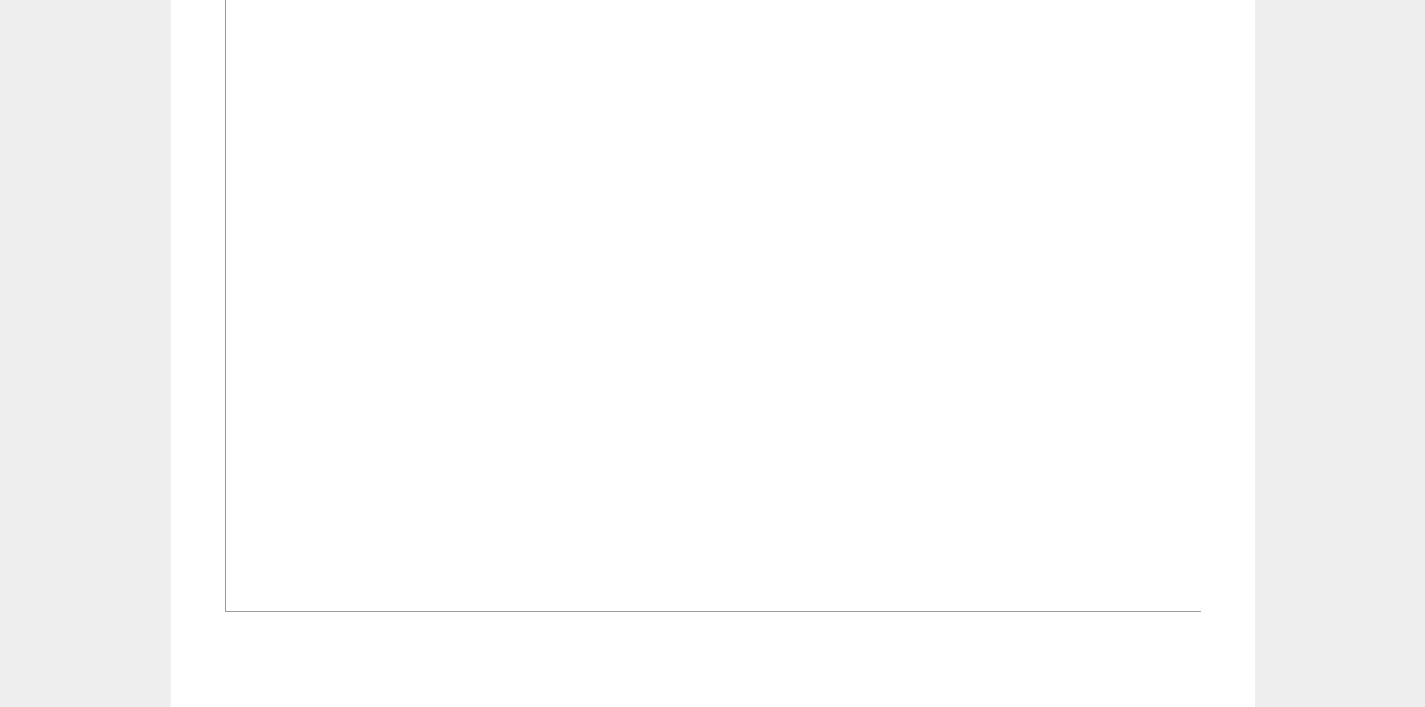
scroll to position [870, 0]
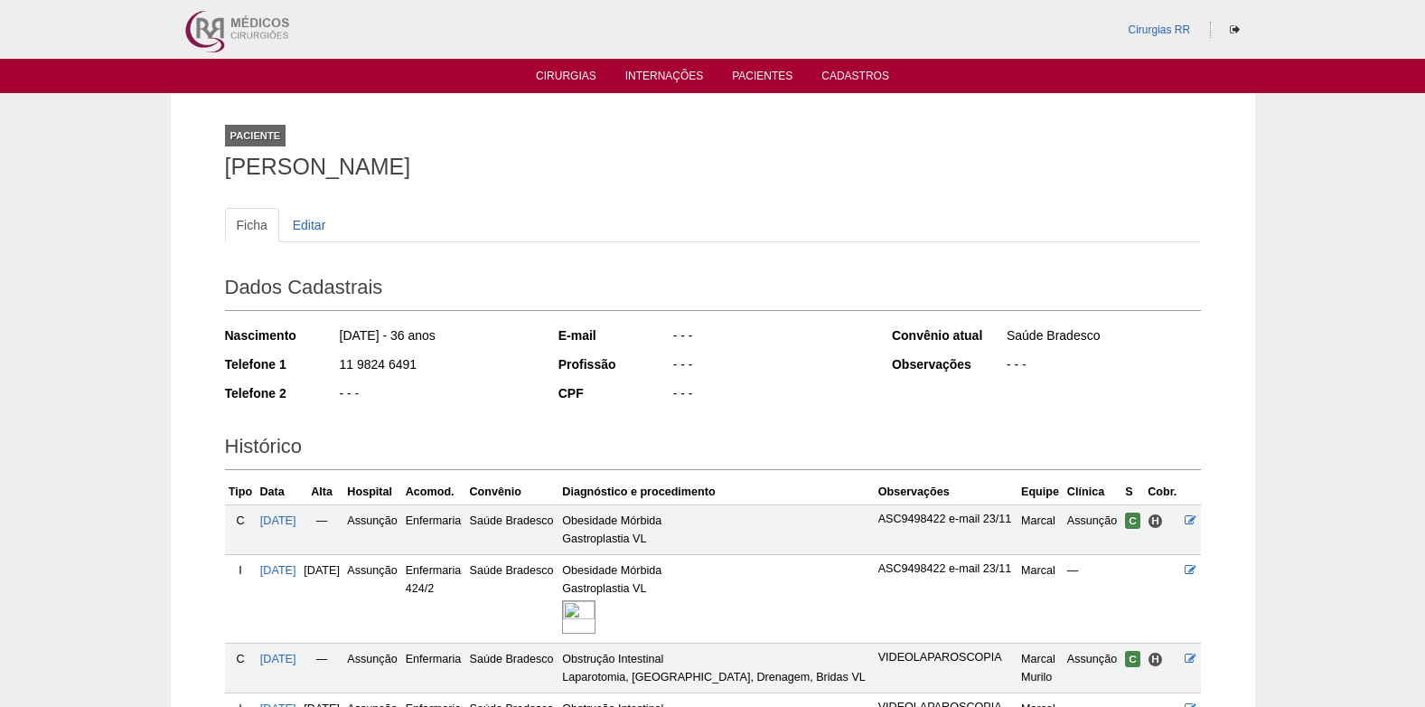
scroll to position [220, 0]
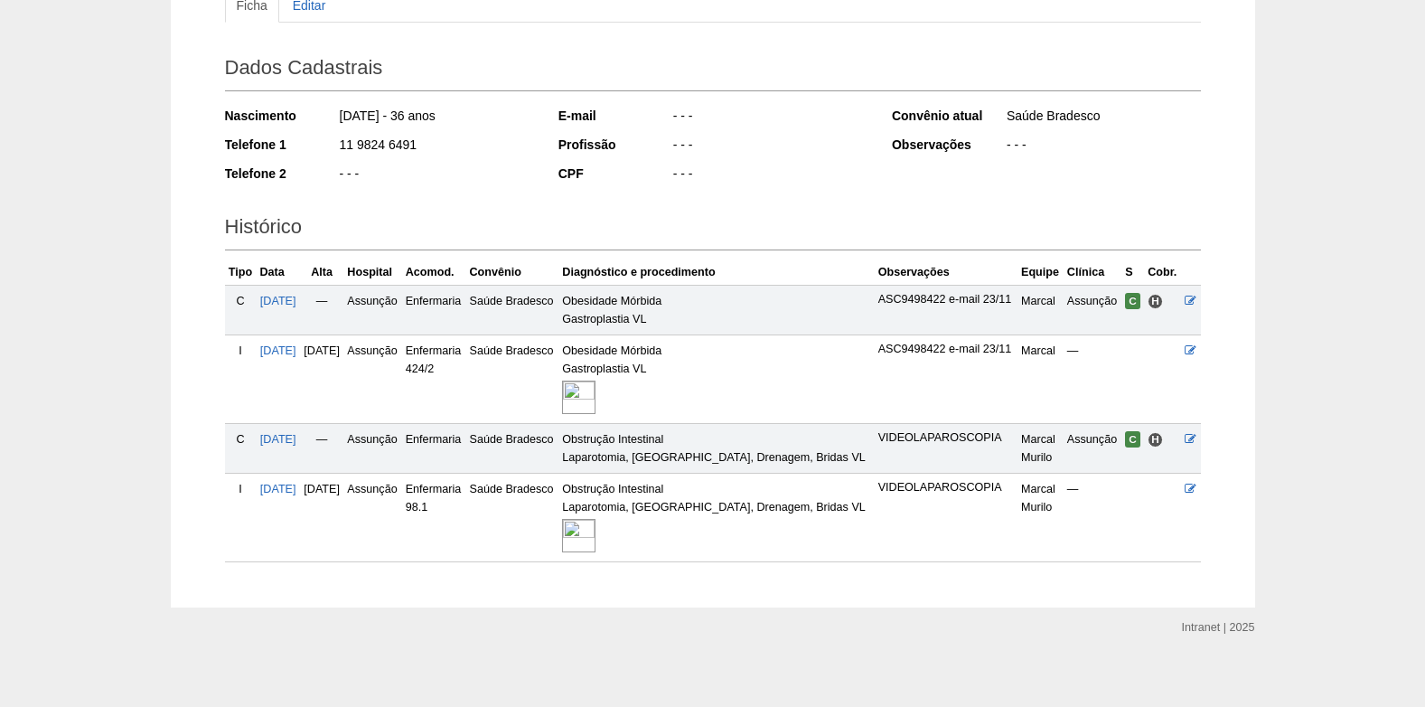
click at [596, 534] on img at bounding box center [578, 535] width 33 height 33
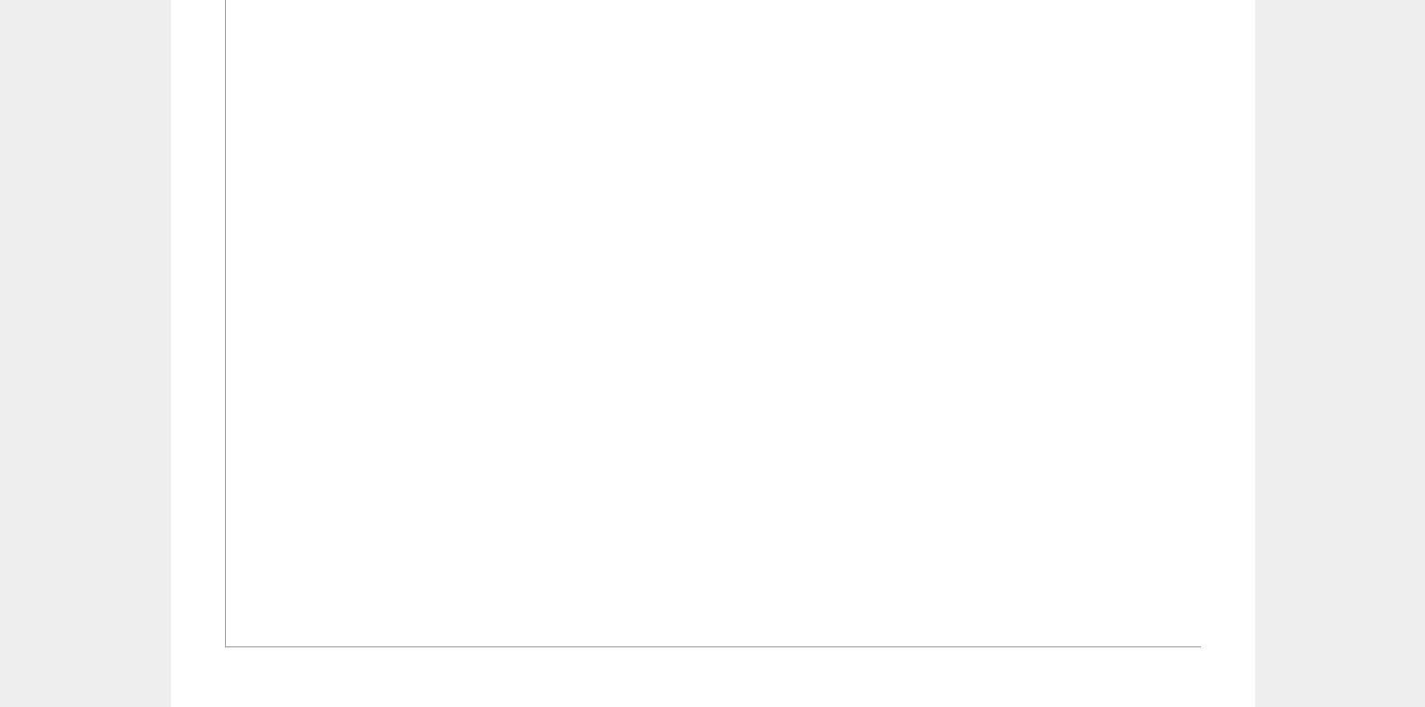
scroll to position [723, 0]
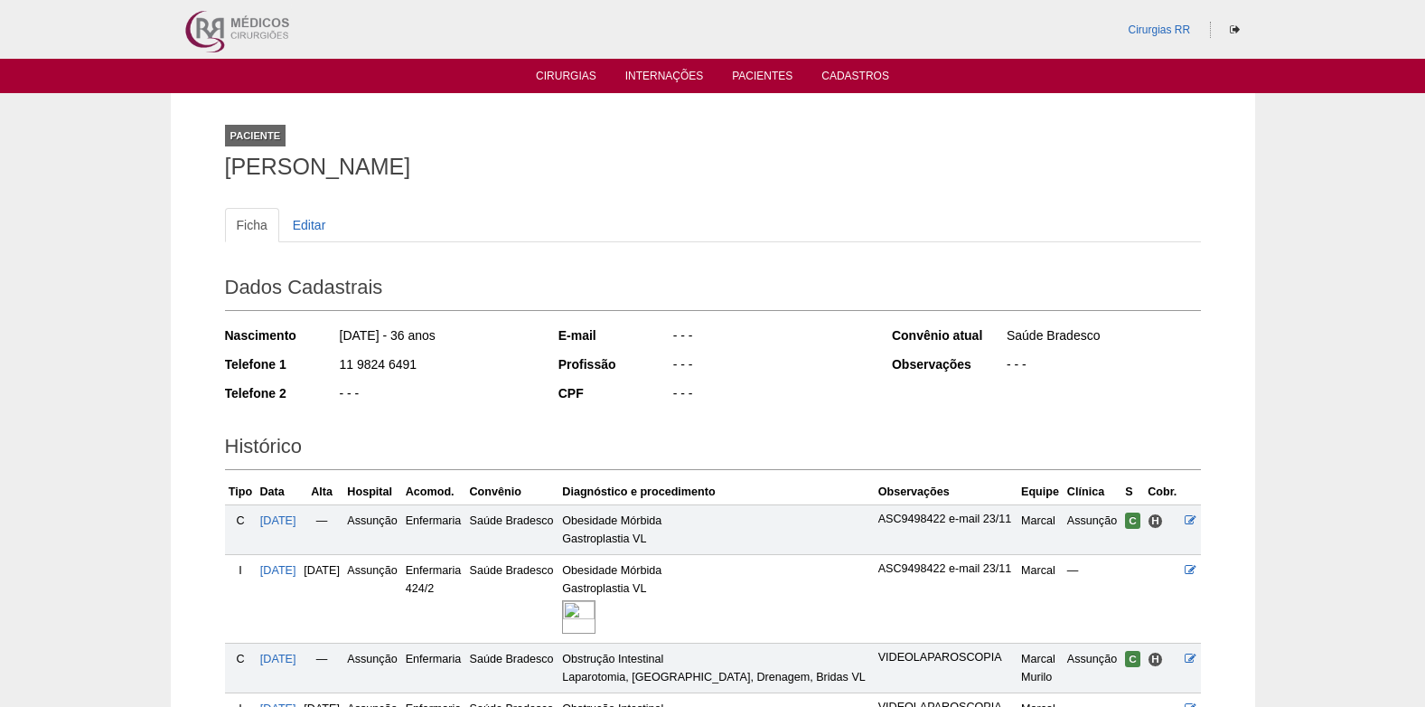
scroll to position [220, 0]
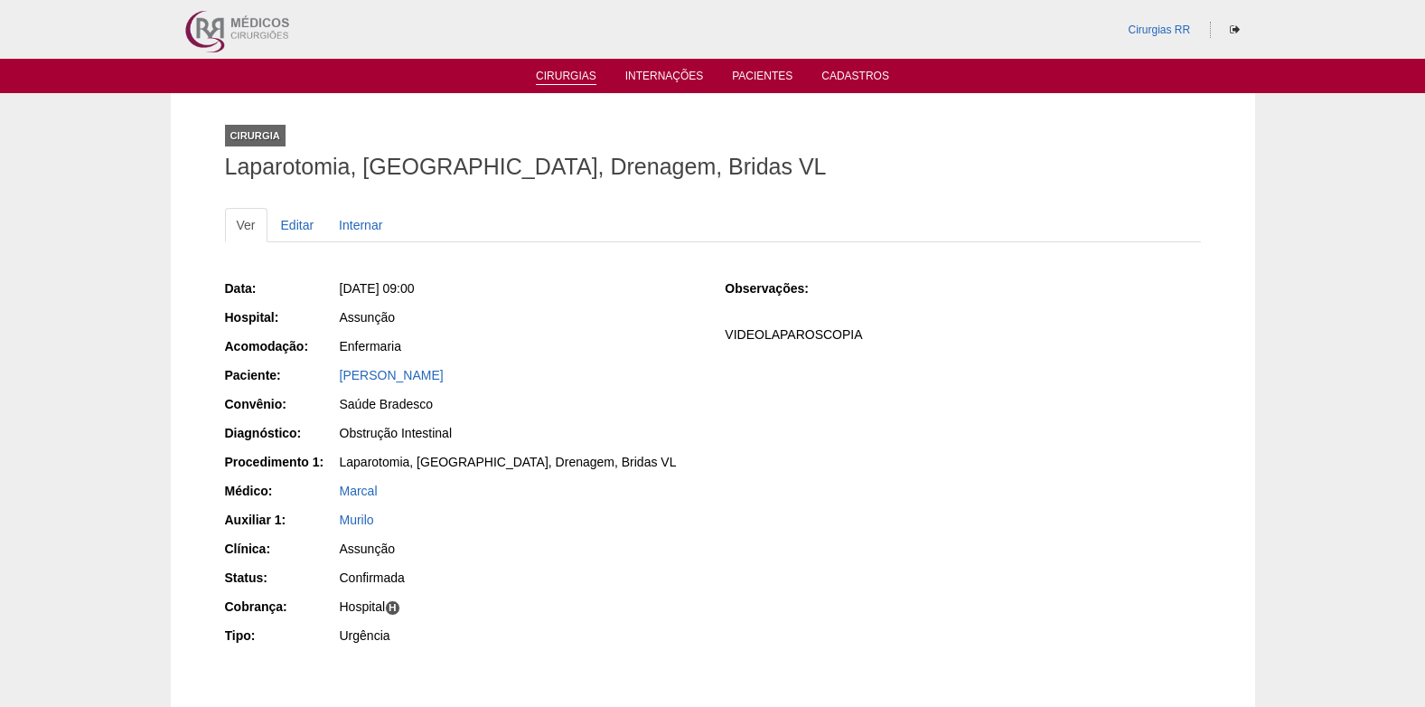
click at [550, 80] on link "Cirurgias" at bounding box center [566, 77] width 61 height 15
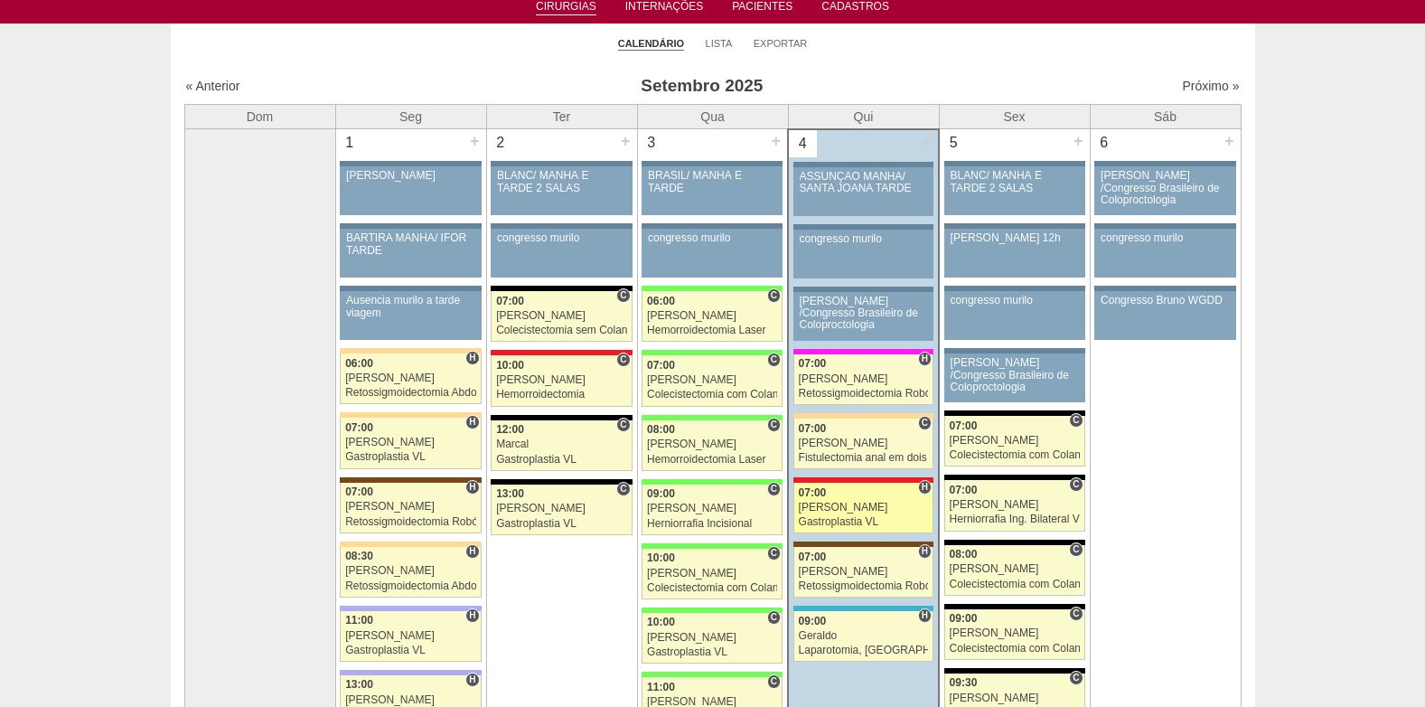
scroll to position [90, 0]
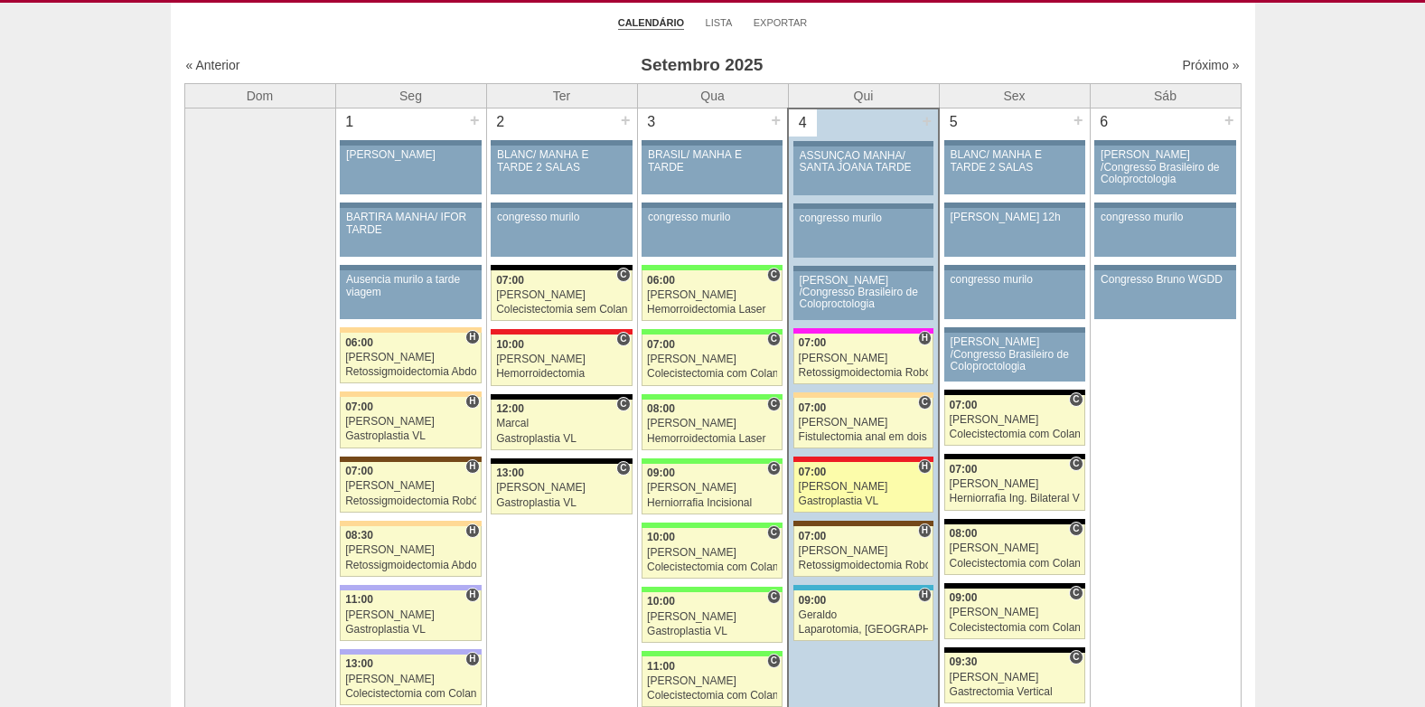
click at [837, 494] on link "88353 Ricardo Fernandes H 07:00 Ricardo Fernandes Gastroplastia VL Hospital Ass…" at bounding box center [864, 487] width 140 height 51
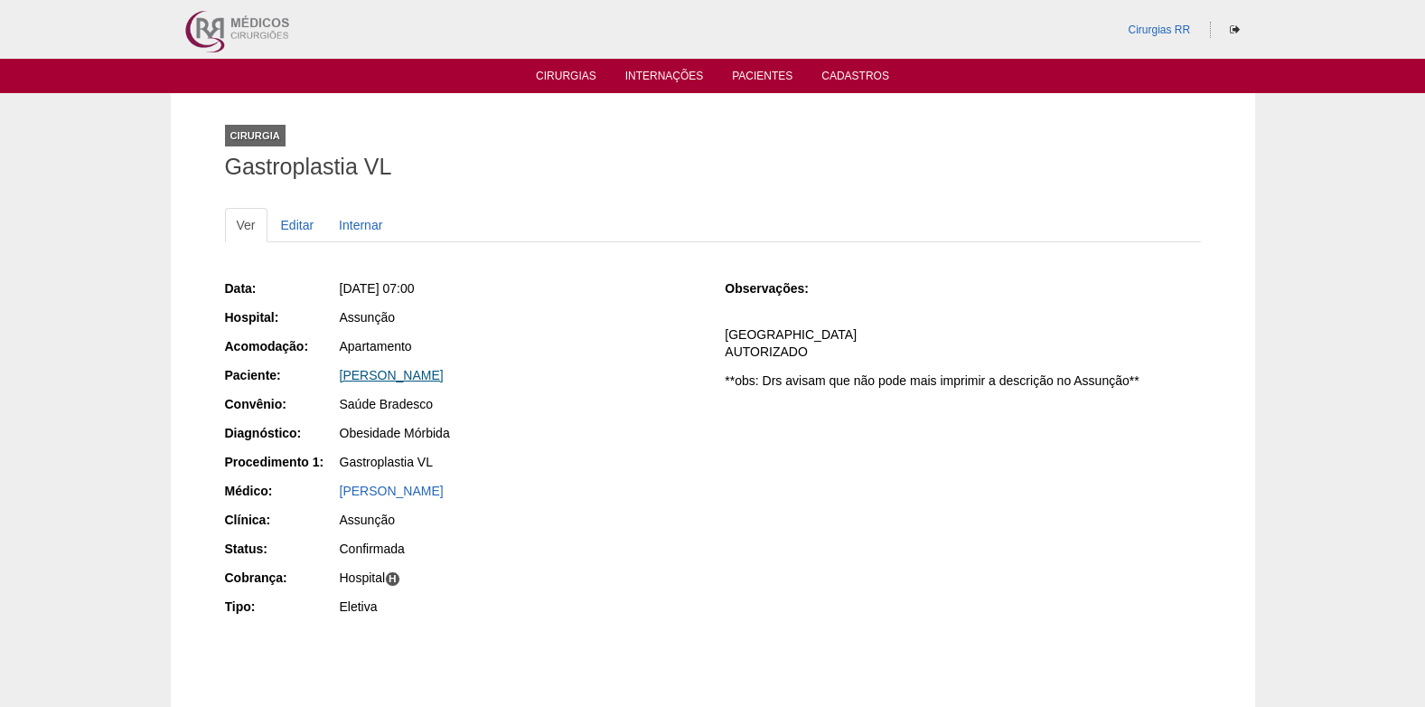
click at [431, 376] on link "Thiago Morais de Oliveira" at bounding box center [392, 375] width 104 height 14
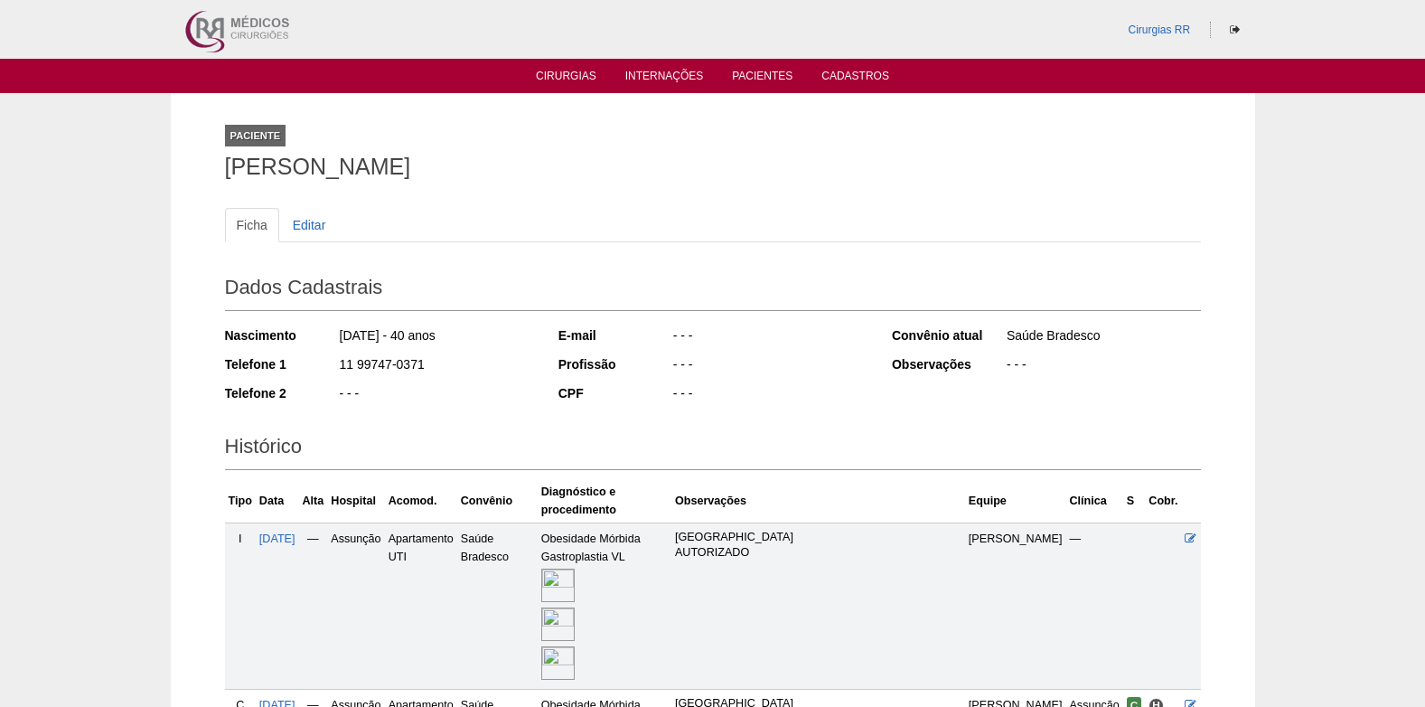
drag, startPoint x: 340, startPoint y: 362, endPoint x: 442, endPoint y: 362, distance: 102.1
click at [442, 362] on div "11 99747-0371" at bounding box center [436, 366] width 196 height 23
copy div "11 99747-0371"
click at [564, 74] on link "Cirurgias" at bounding box center [566, 77] width 61 height 15
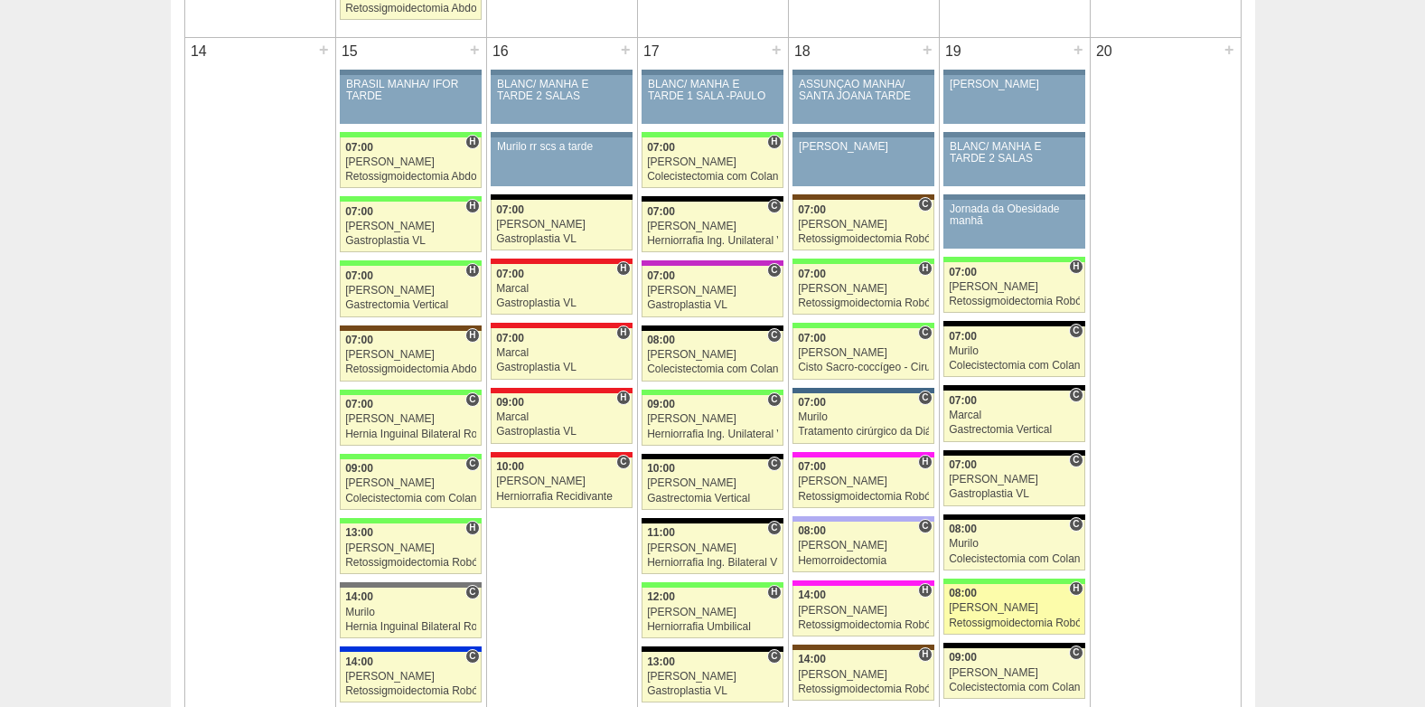
scroll to position [1808, 0]
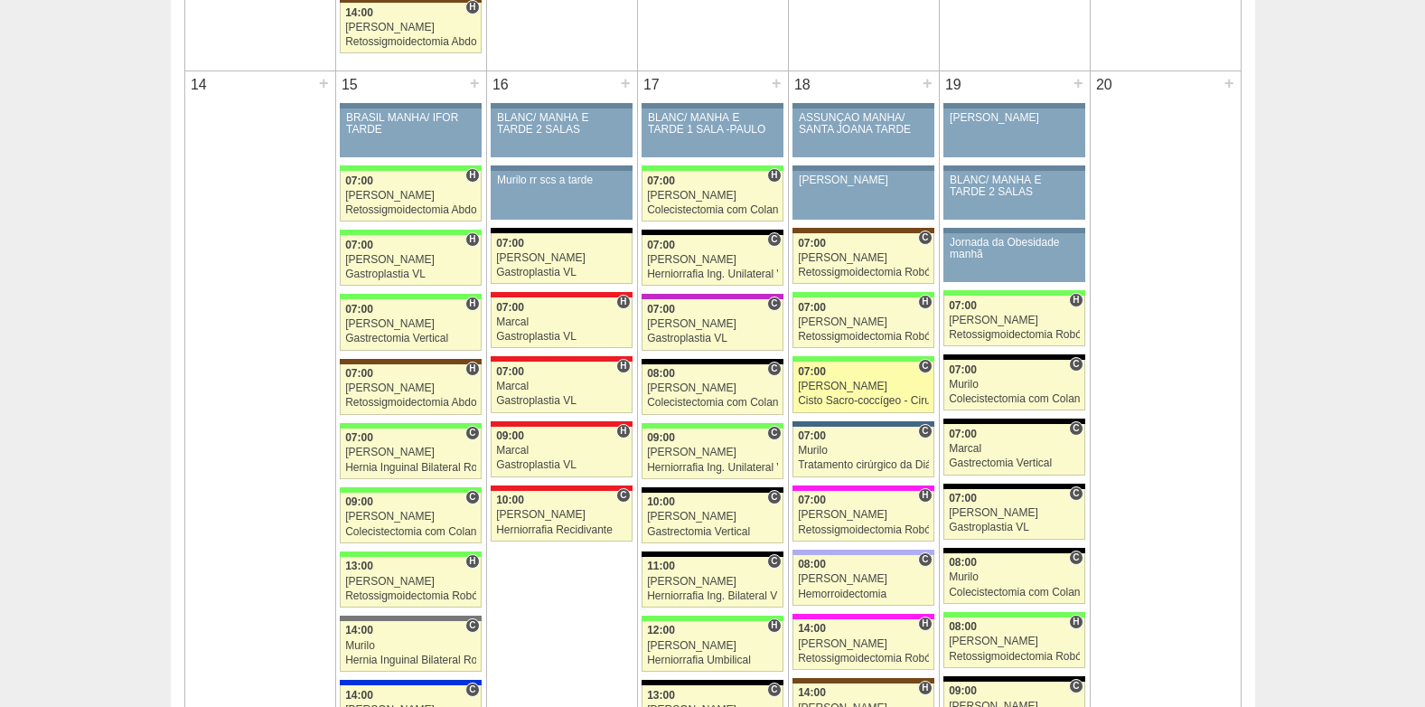
click at [860, 387] on div "Juliana" at bounding box center [863, 386] width 131 height 12
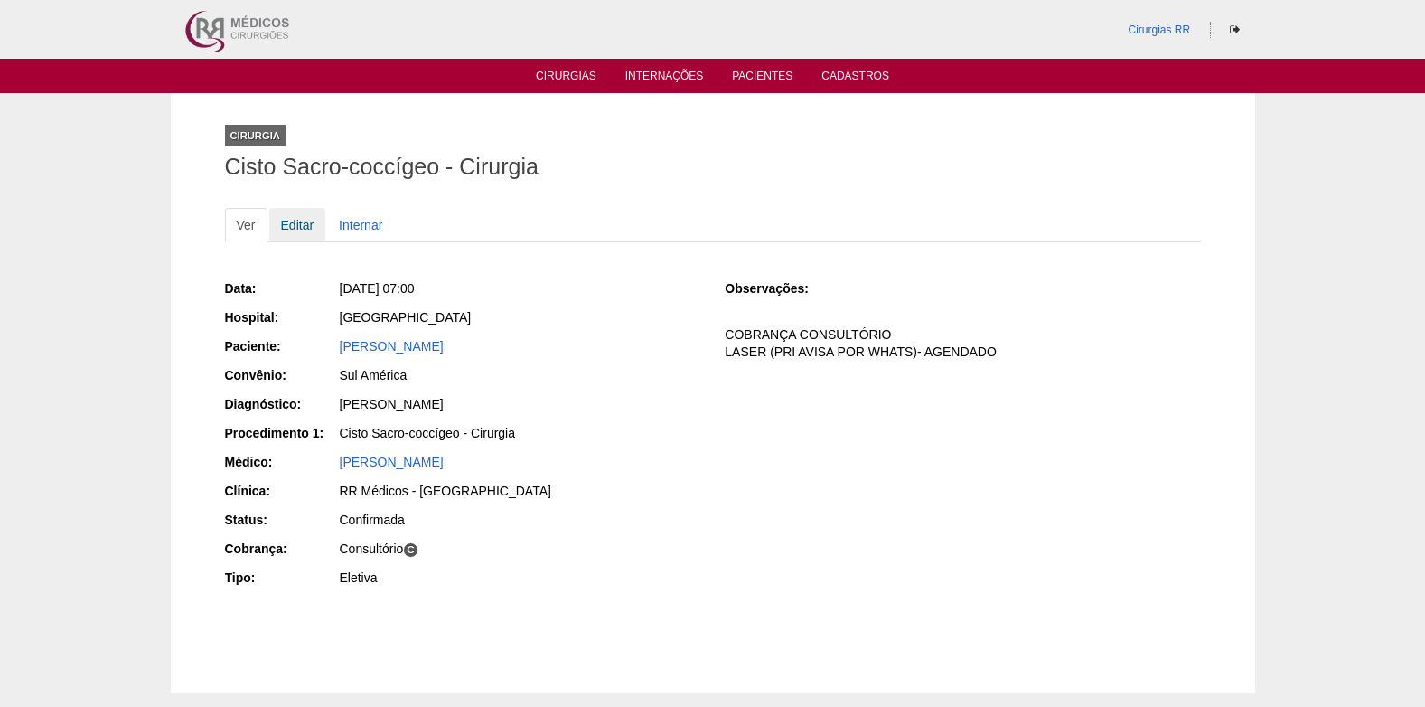
click at [292, 220] on link "Editar" at bounding box center [297, 225] width 57 height 34
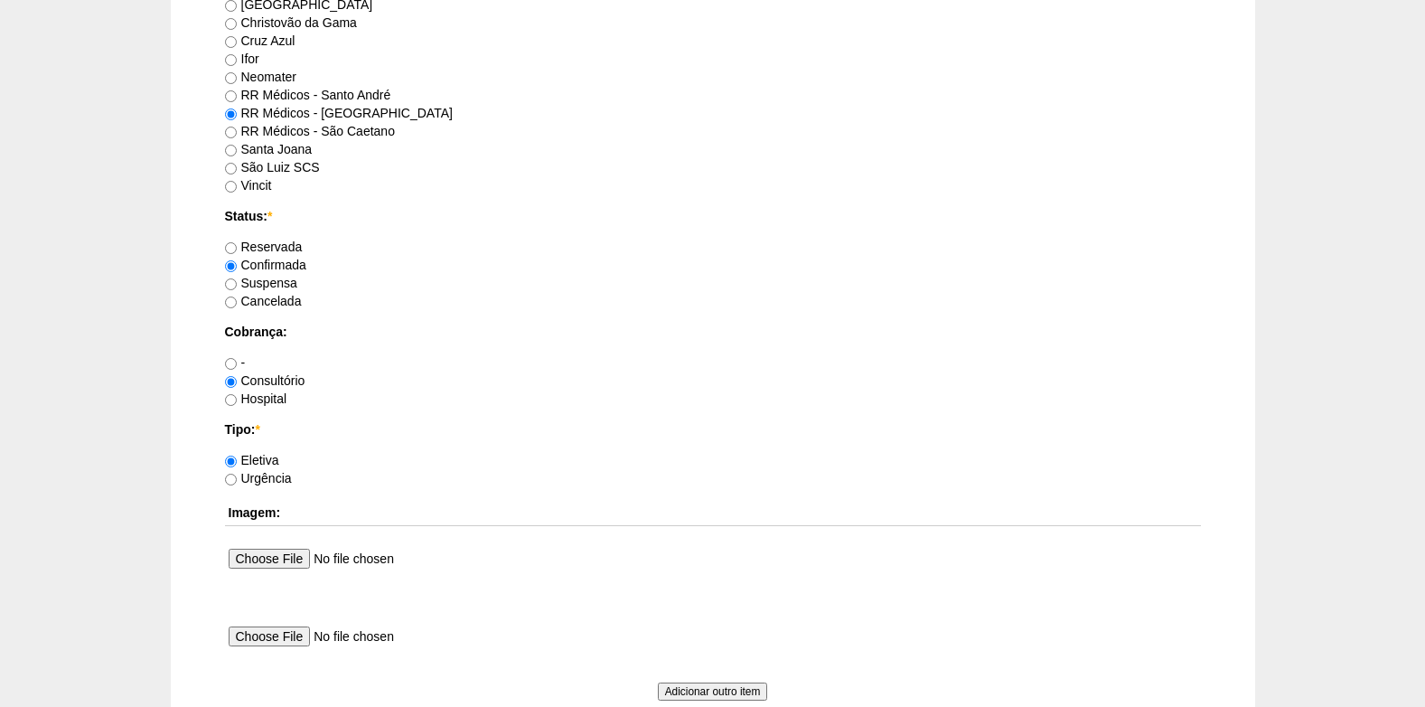
scroll to position [1622, 0]
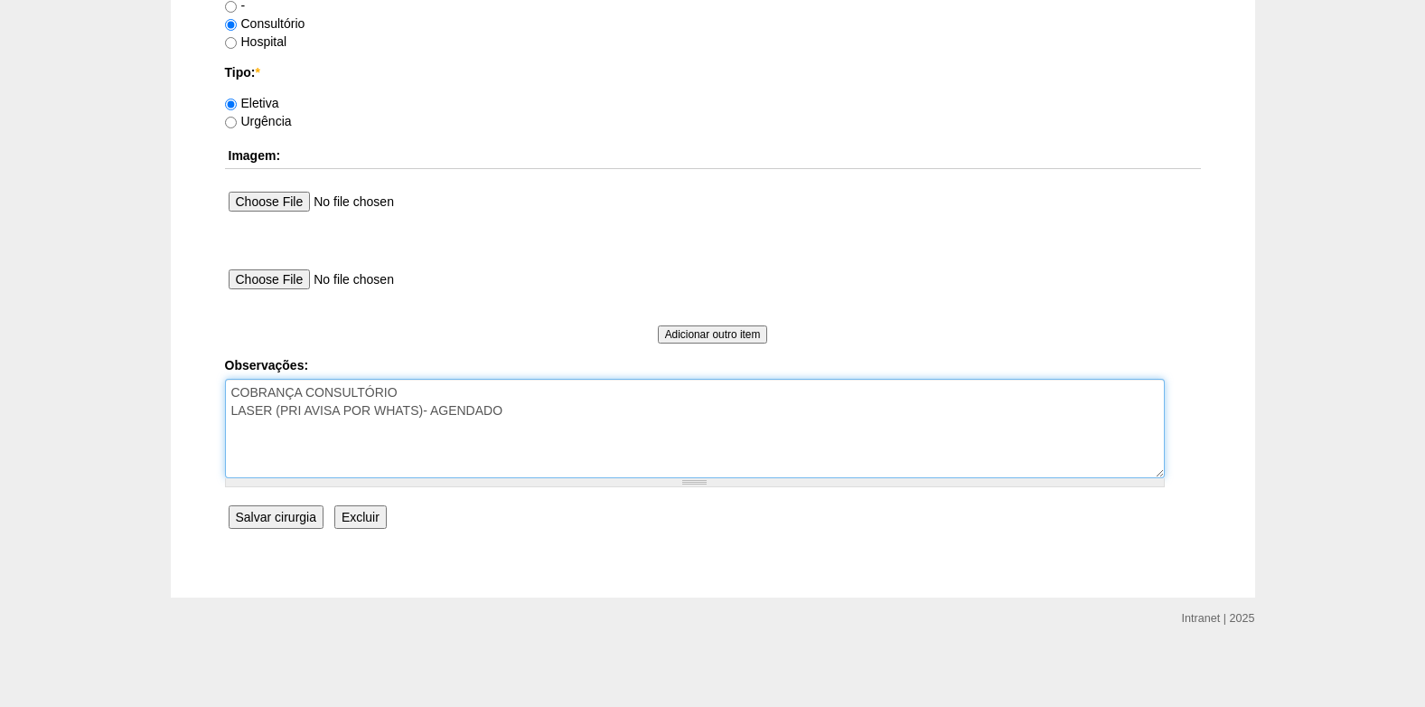
drag, startPoint x: 549, startPoint y: 409, endPoint x: 565, endPoint y: 404, distance: 16.9
click at [555, 407] on textarea "COBRANÇA CONSULTÓRIO LASER (PRI AVISA POR WHATS)- AGENDADO" at bounding box center [695, 428] width 940 height 99
paste textarea "AUT PARCIAL COD NEGADOS 31003141/ 30101522- CIRURGIA DE ACESSO POSTERIOR E EXTE…"
click at [311, 448] on textarea "COBRANÇA CONSULTÓRIO LASER (PRI AVISA POR WHATS)- AGENDADO" at bounding box center [695, 428] width 940 height 99
click at [312, 448] on textarea "COBRANÇA CONSULTÓRIO LASER (PRI AVISA POR WHATS)- AGENDADO" at bounding box center [695, 428] width 940 height 99
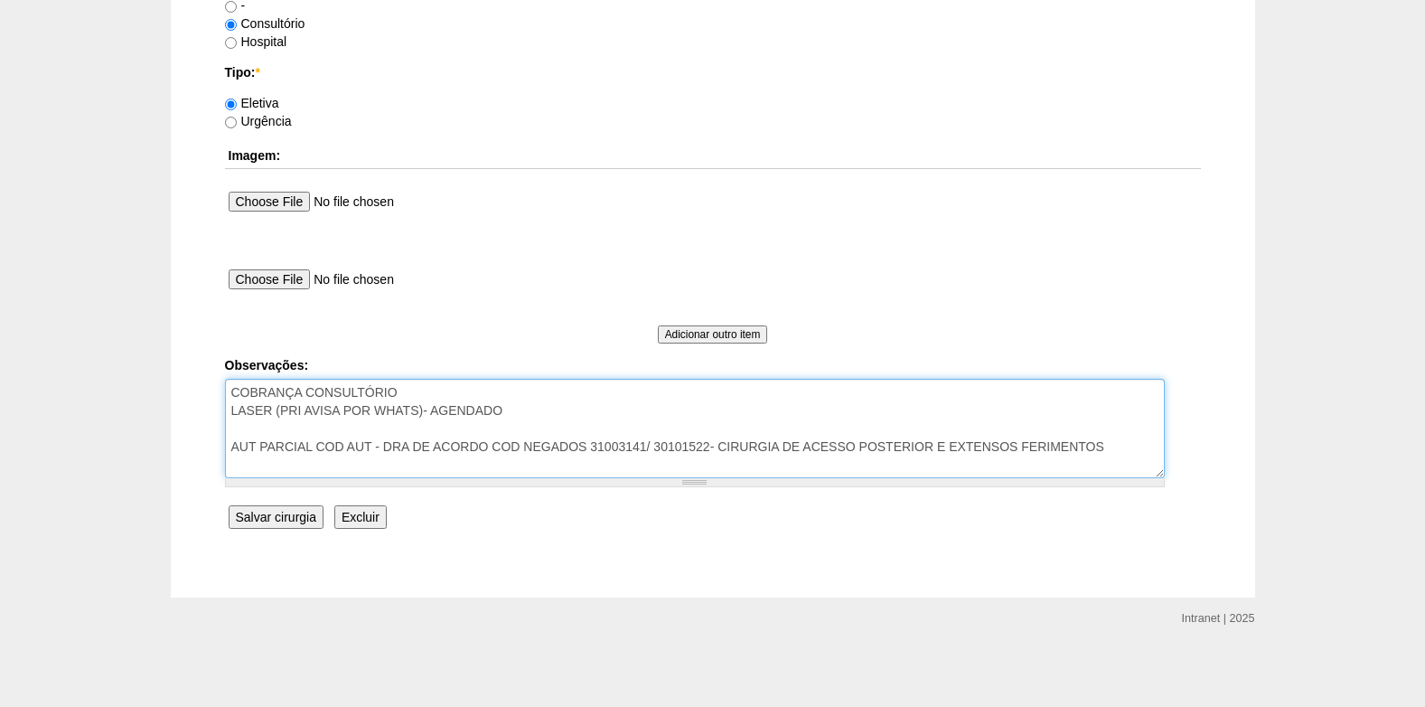
paste textarea "31009042"
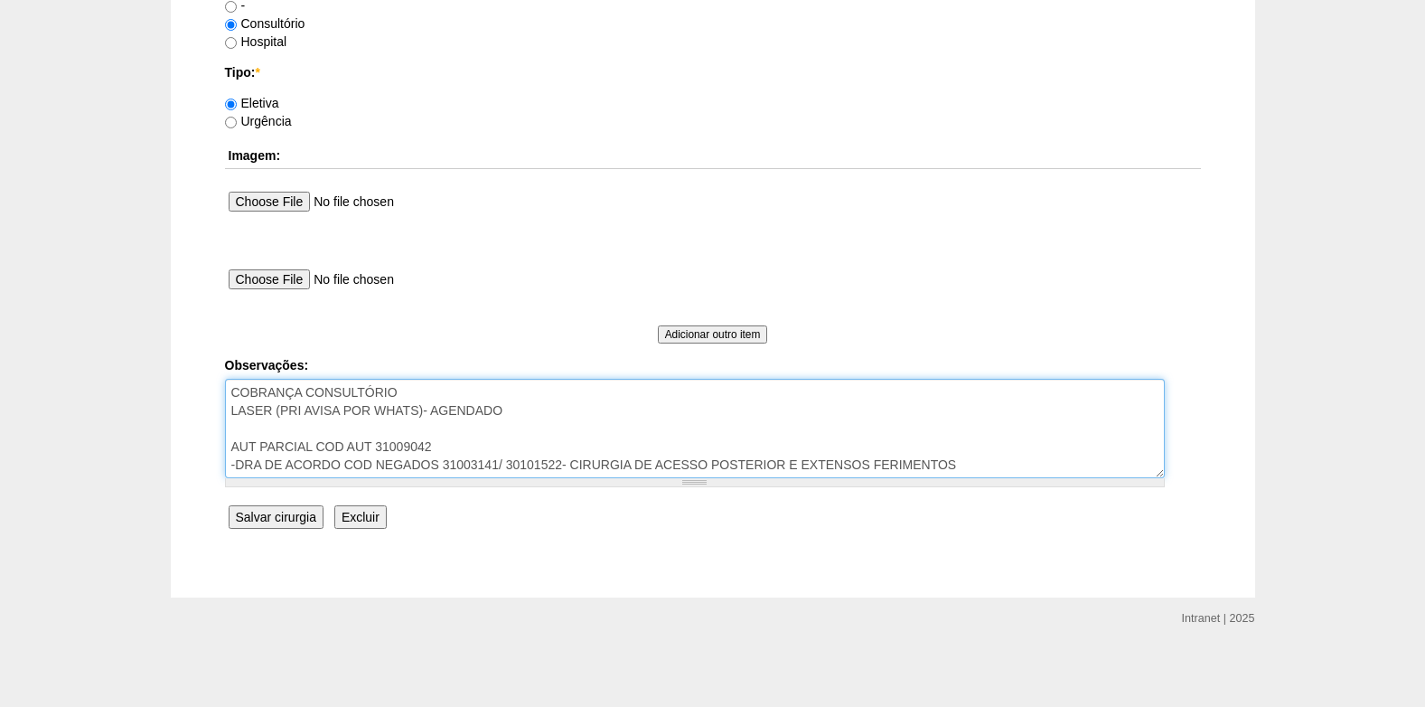
click at [438, 441] on textarea "COBRANÇA CONSULTÓRIO LASER (PRI AVISA POR WHATS)- AGENDADO" at bounding box center [695, 428] width 940 height 99
type textarea "COBRANÇA CONSULTÓRIO LASER (PRI AVISA POR WHATS)- AGENDADO AUT PARCIAL COD AUT …"
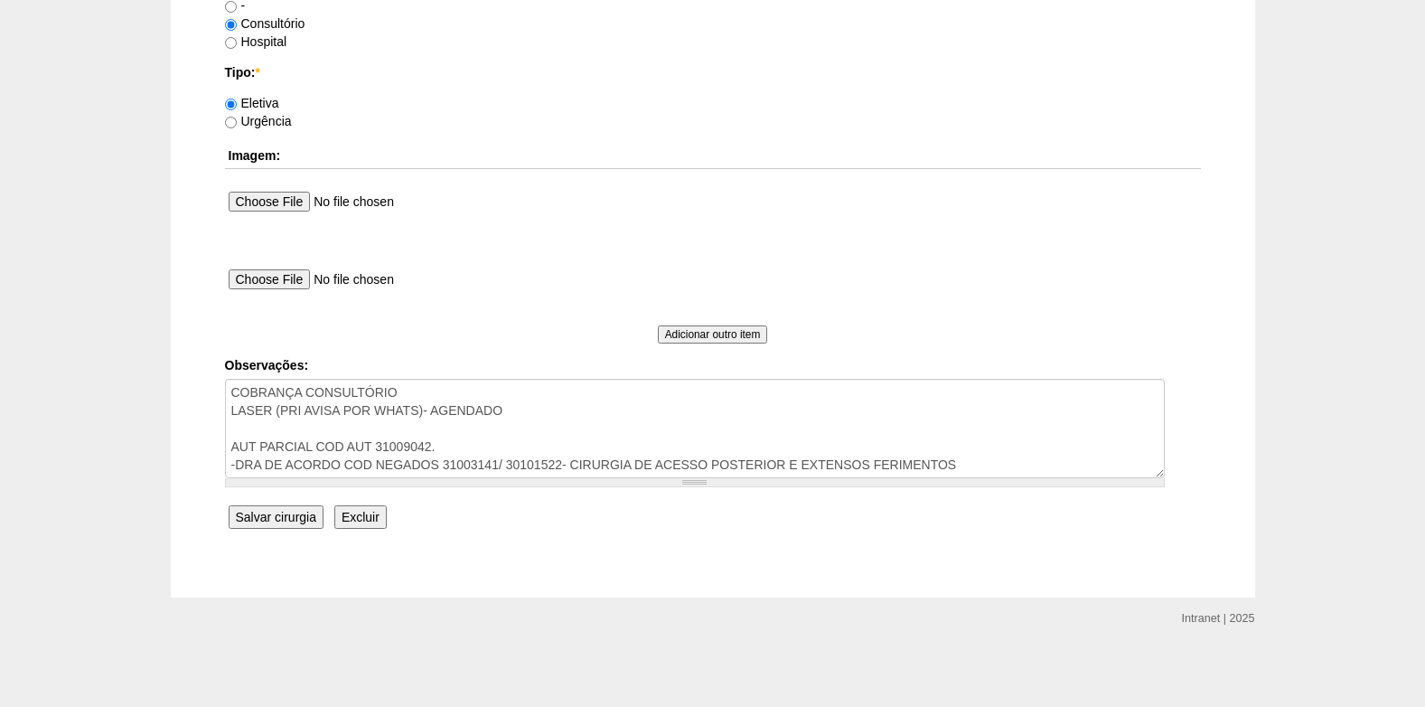
click at [287, 513] on input "Salvar cirurgia" at bounding box center [276, 516] width 95 height 23
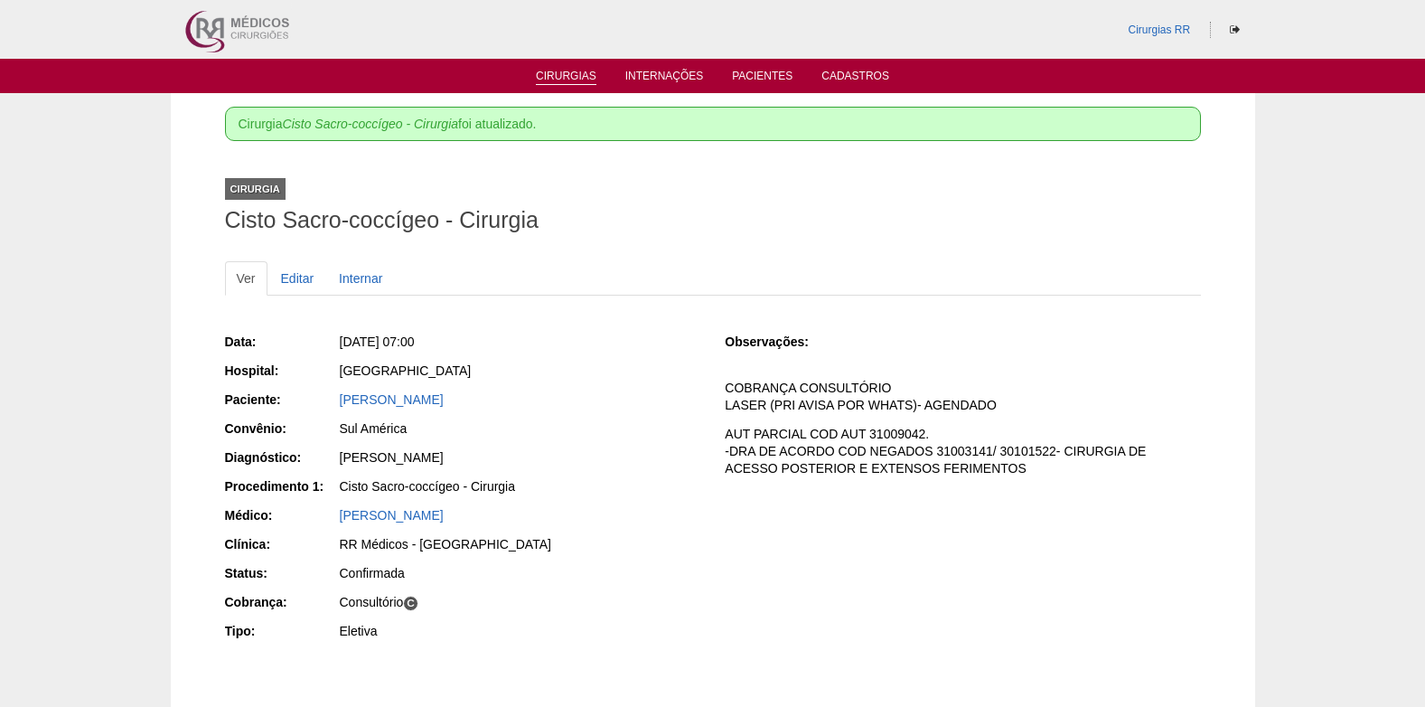
click at [560, 80] on link "Cirurgias" at bounding box center [566, 77] width 61 height 15
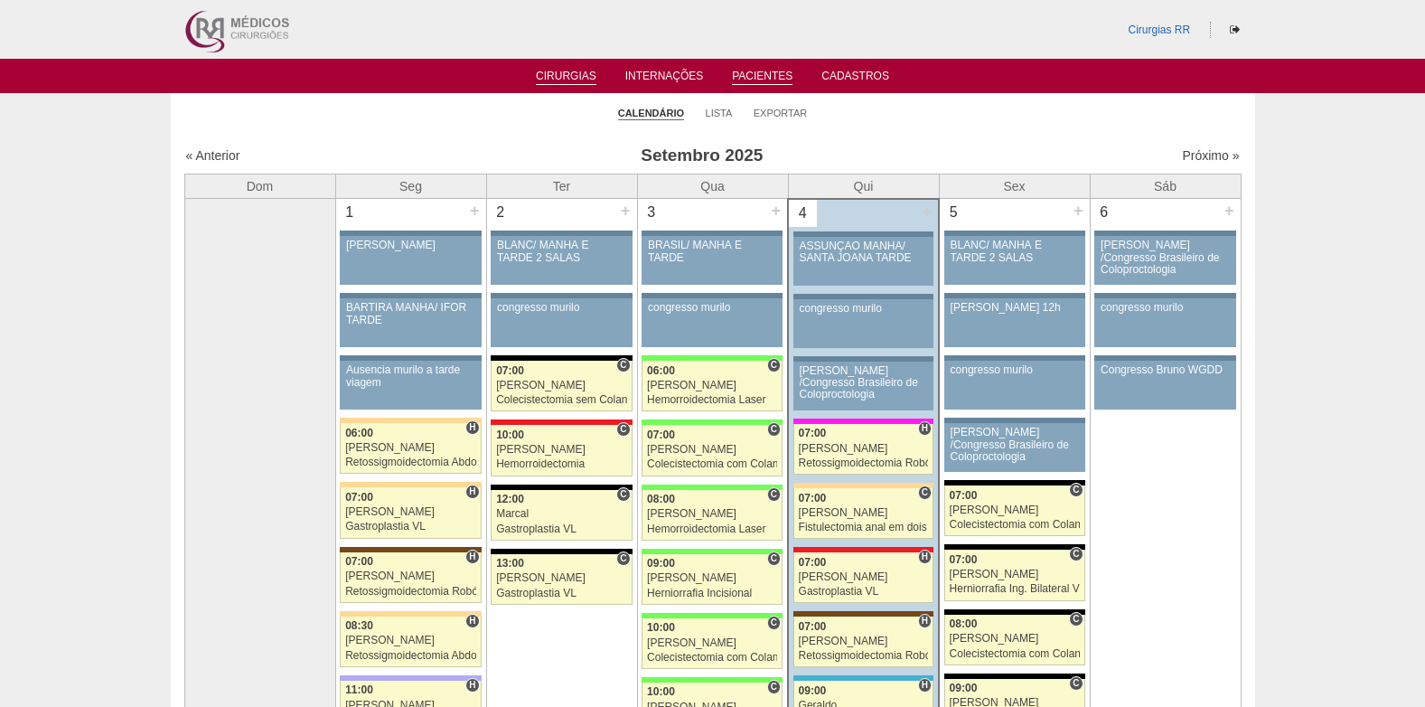
click at [750, 72] on link "Pacientes" at bounding box center [762, 77] width 61 height 15
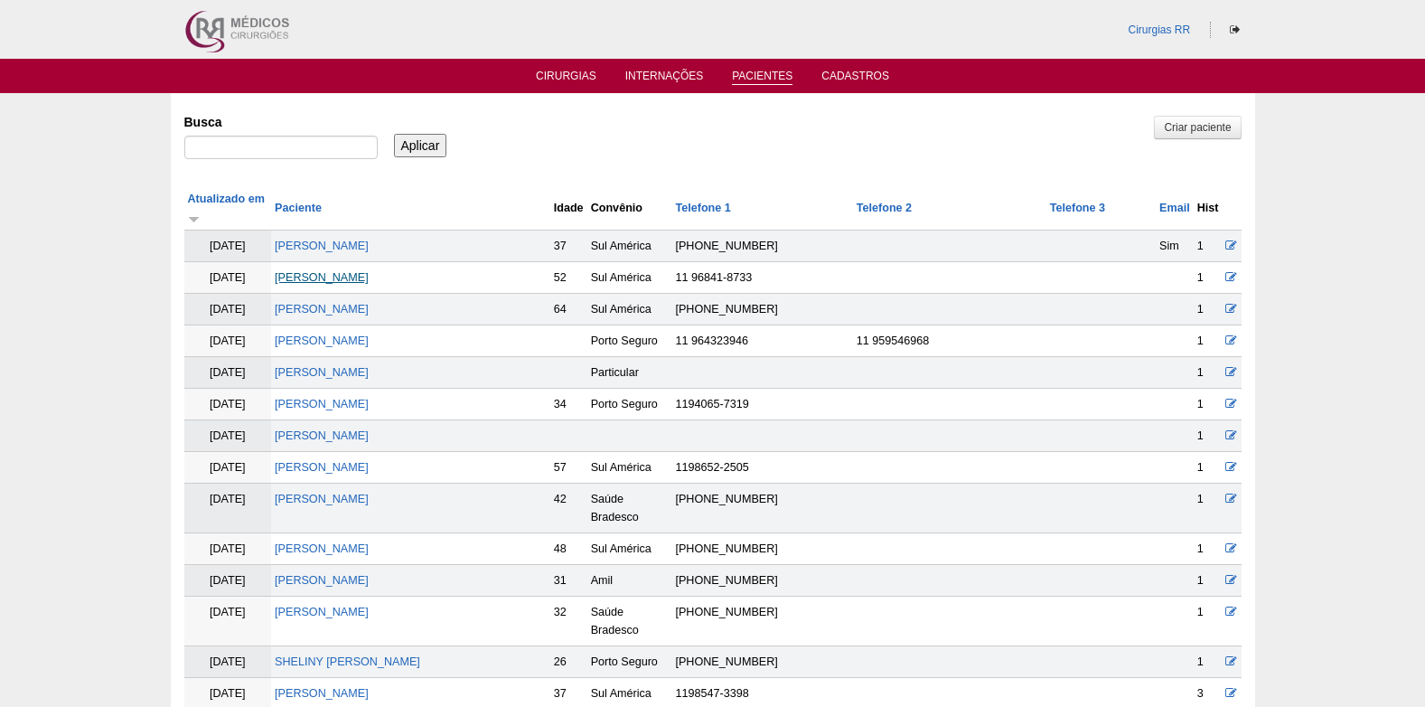
click at [369, 271] on link "[PERSON_NAME]" at bounding box center [322, 277] width 94 height 13
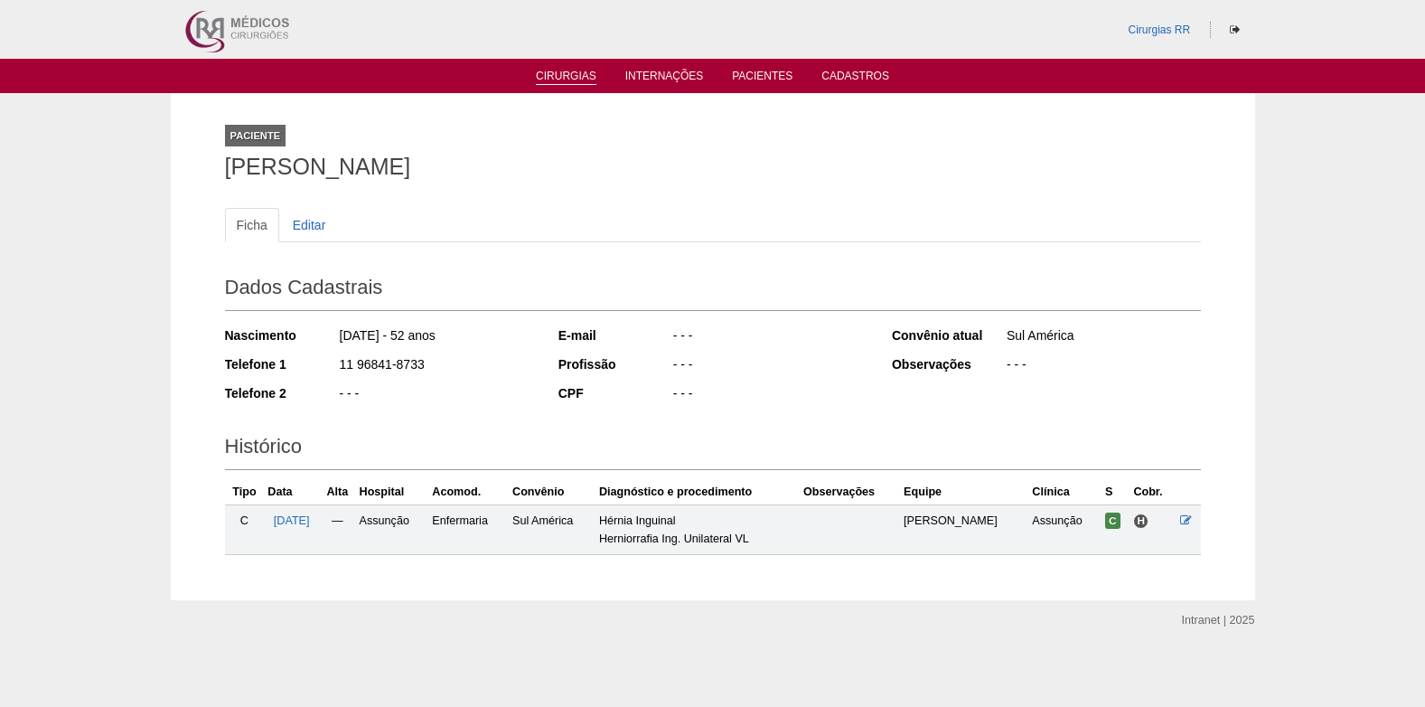
click at [566, 80] on link "Cirurgias" at bounding box center [566, 77] width 61 height 15
